Goal: Transaction & Acquisition: Purchase product/service

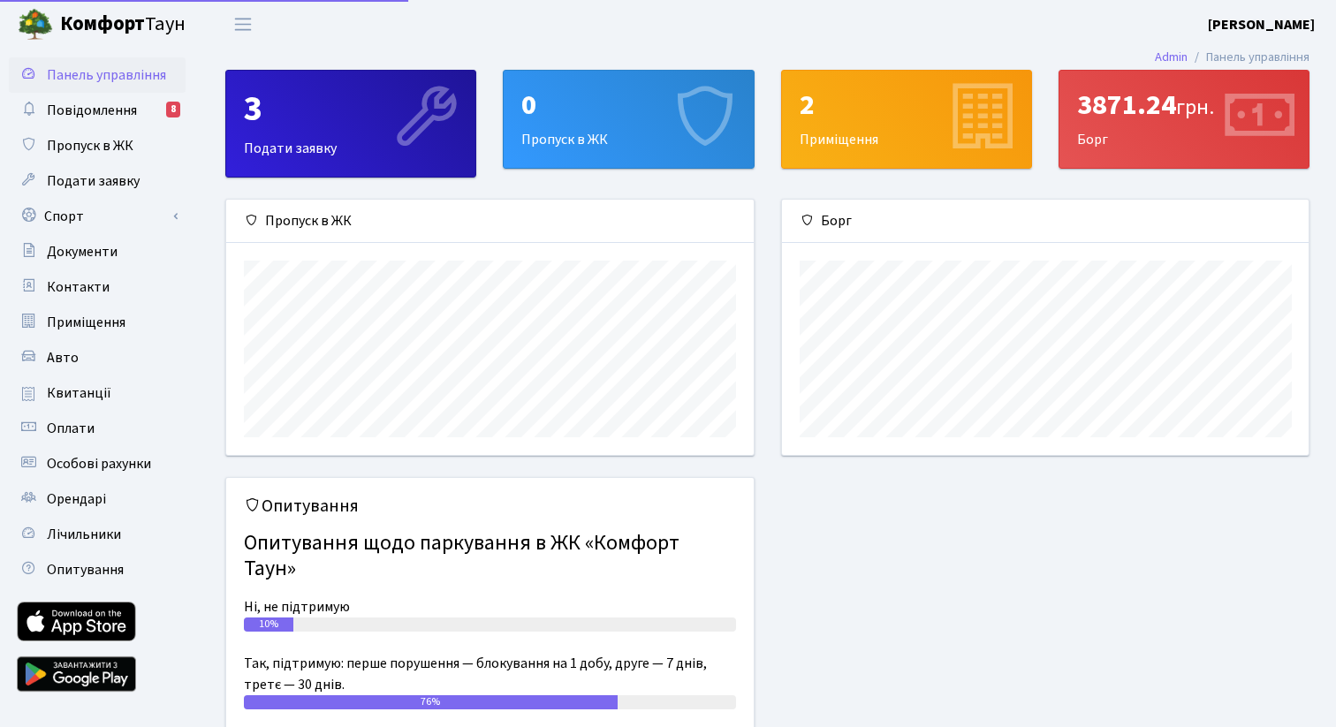
scroll to position [255, 527]
click at [116, 222] on link "Спорт" at bounding box center [97, 216] width 177 height 35
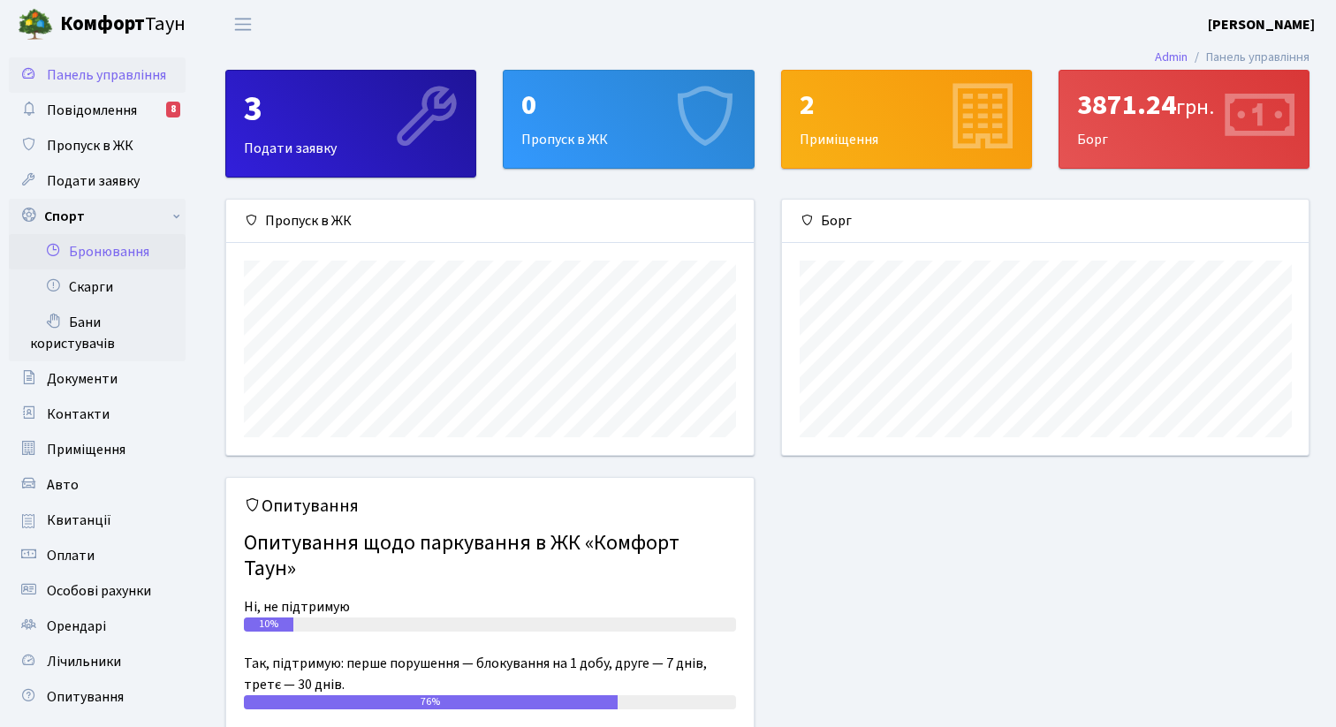
click at [119, 245] on link "Бронювання" at bounding box center [97, 251] width 177 height 35
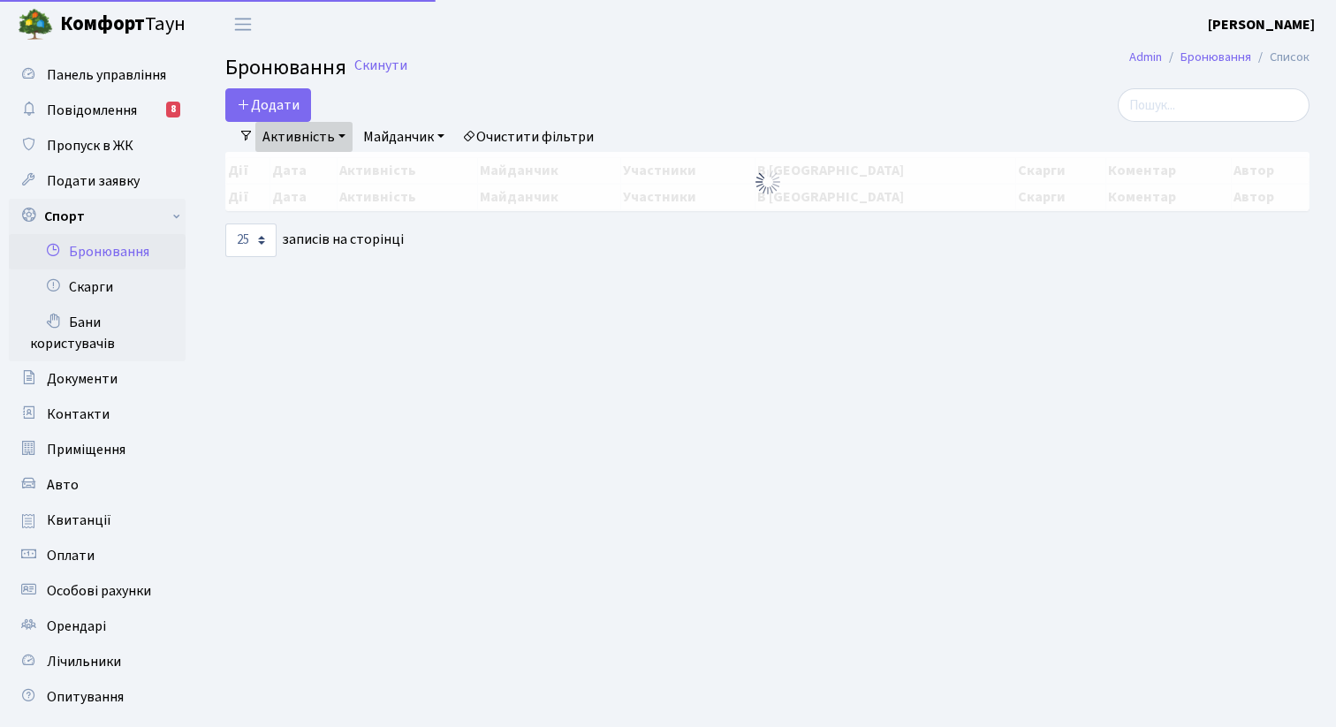
select select "25"
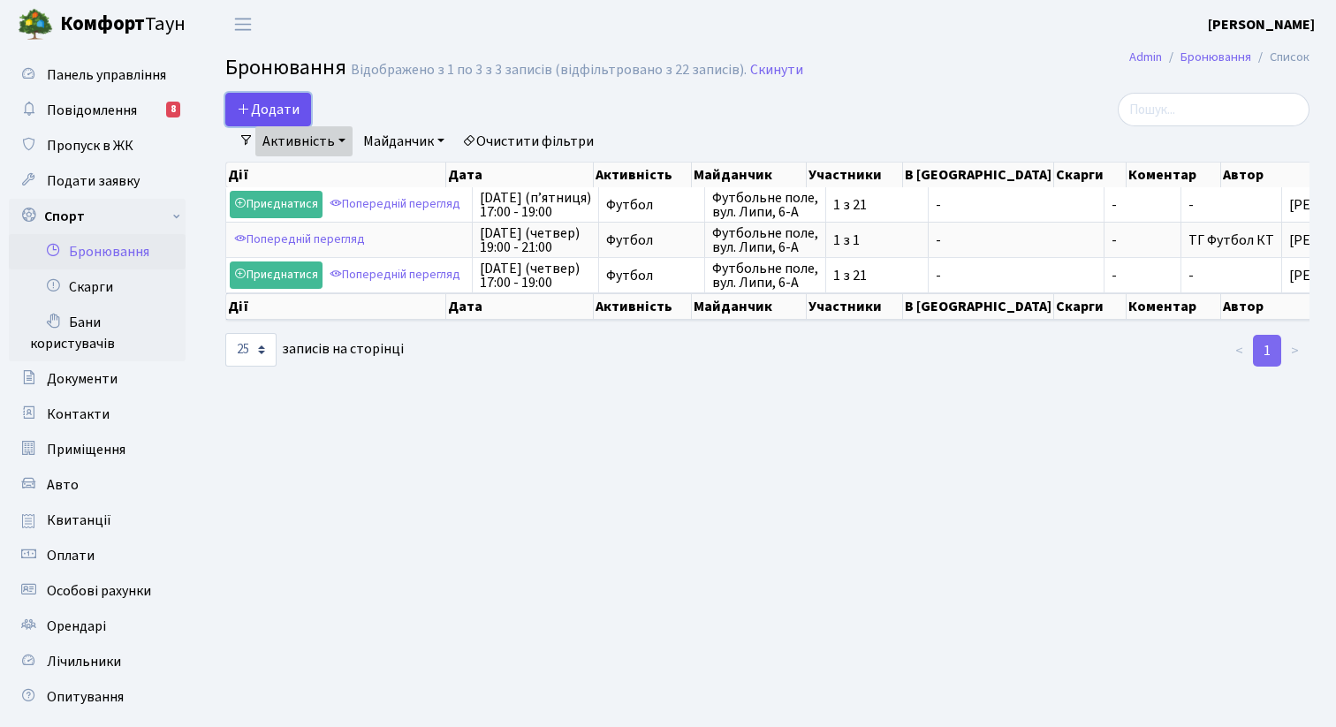
click at [283, 109] on button "Додати" at bounding box center [268, 110] width 86 height 34
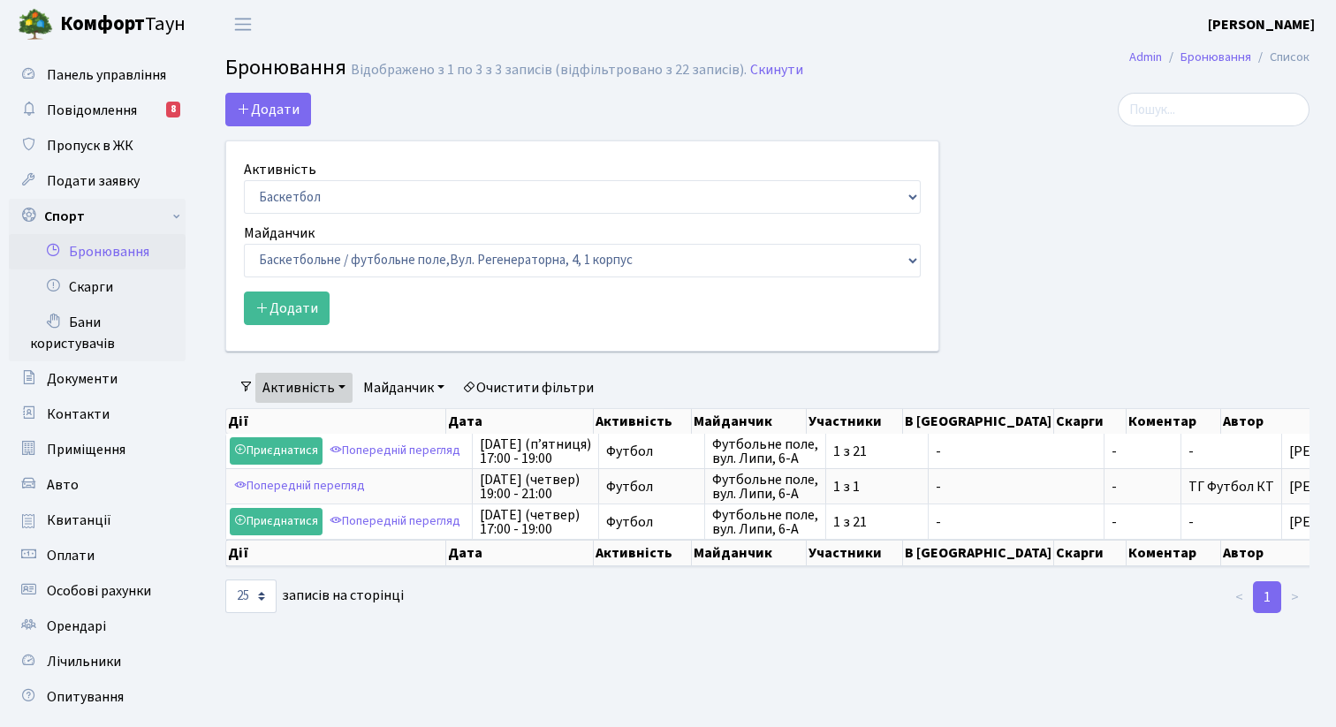
click at [303, 178] on label "Активність" at bounding box center [280, 169] width 72 height 21
click at [303, 180] on select "Баскетбол Волейбол Йога Катання на роликах Настільний теніс Теніс Футбол Фітнес" at bounding box center [582, 197] width 677 height 34
click at [303, 194] on select "Баскетбол Волейбол Йога Катання на роликах Настільний теніс Теніс Футбол Фітнес" at bounding box center [582, 197] width 677 height 34
select select "2"
click at [244, 180] on select "Баскетбол Волейбол Йога Катання на роликах Настільний теніс [PERSON_NAME] Фітнес" at bounding box center [582, 197] width 677 height 34
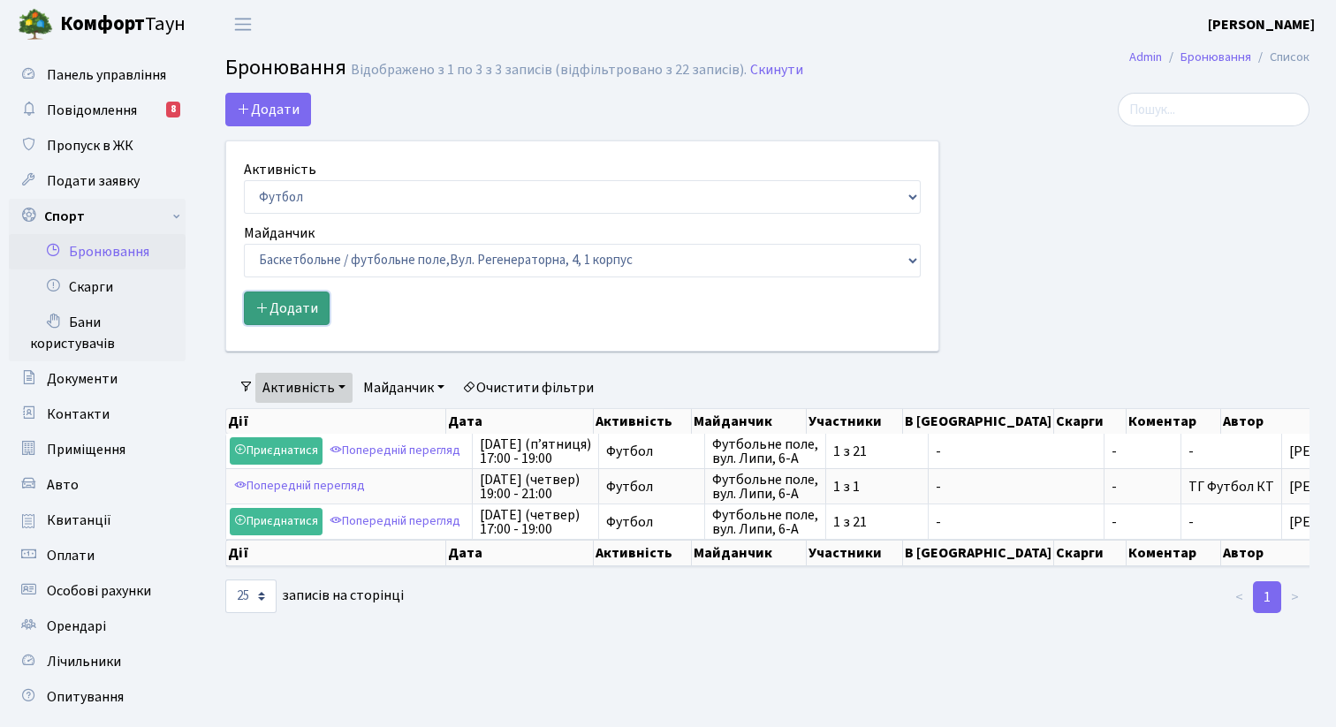
click at [302, 315] on button "Додати" at bounding box center [287, 309] width 86 height 34
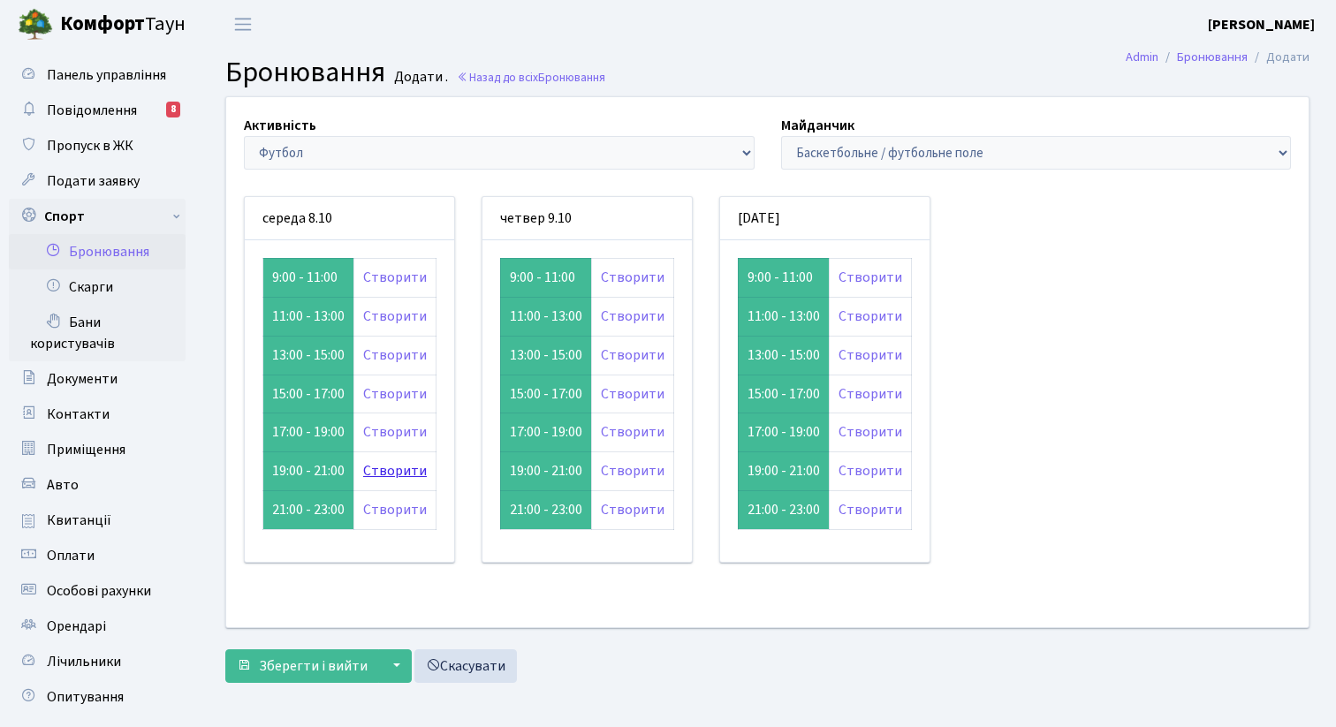
click at [379, 474] on link "Створити" at bounding box center [395, 470] width 64 height 19
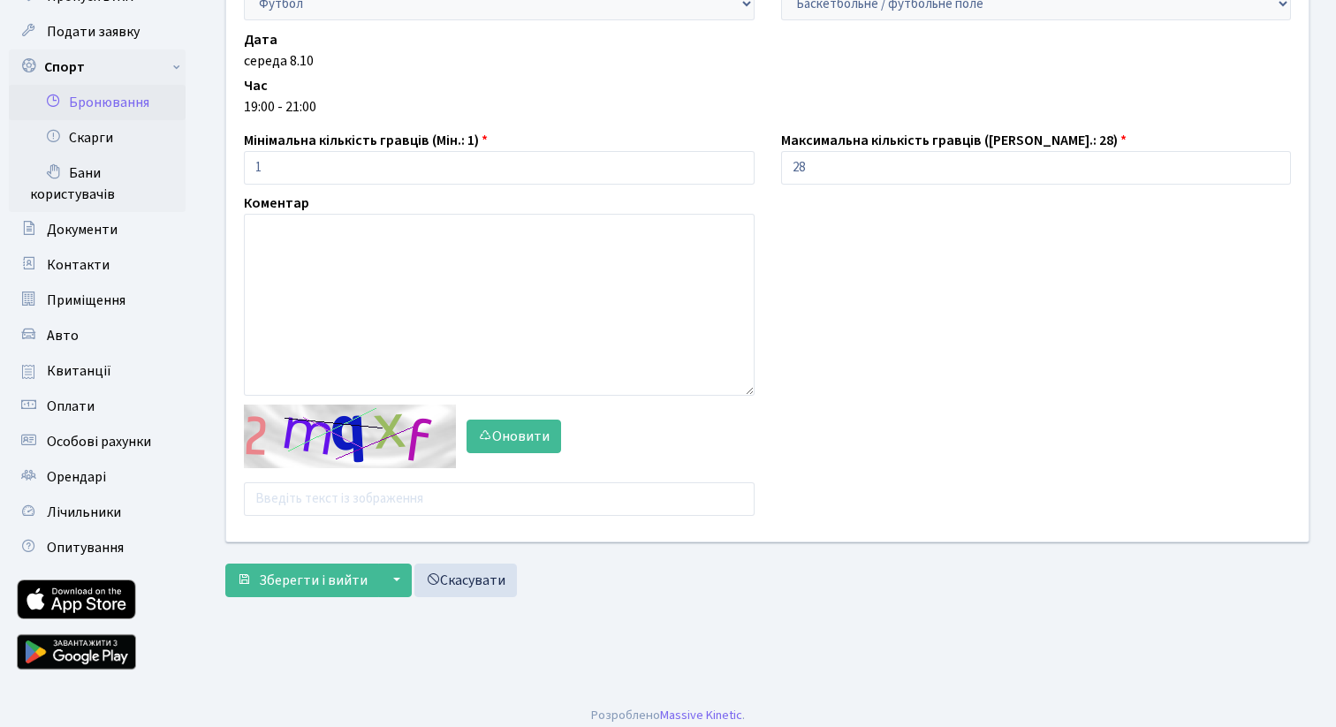
scroll to position [160, 0]
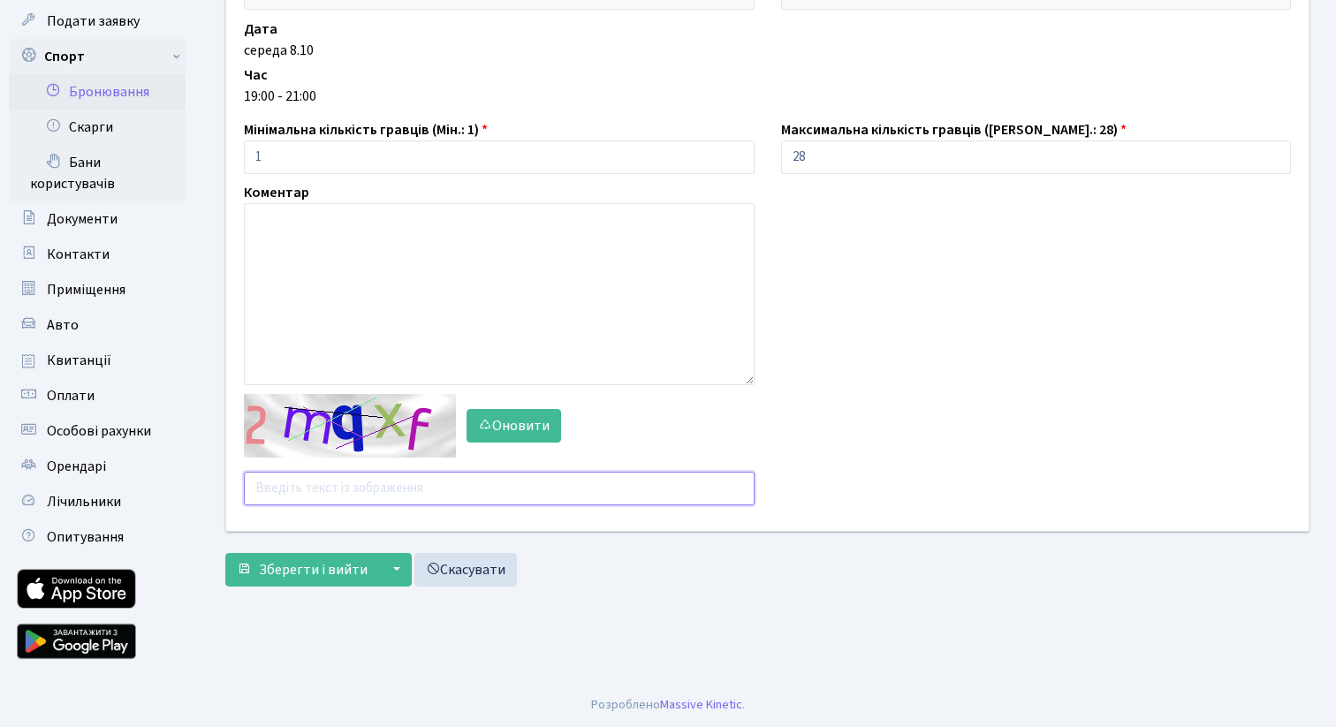
click at [339, 491] on input "text" at bounding box center [499, 489] width 511 height 34
type input "f7pbf"
click at [261, 566] on span "Зберегти і вийти" at bounding box center [313, 569] width 109 height 19
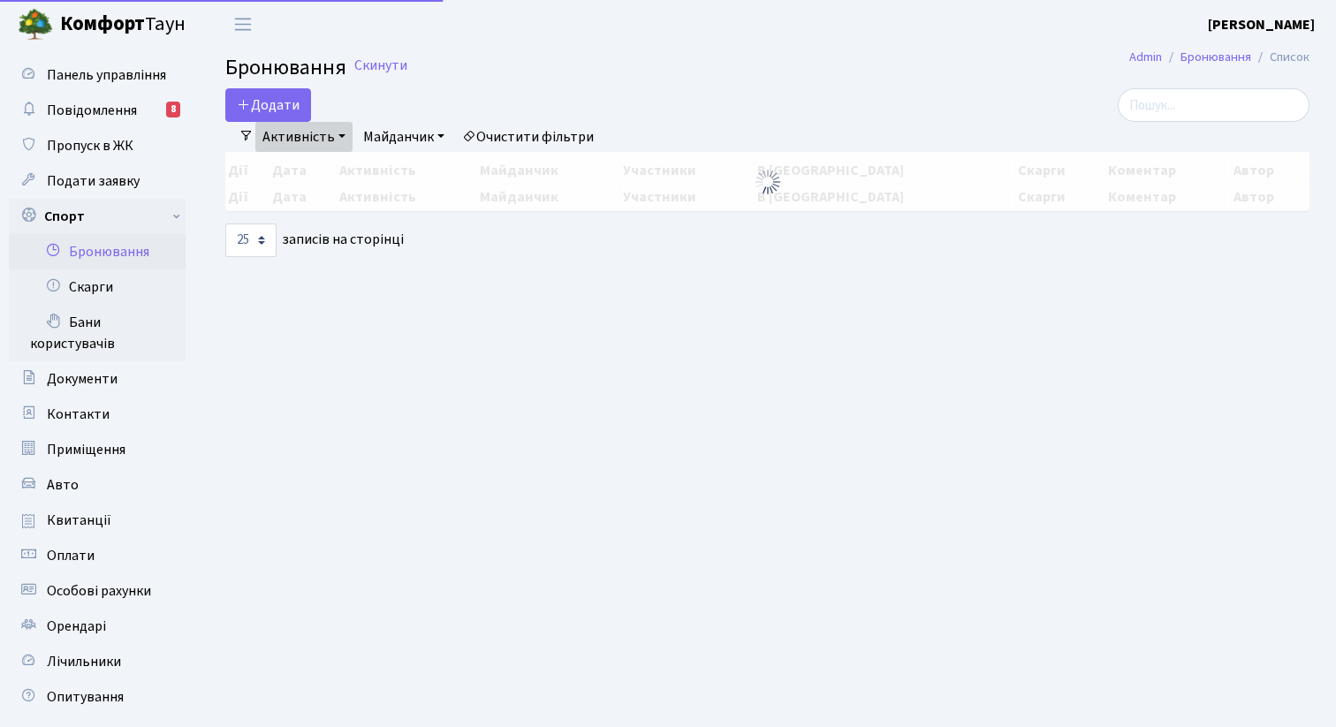
select select "25"
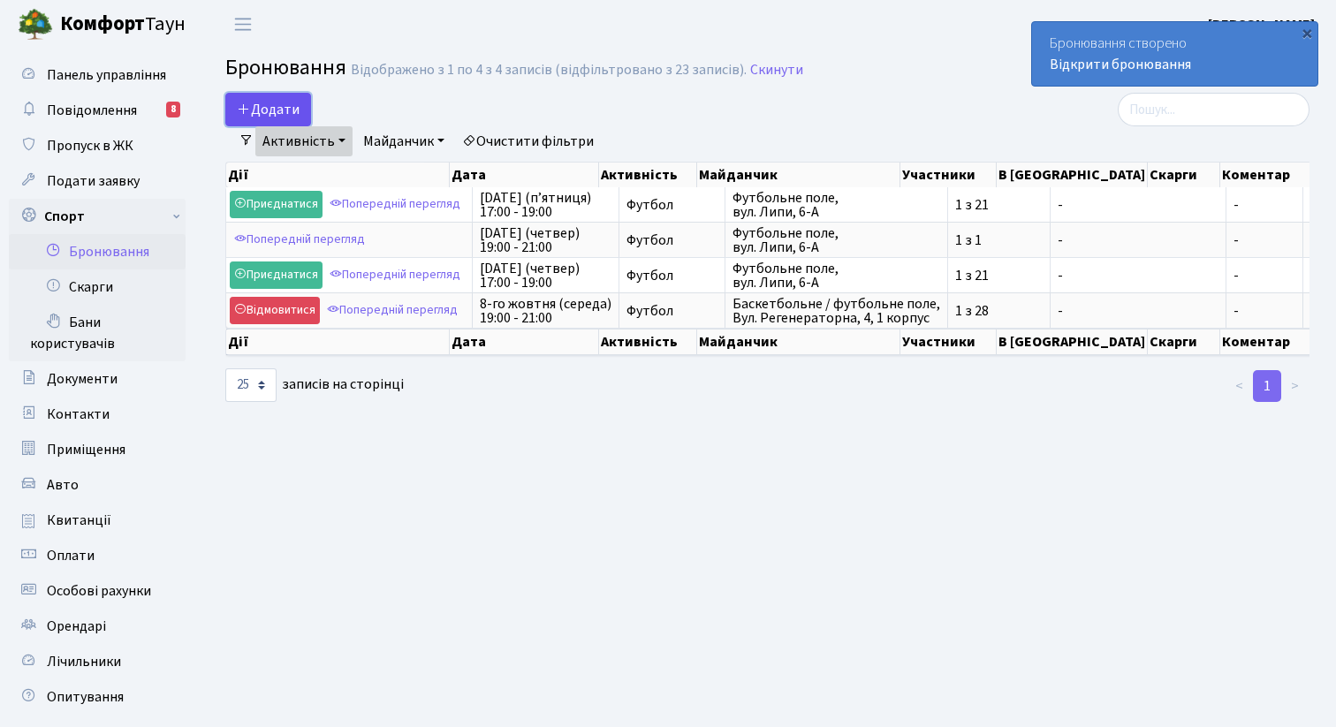
click at [295, 110] on button "Додати" at bounding box center [268, 110] width 86 height 34
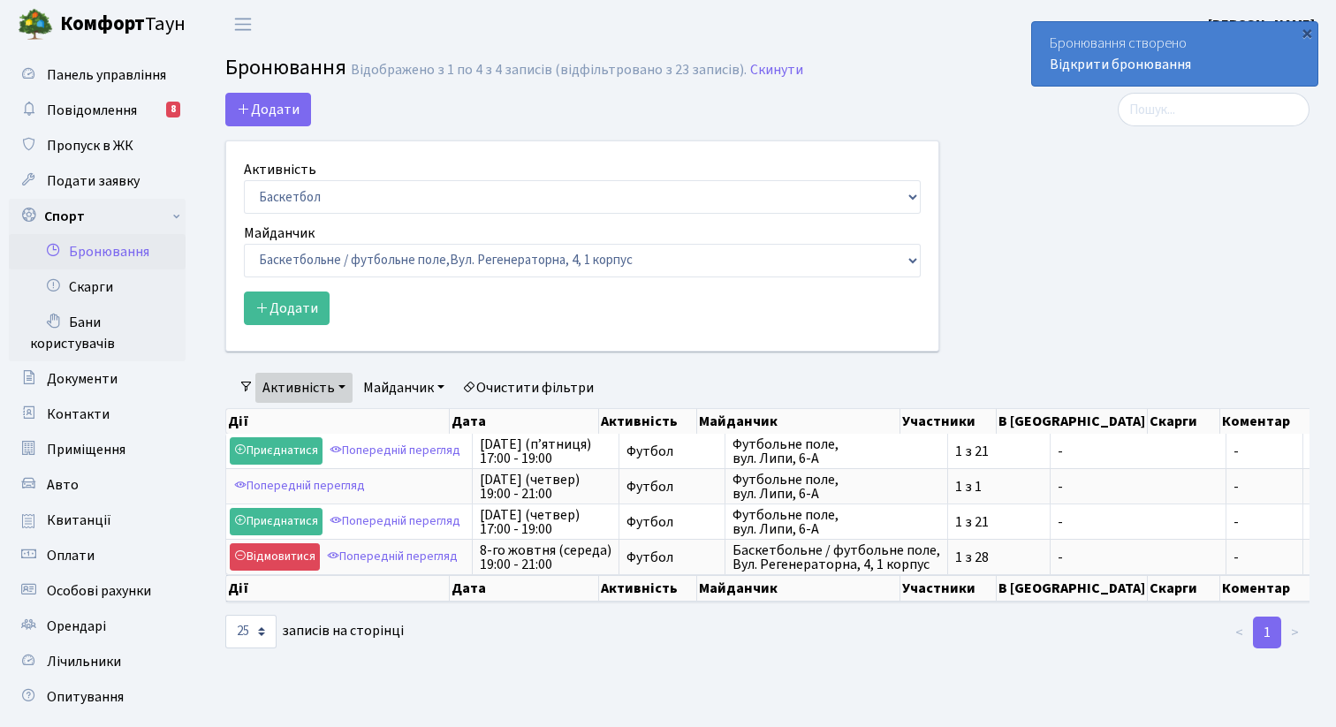
click at [289, 194] on select "Баскетбол Волейбол Йога Катання на роликах Настільний теніс [PERSON_NAME] Фітнес" at bounding box center [582, 197] width 677 height 34
select select "2"
click at [244, 180] on select "Баскетбол Волейбол Йога Катання на роликах Настільний теніс Теніс Футбол Фітнес" at bounding box center [582, 197] width 677 height 34
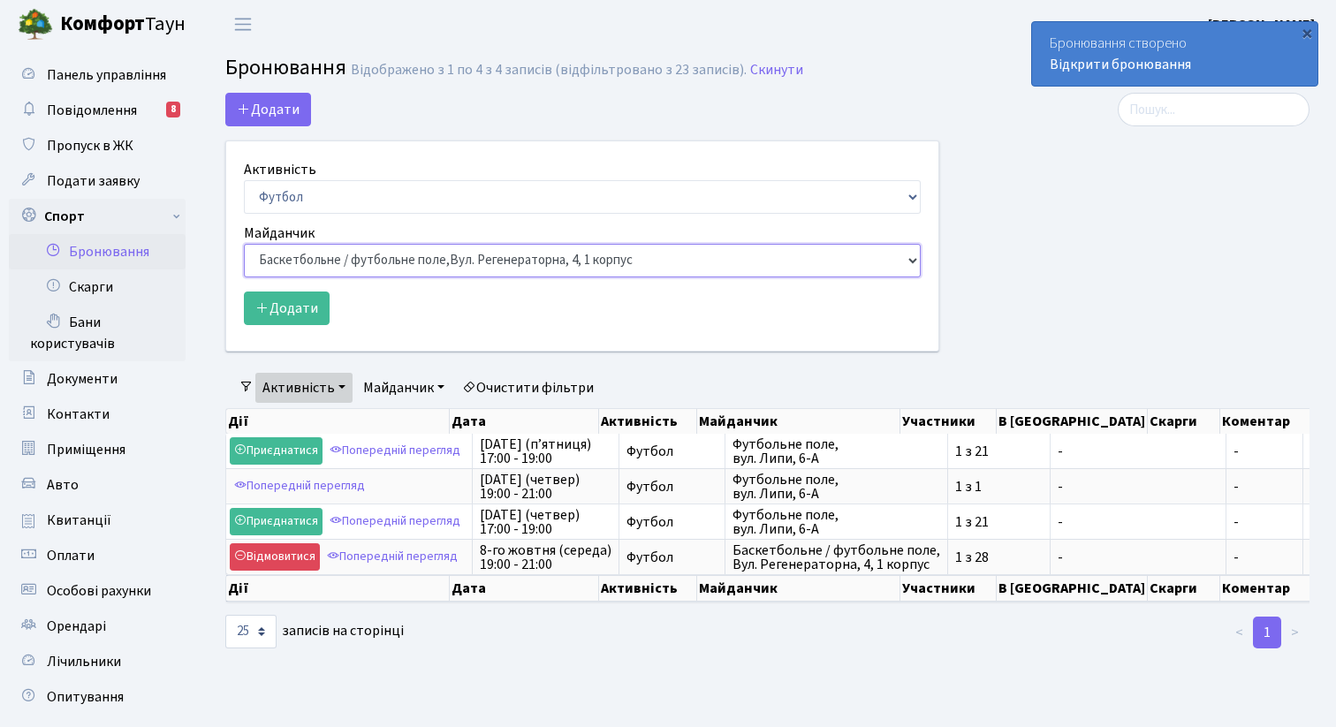
click at [301, 262] on select "Баскетбольне / футбольне поле, Вул. Регенераторна, 4, 1 корпус Баскетбольне пол…" at bounding box center [582, 261] width 677 height 34
select select "10"
click at [244, 244] on select "Баскетбольне / футбольне поле, Вул. Регенераторна, 4, 1 корпус Баскетбольне пол…" at bounding box center [582, 261] width 677 height 34
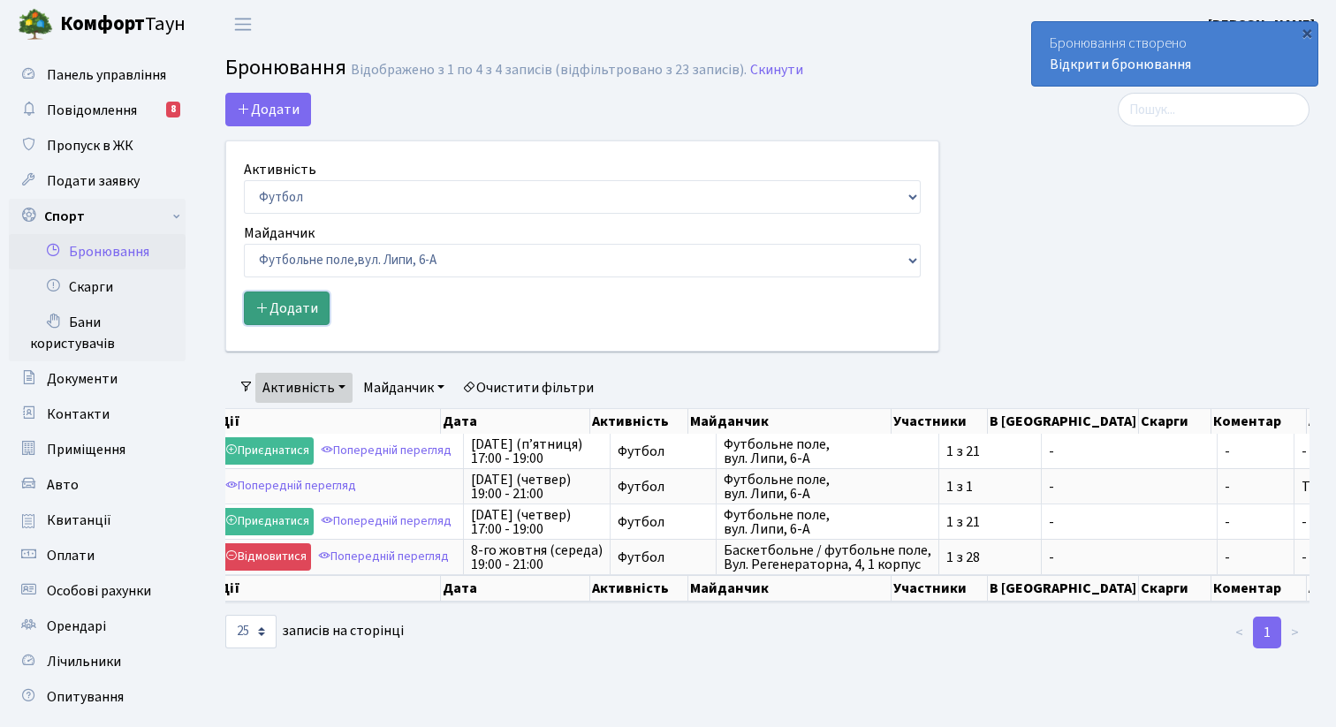
click at [317, 307] on button "Додати" at bounding box center [287, 309] width 86 height 34
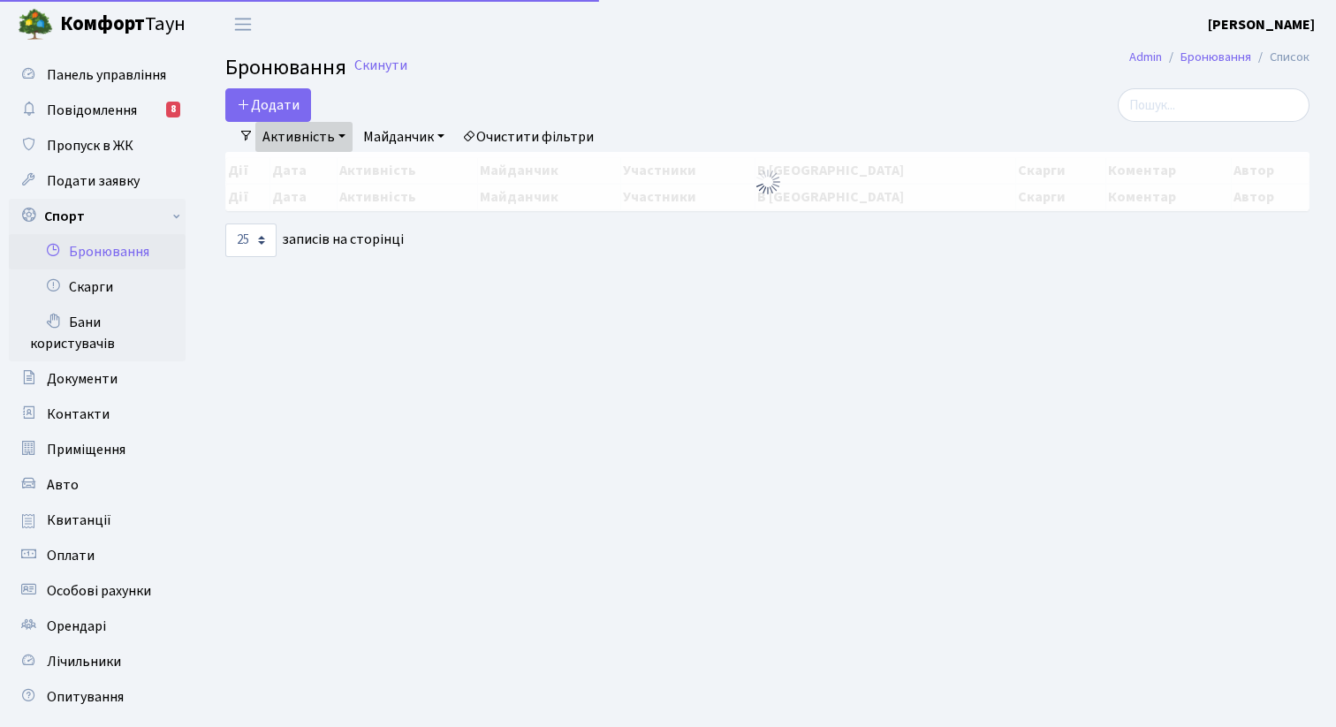
select select "2"
select select "10"
select select "25"
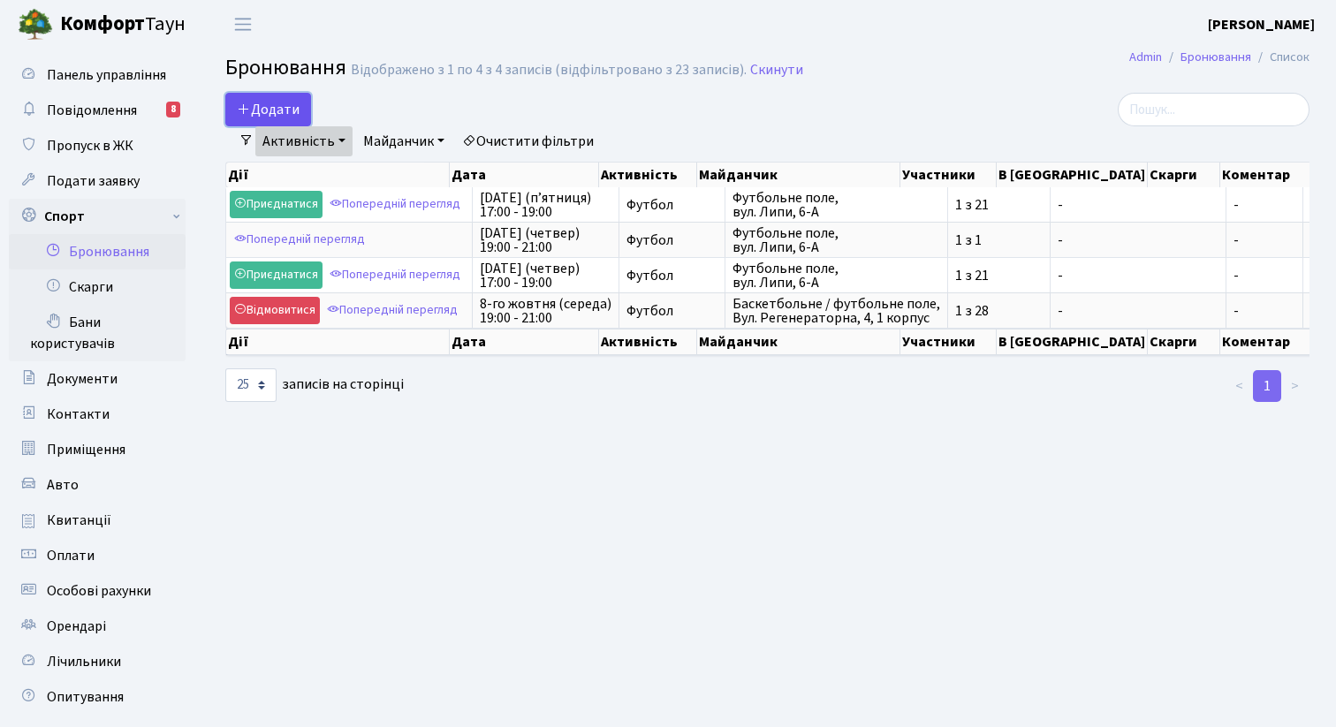
click at [288, 111] on button "Додати" at bounding box center [268, 110] width 86 height 34
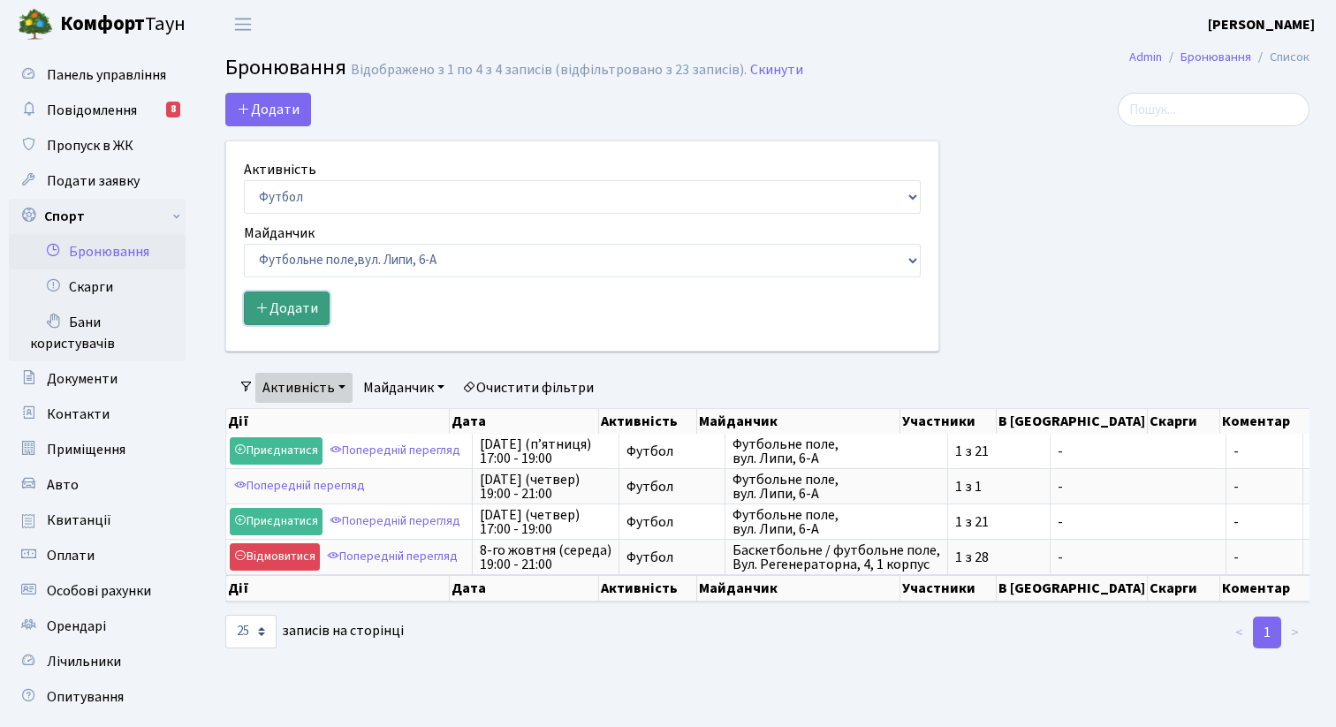
click at [292, 305] on button "Додати" at bounding box center [287, 309] width 86 height 34
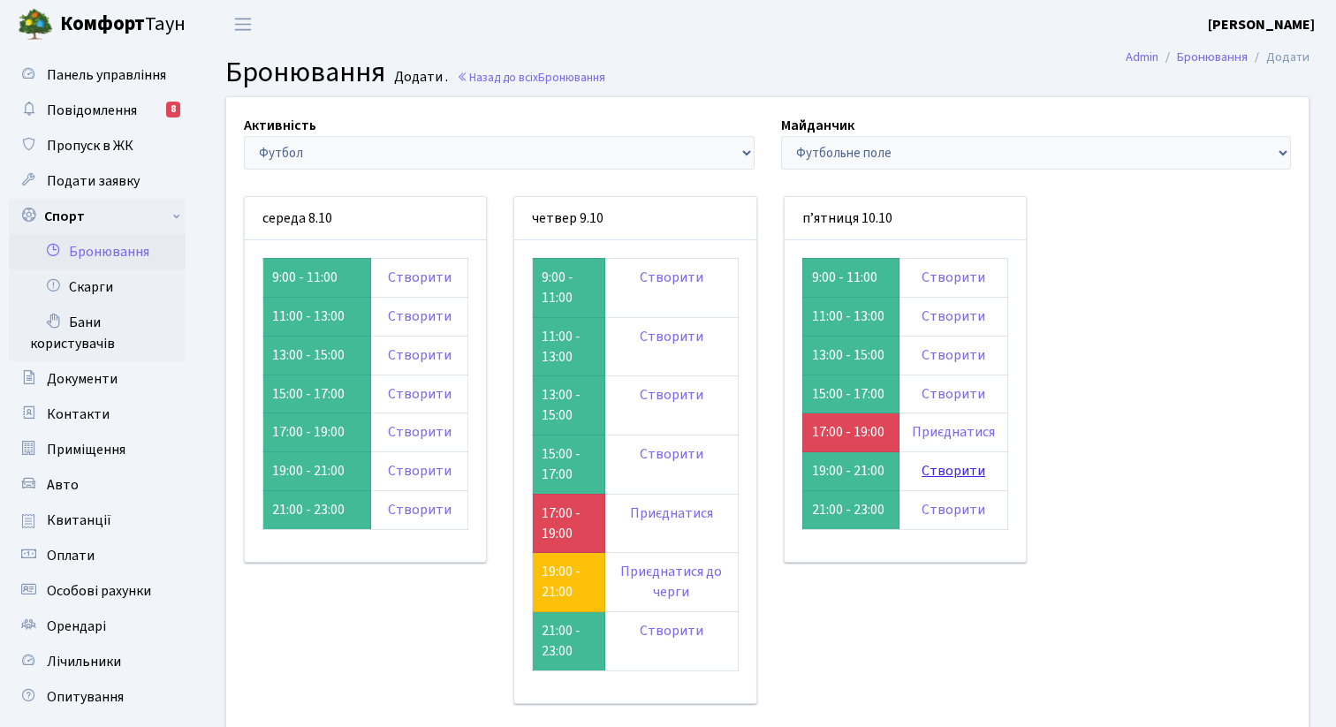
click at [937, 467] on link "Створити" at bounding box center [953, 470] width 64 height 19
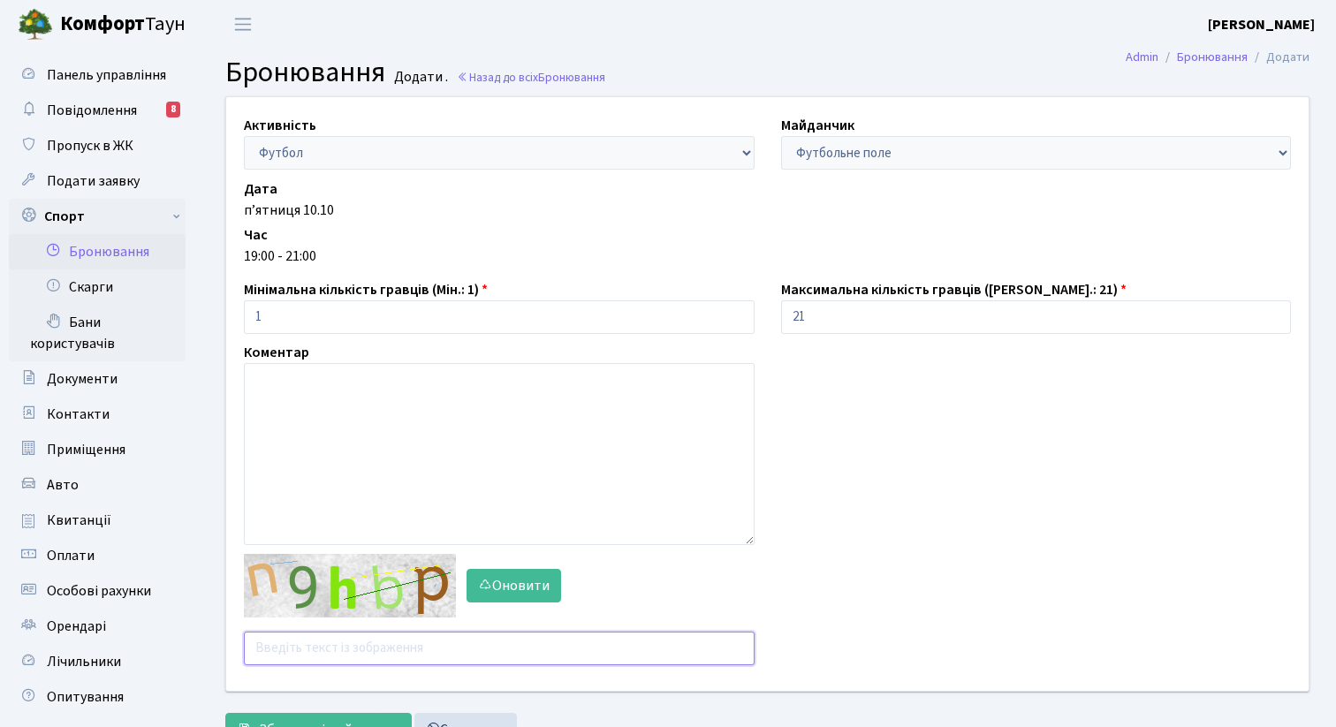
click at [356, 656] on input "text" at bounding box center [499, 649] width 511 height 34
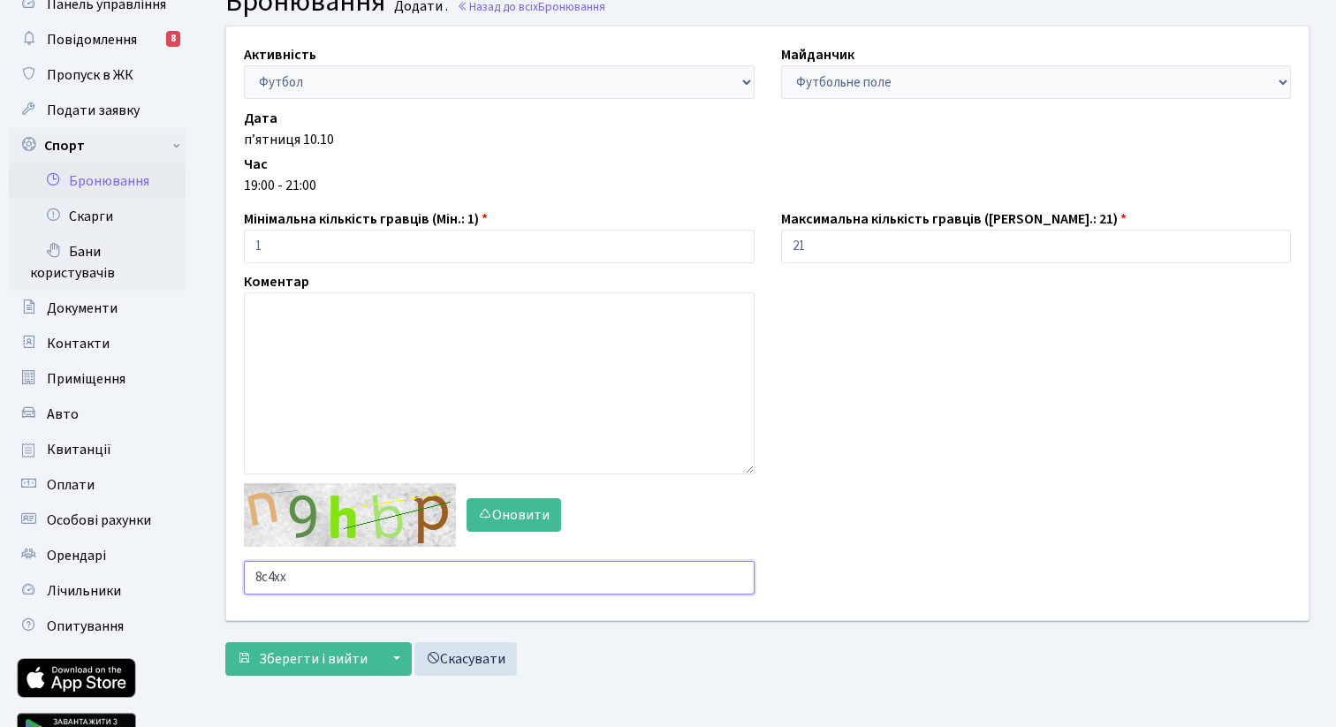
scroll to position [74, 0]
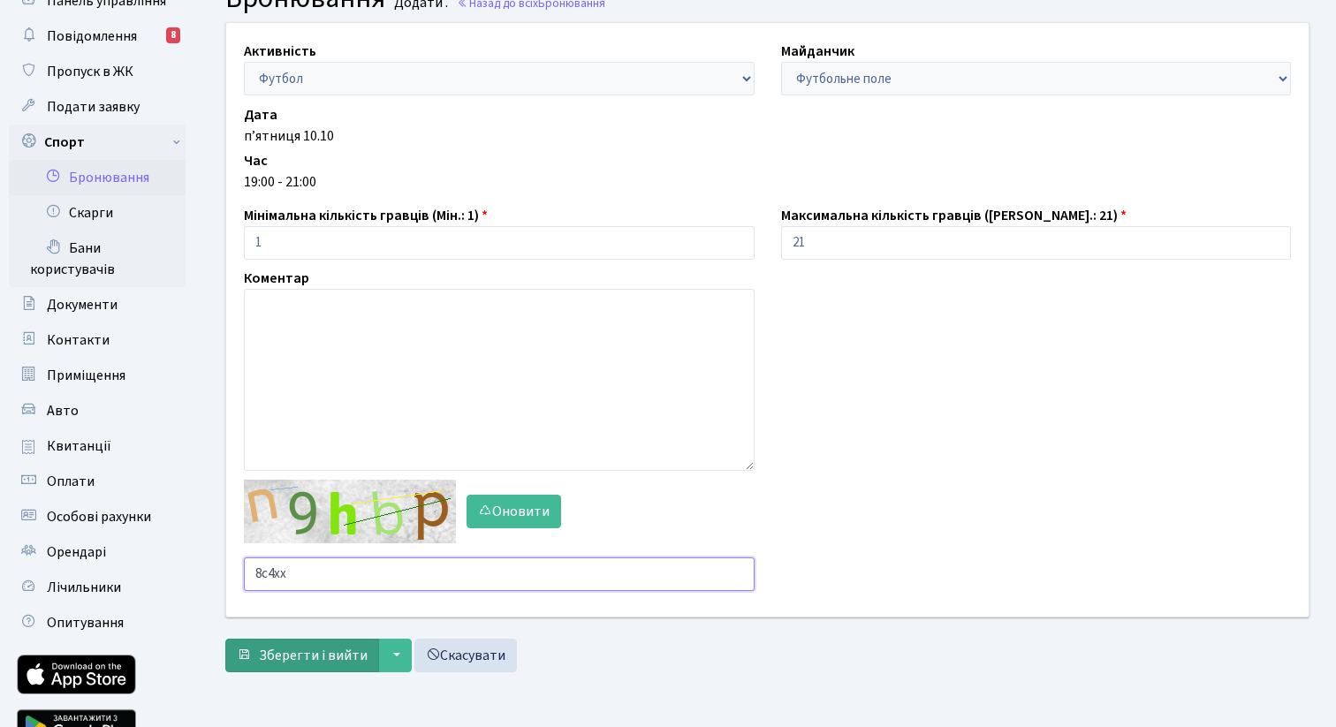
type input "8c4xx"
click at [324, 656] on span "Зберегти і вийти" at bounding box center [313, 655] width 109 height 19
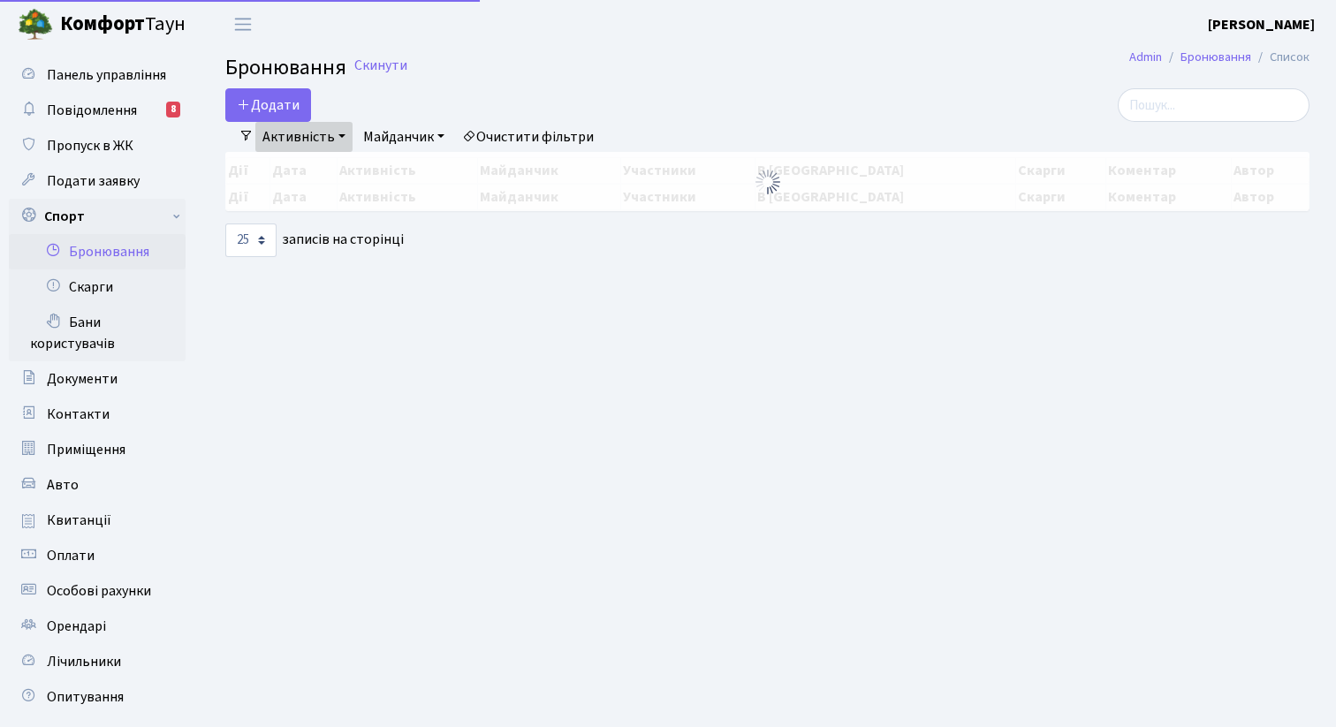
select select "25"
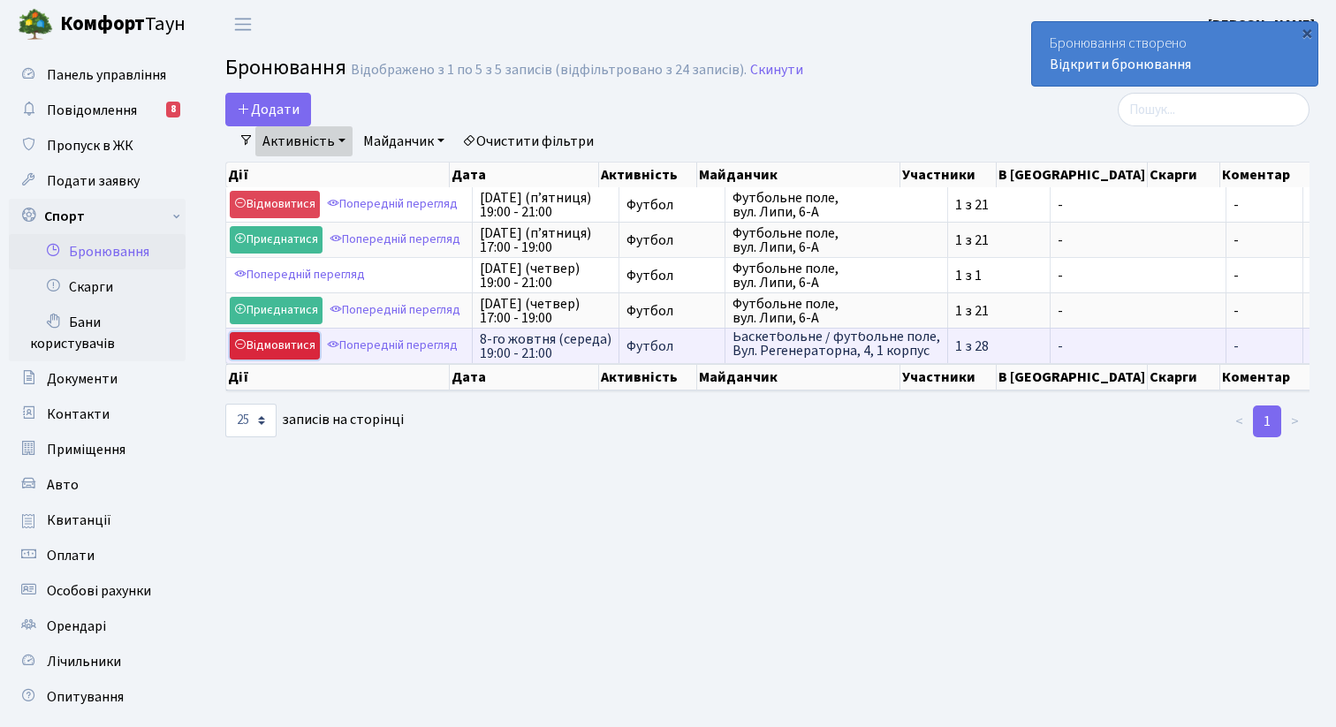
click at [280, 343] on link "Відмовитися" at bounding box center [275, 345] width 90 height 27
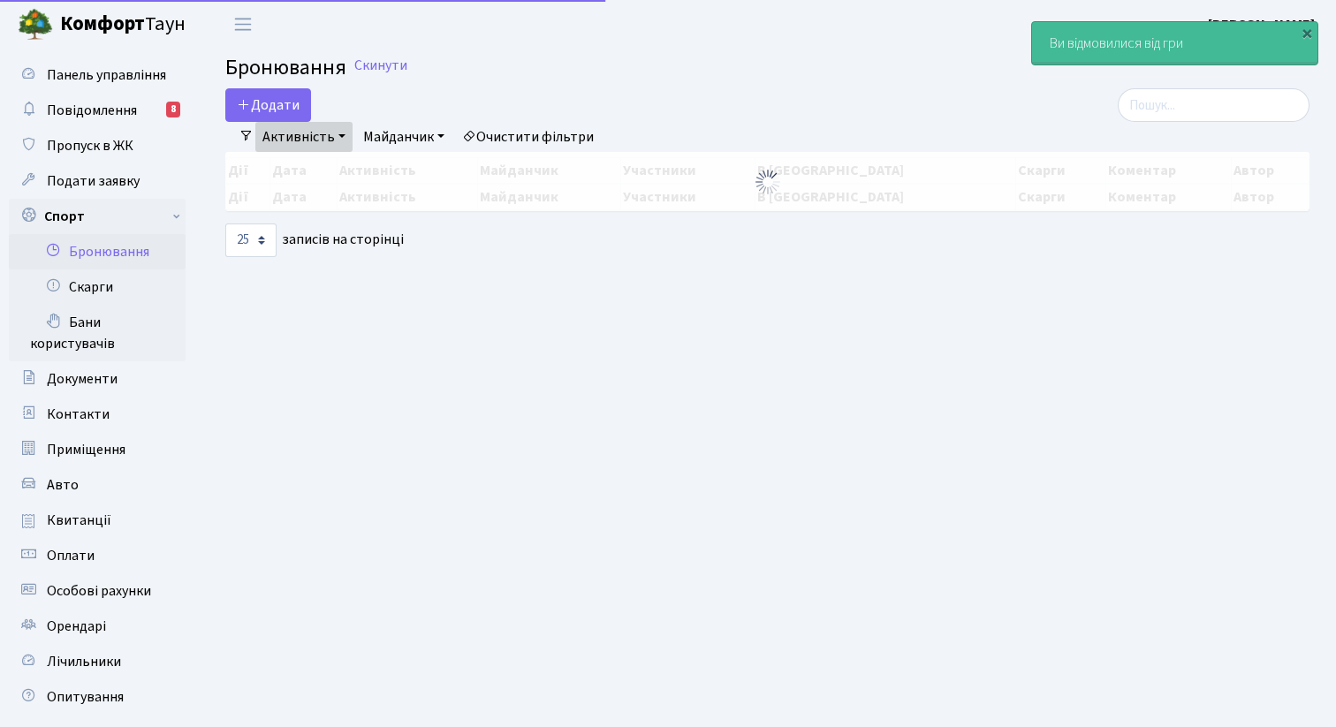
select select "25"
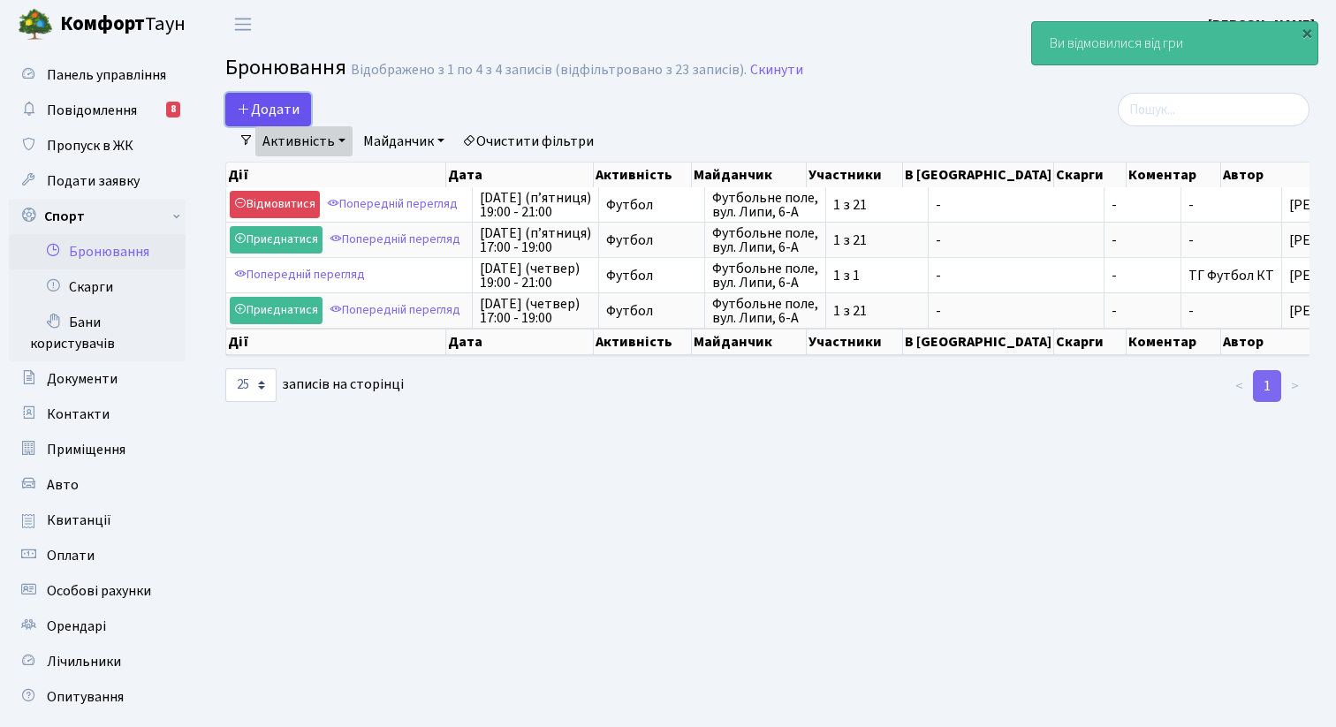
click at [284, 106] on button "Додати" at bounding box center [268, 110] width 86 height 34
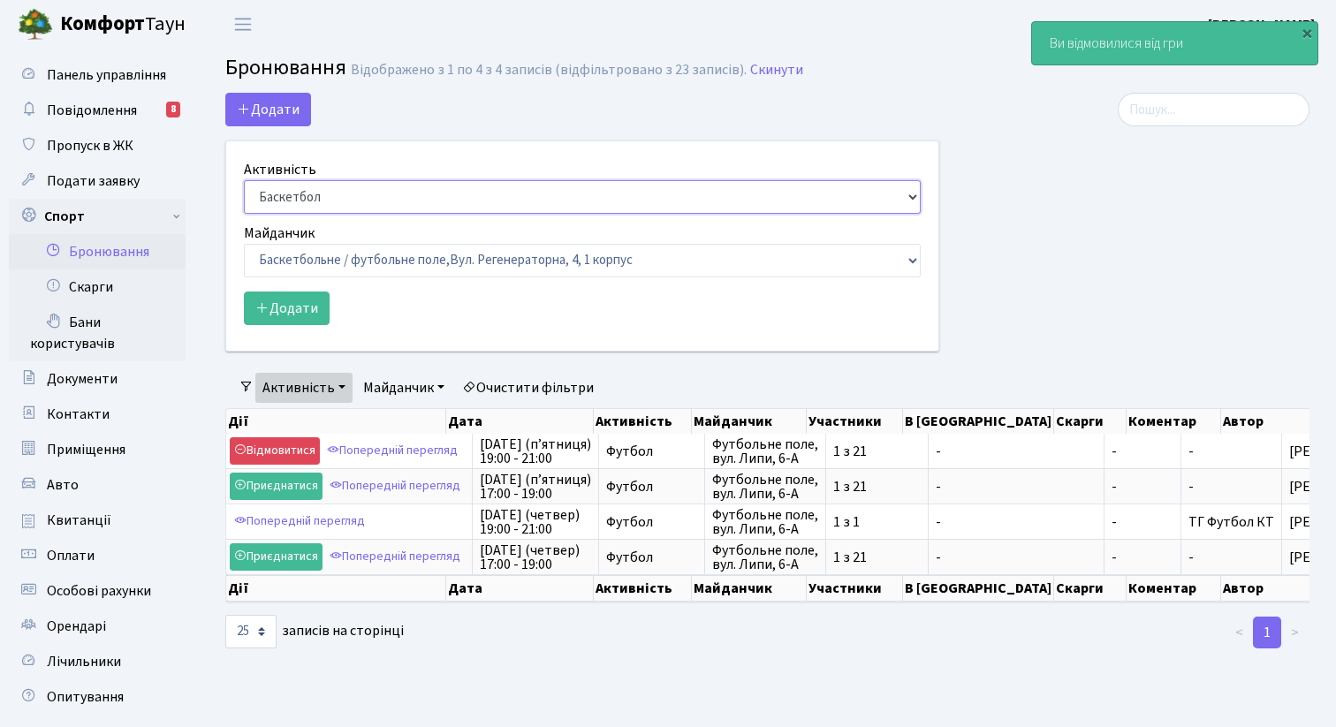
click at [328, 201] on select "Баскетбол Волейбол Йога Катання на роликах Настільний теніс Теніс Футбол Фітнес" at bounding box center [582, 197] width 677 height 34
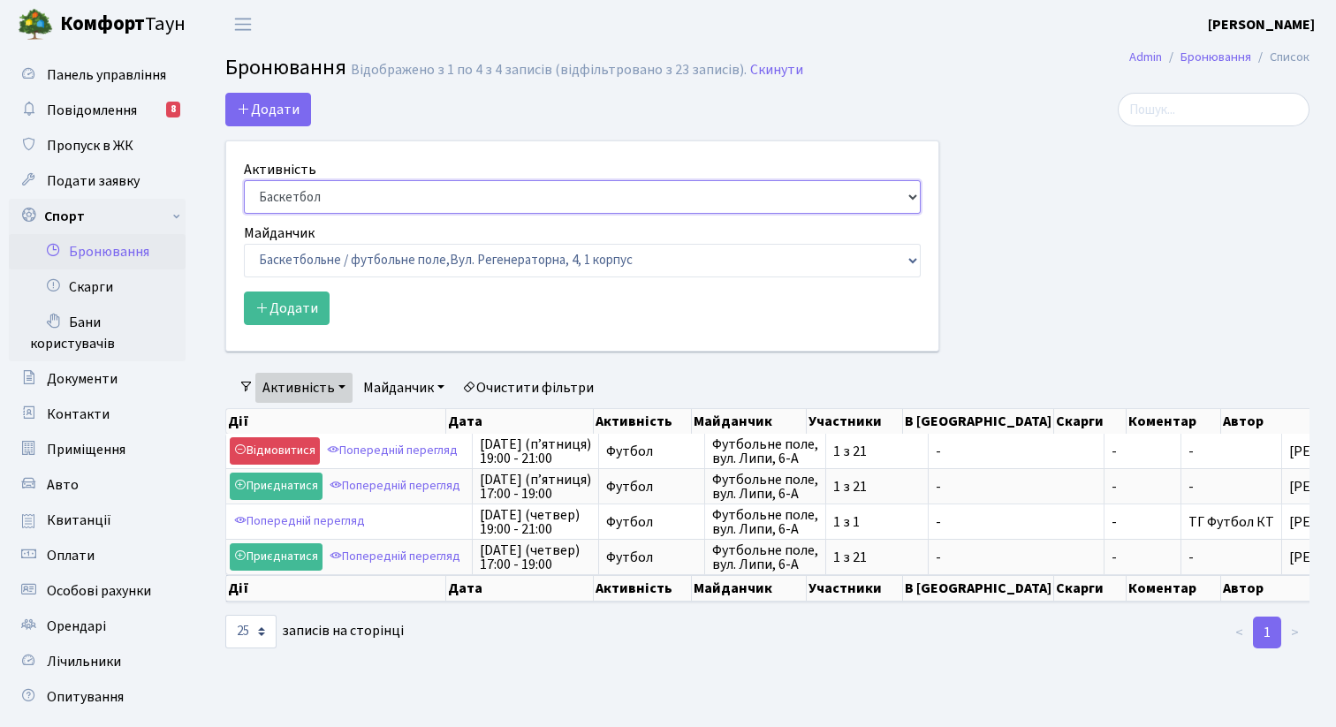
select select "2"
click at [244, 180] on select "Баскетбол Волейбол Йога Катання на роликах Настільний теніс Теніс Футбол Фітнес" at bounding box center [582, 197] width 677 height 34
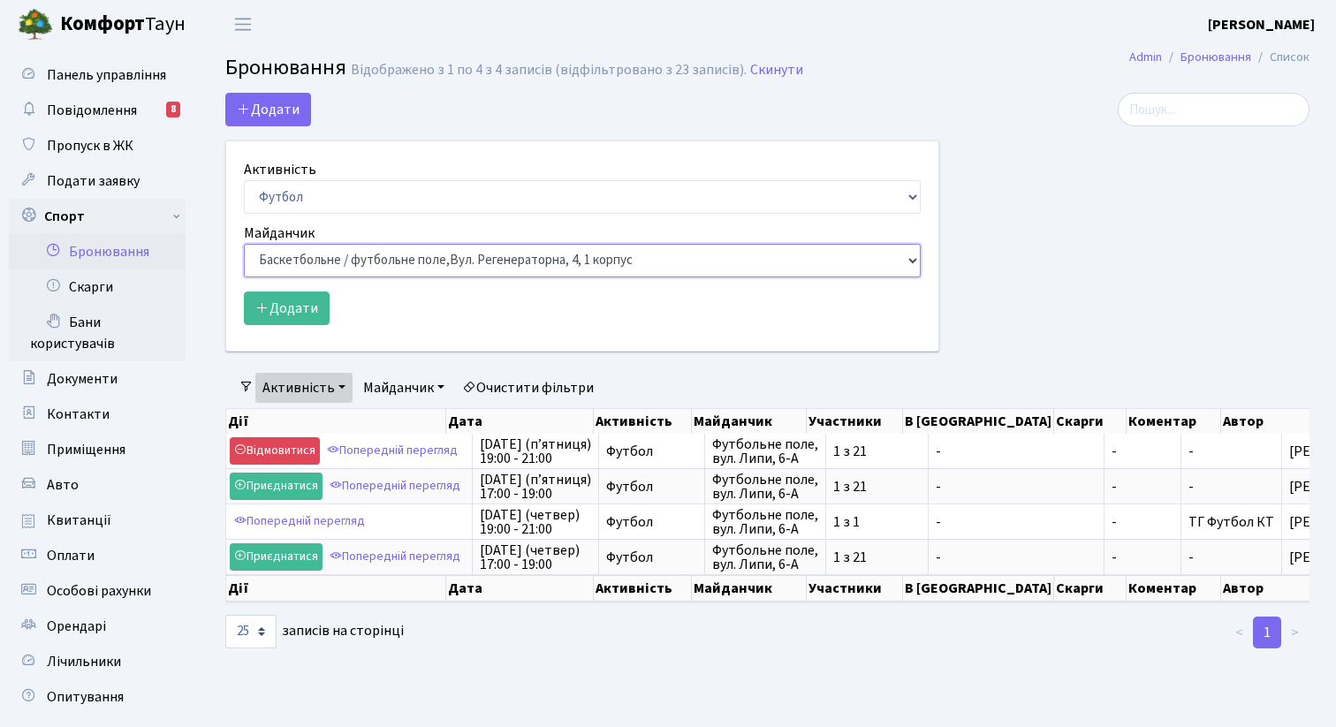
click at [322, 267] on select "Баскетбольне / футбольне поле, Вул. Регенераторна, 4, 1 корпус Баскетбольне пол…" at bounding box center [582, 261] width 677 height 34
select select "10"
click at [244, 244] on select "Баскетбольне / футбольне поле, Вул. Регенераторна, 4, 1 корпус Баскетбольне пол…" at bounding box center [582, 261] width 677 height 34
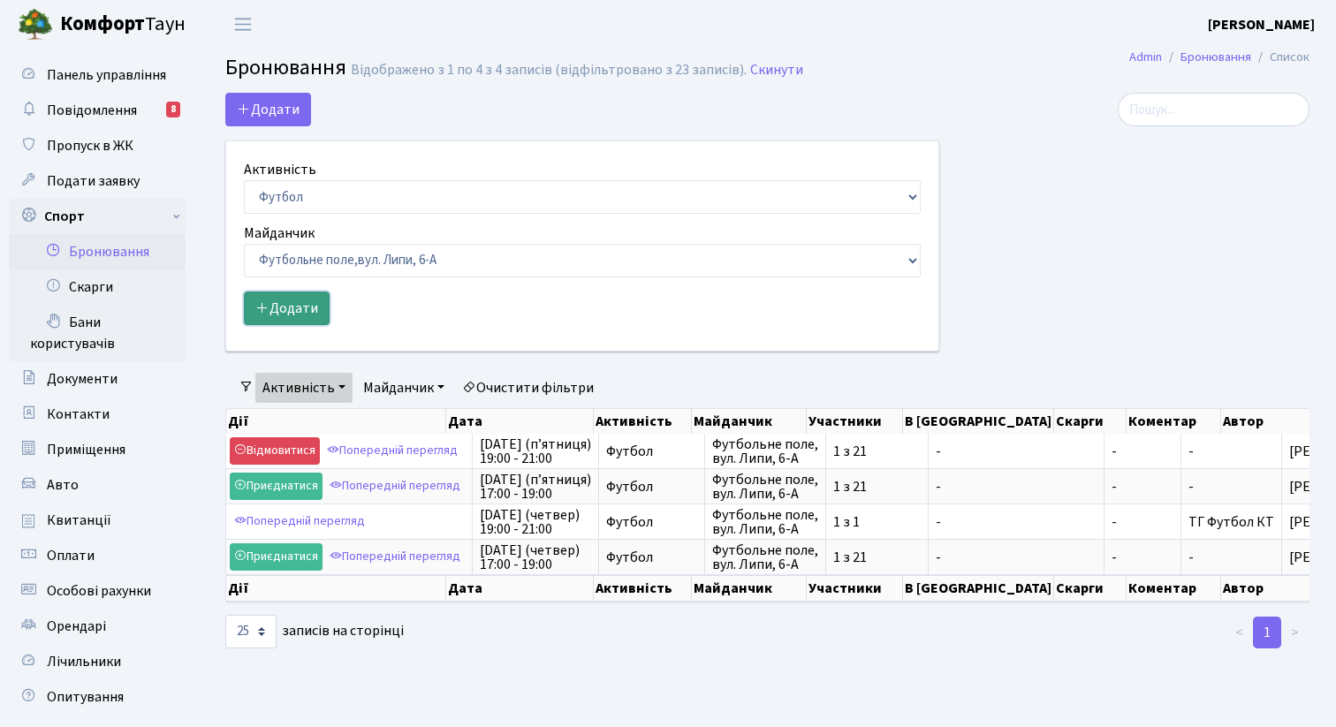
click at [293, 322] on button "Додати" at bounding box center [287, 309] width 86 height 34
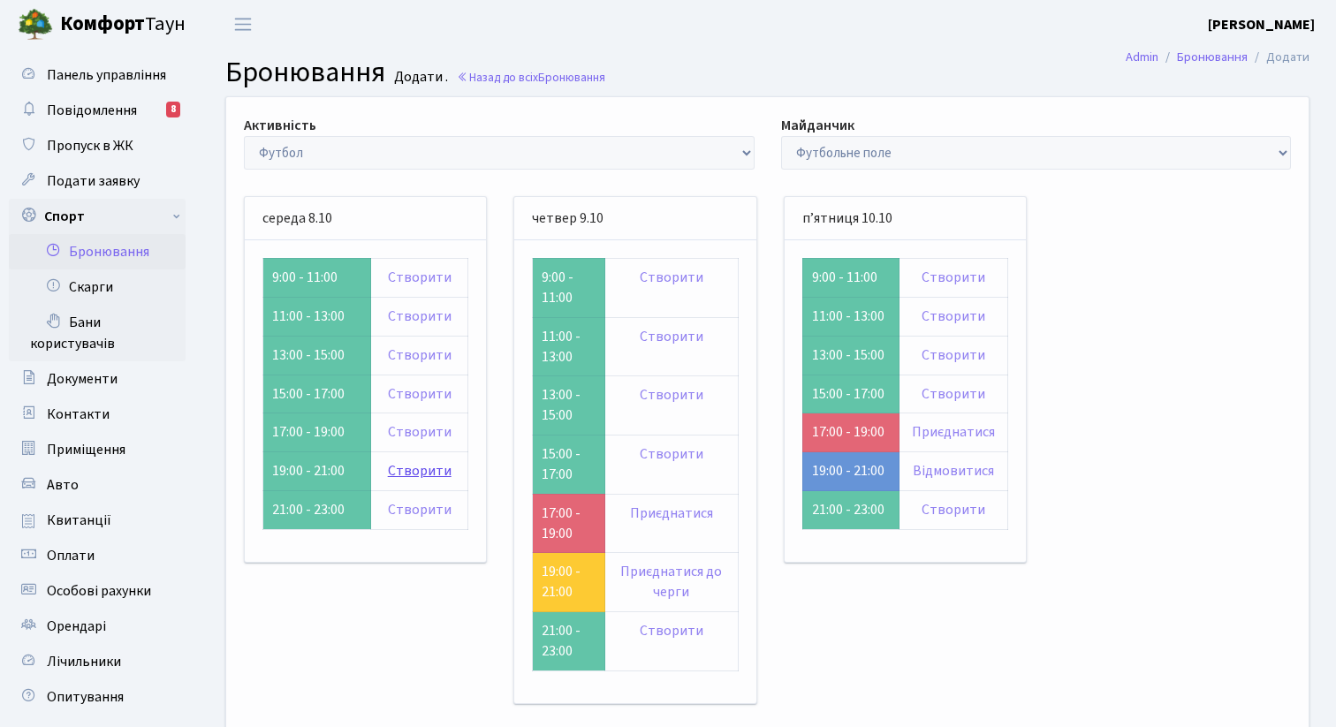
click at [411, 470] on link "Створити" at bounding box center [420, 470] width 64 height 19
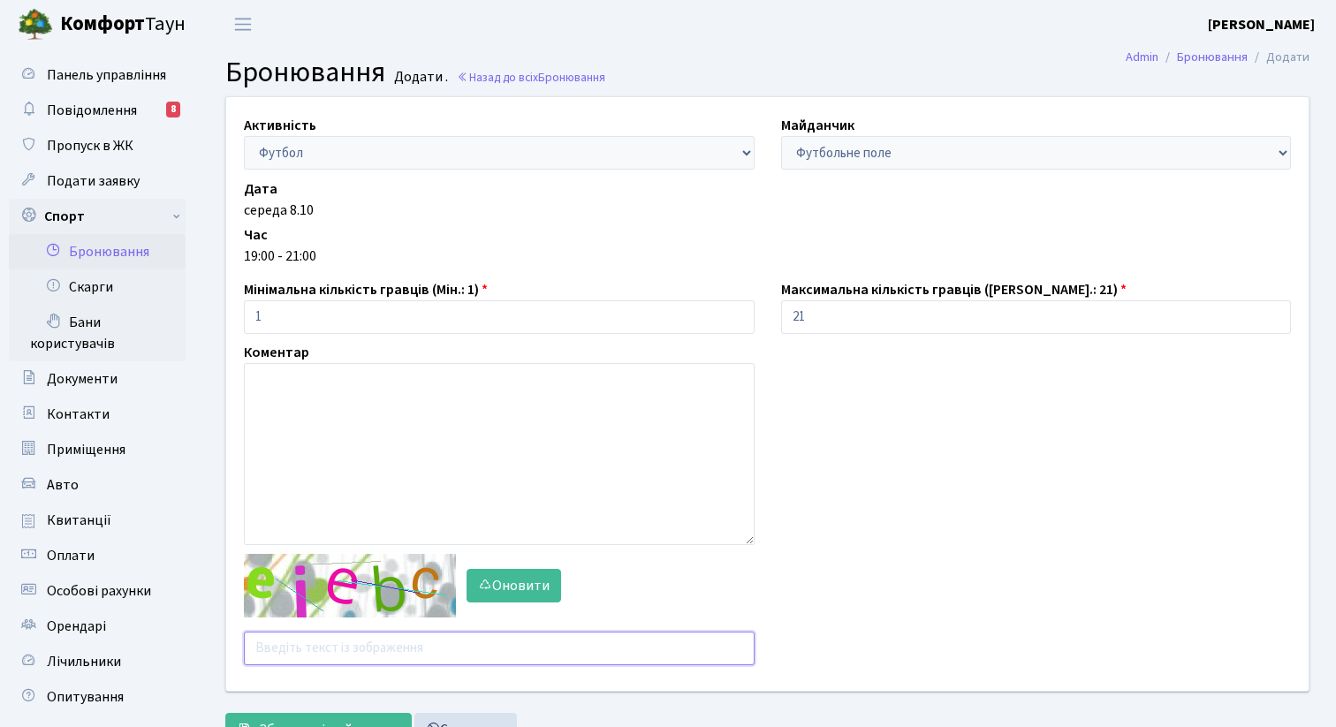
click at [370, 641] on input "text" at bounding box center [499, 649] width 511 height 34
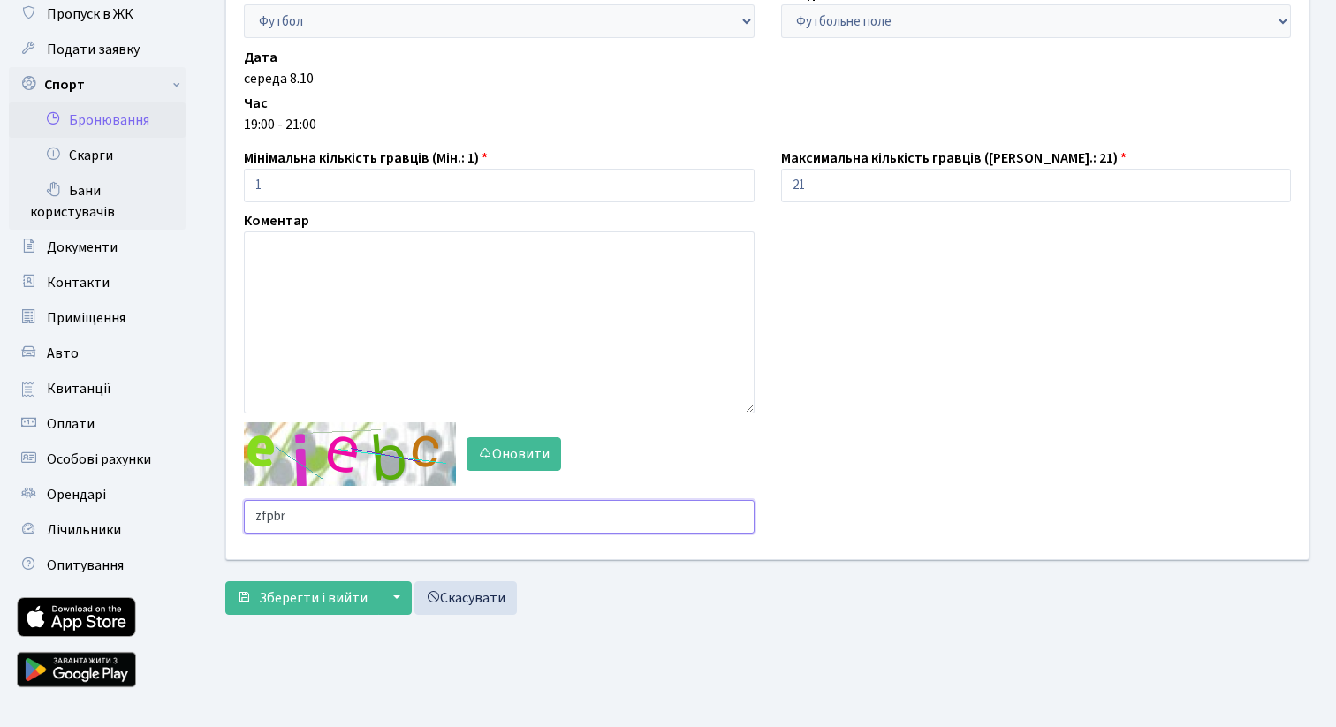
scroll to position [133, 0]
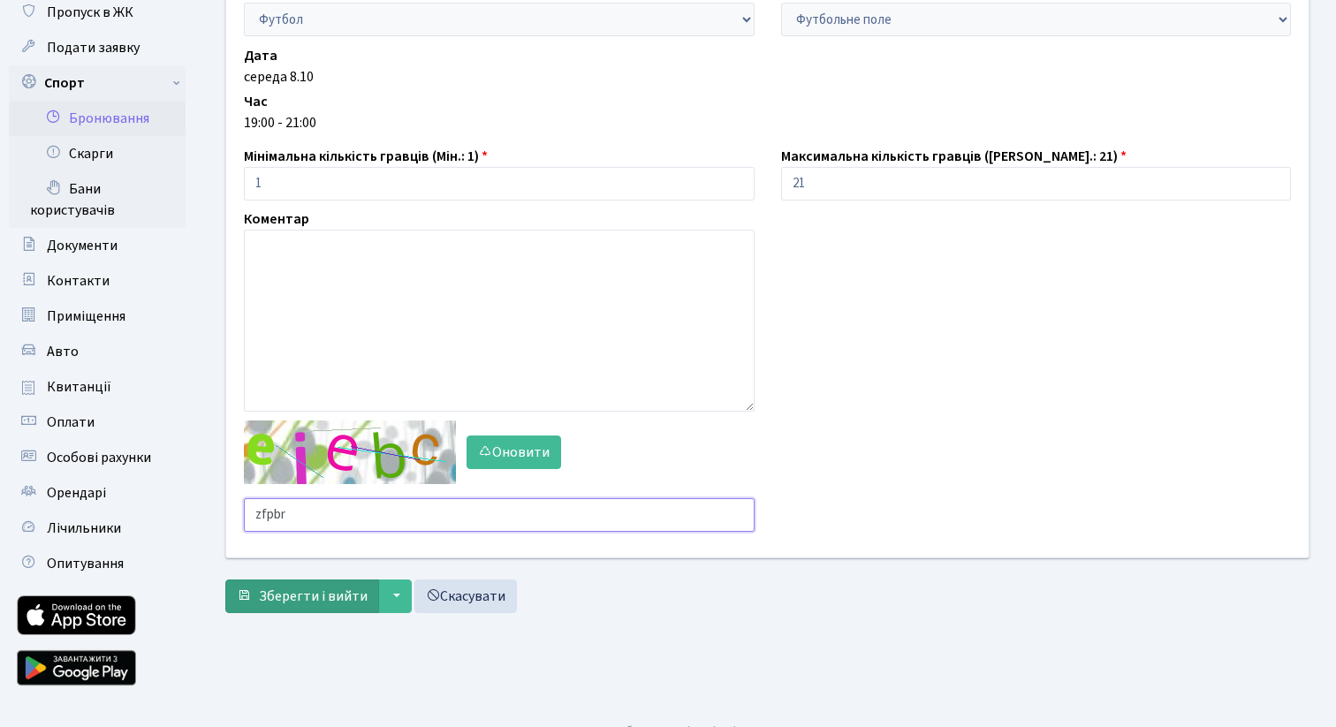
type input "zfpbr"
click at [342, 600] on span "Зберегти і вийти" at bounding box center [313, 596] width 109 height 19
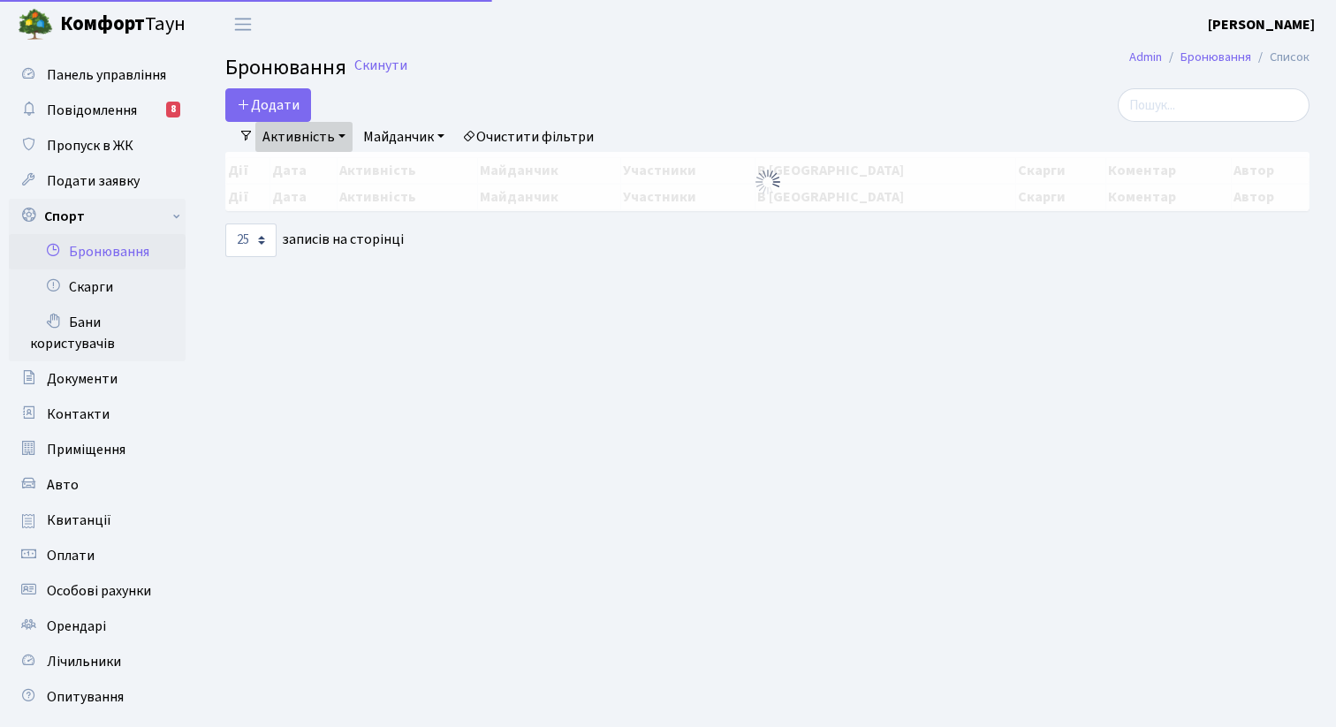
select select "25"
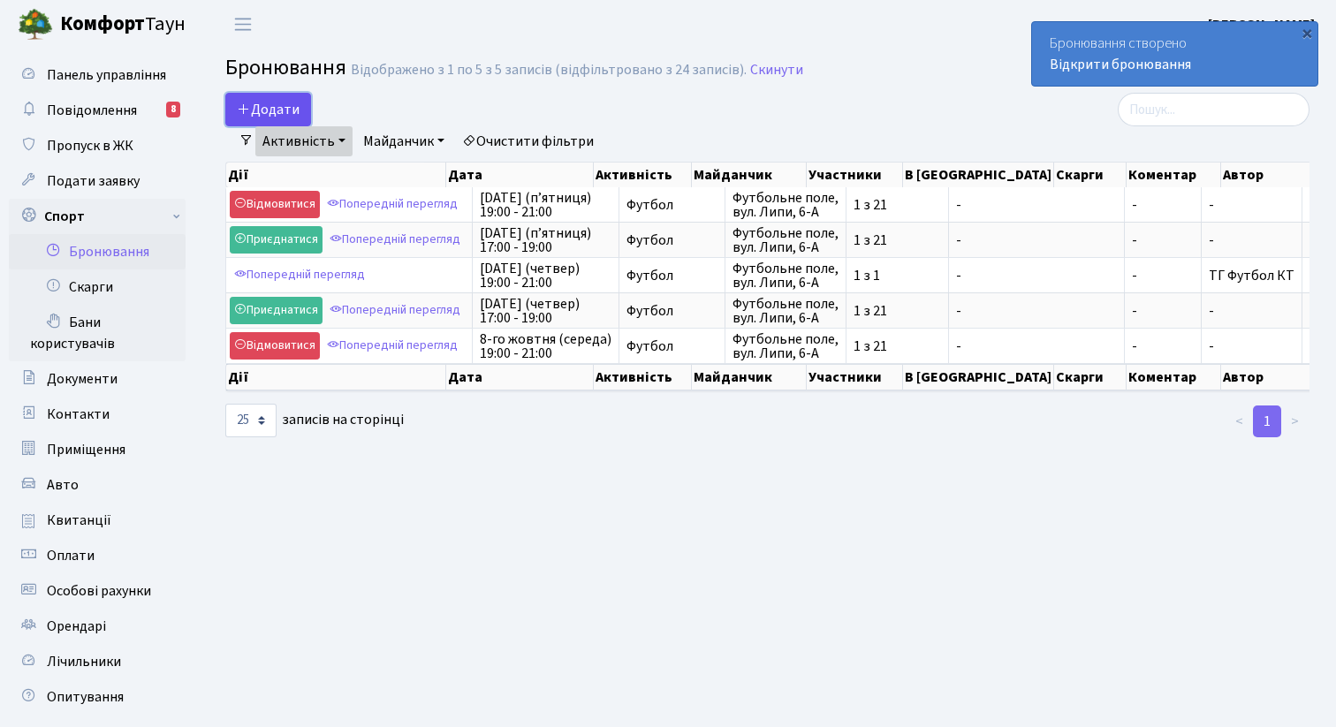
click at [282, 116] on button "Додати" at bounding box center [268, 110] width 86 height 34
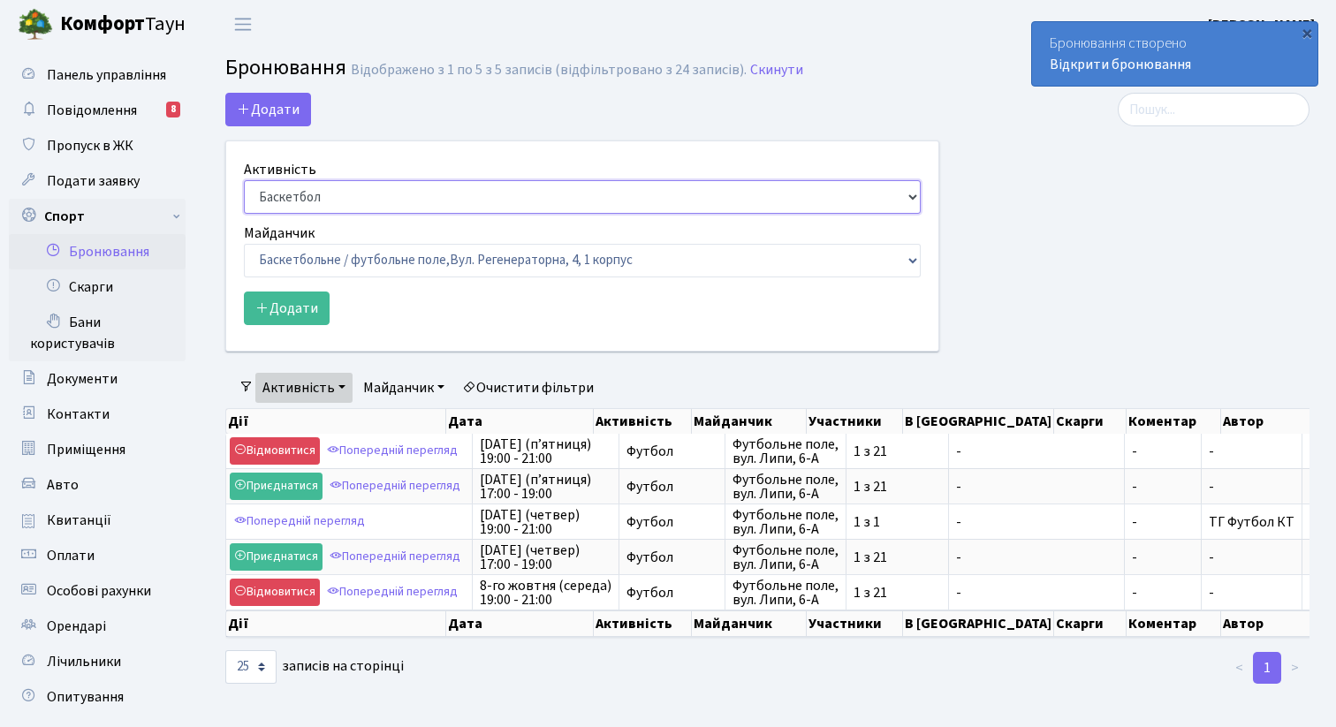
click at [287, 201] on select "Баскетбол Волейбол Йога Катання на роликах Настільний теніс Теніс Футбол Фітнес" at bounding box center [582, 197] width 677 height 34
select select "2"
click at [244, 180] on select "Баскетбол Волейбол Йога Катання на роликах Настільний теніс Теніс Футбол Фітнес" at bounding box center [582, 197] width 677 height 34
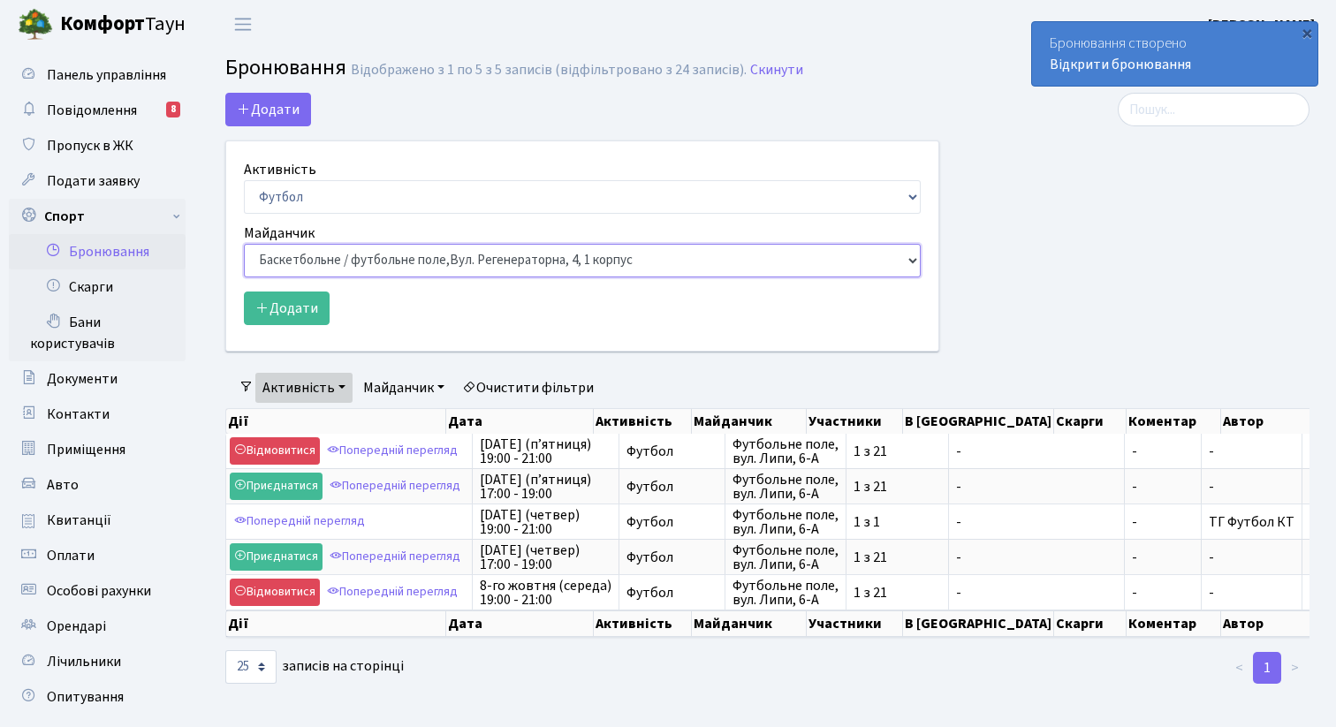
click at [314, 269] on select "Баскетбольне / футбольне поле, Вул. Регенераторна, 4, 1 корпус Баскетбольне пол…" at bounding box center [582, 261] width 677 height 34
select select "10"
click at [244, 244] on select "Баскетбольне / футбольне поле, Вул. Регенераторна, 4, 1 корпус Баскетбольне пол…" at bounding box center [582, 261] width 677 height 34
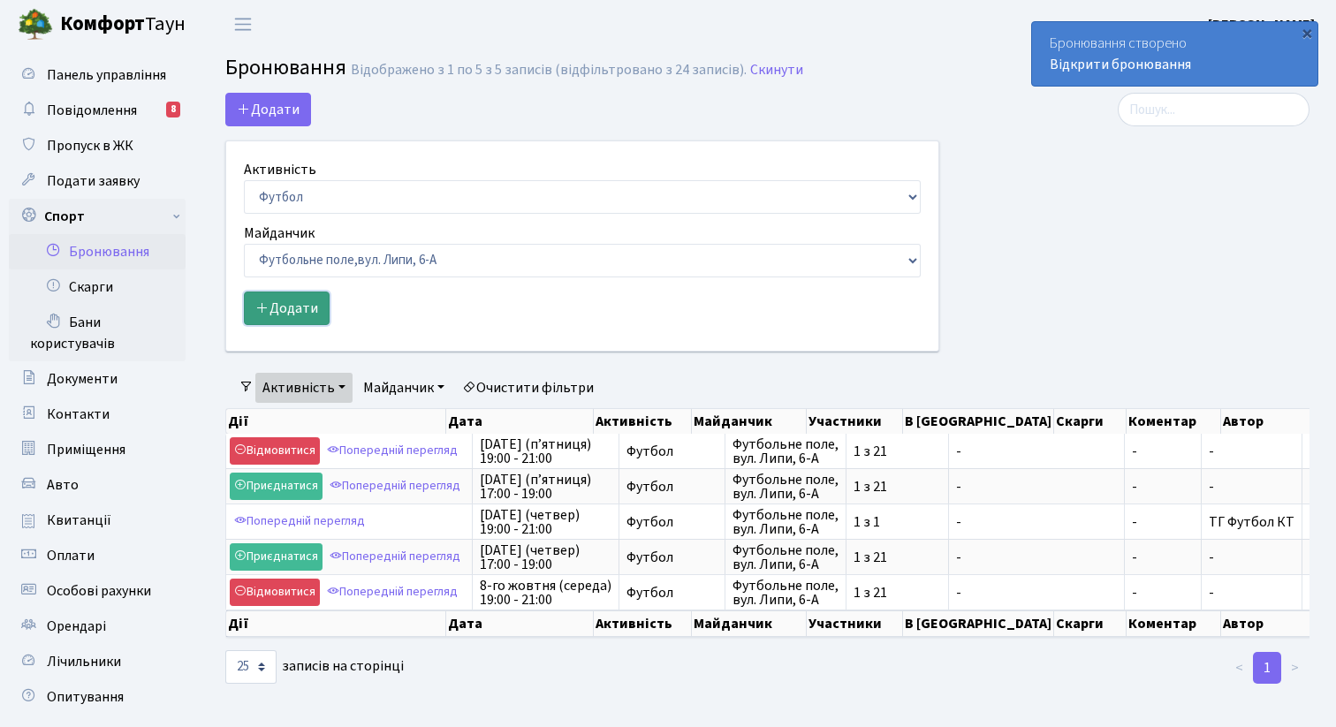
click at [295, 322] on button "Додати" at bounding box center [287, 309] width 86 height 34
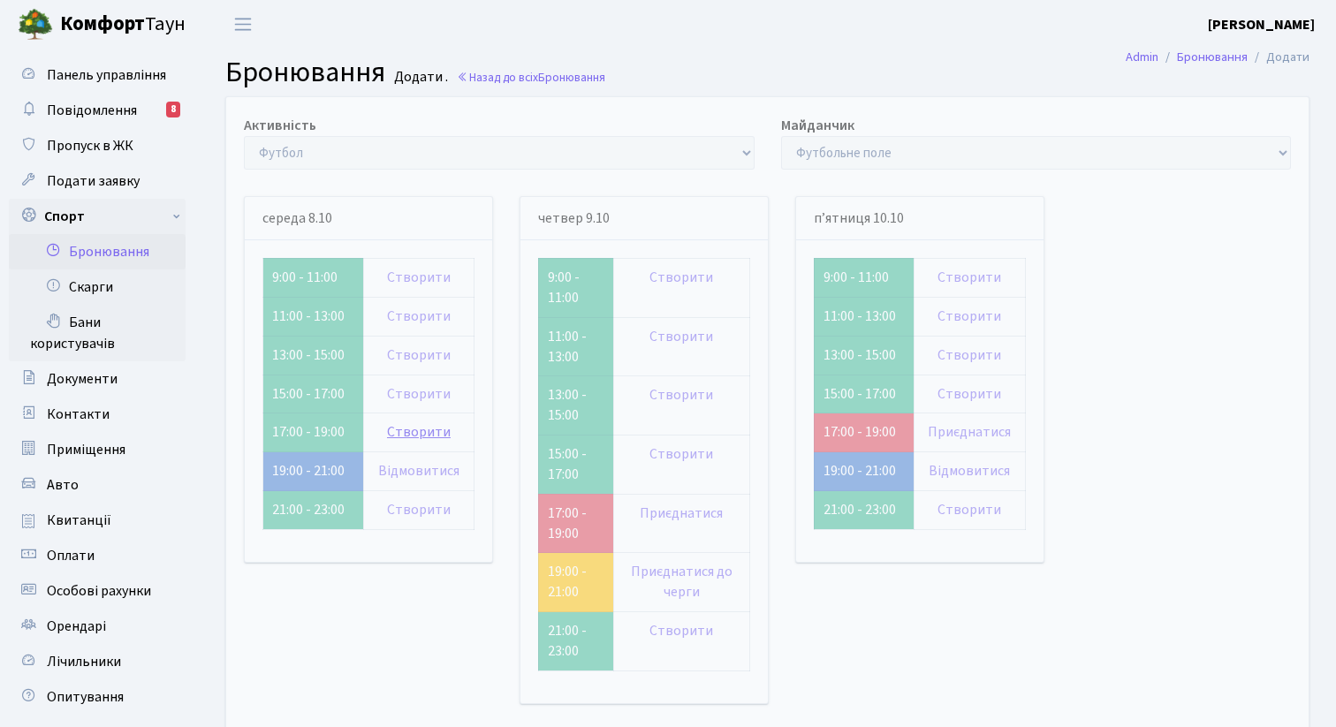
click at [392, 431] on link "Створити" at bounding box center [419, 431] width 64 height 19
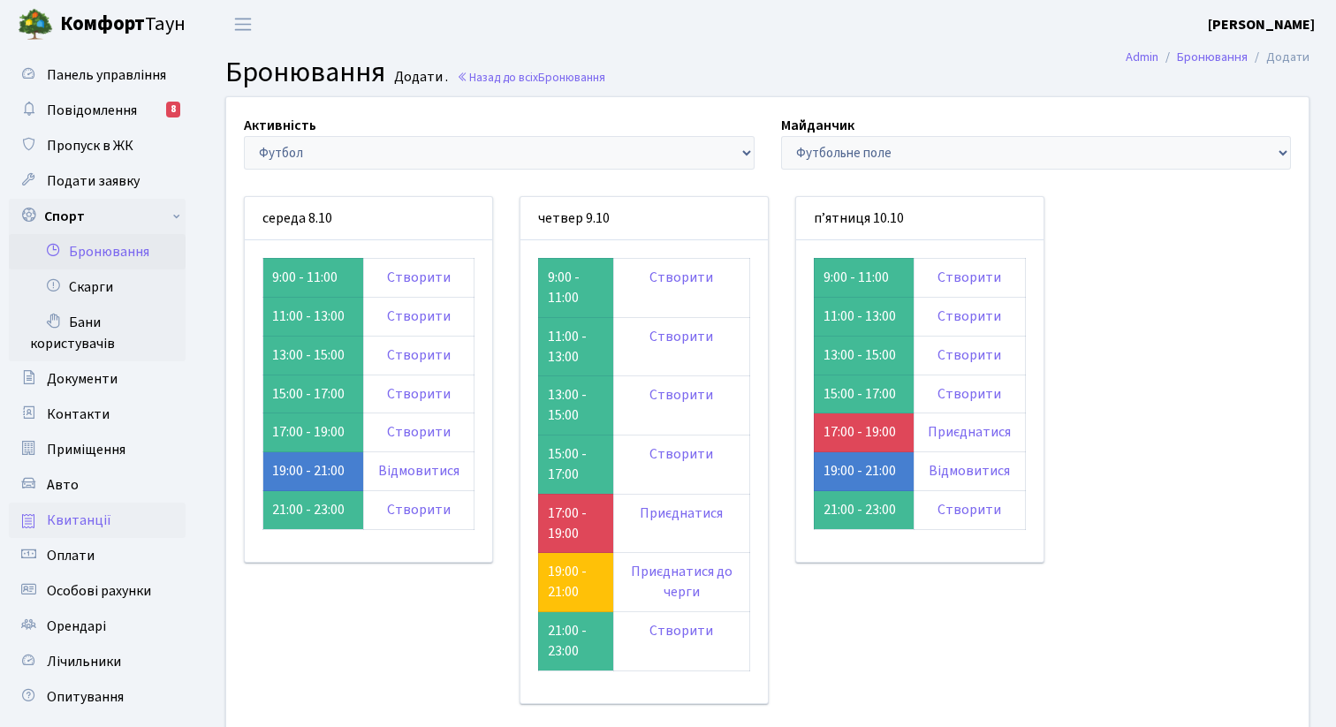
click at [82, 531] on link "Квитанції" at bounding box center [97, 520] width 177 height 35
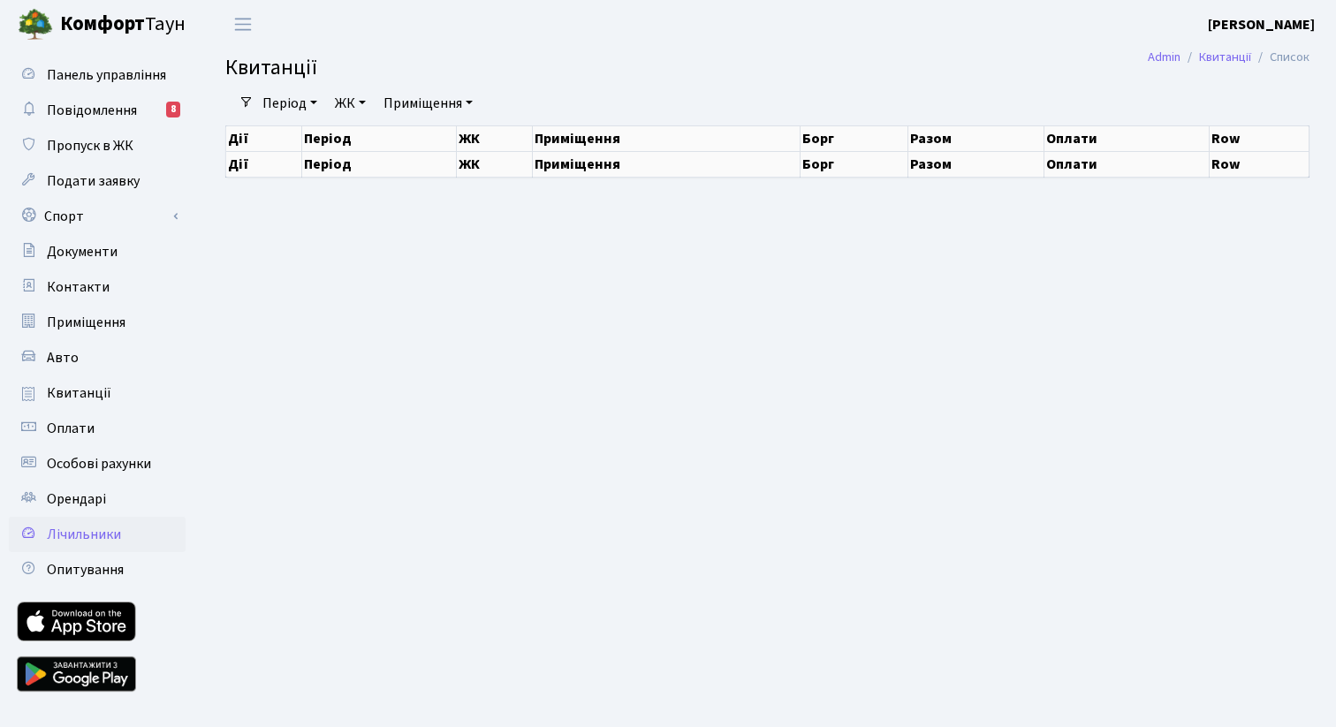
select select "25"
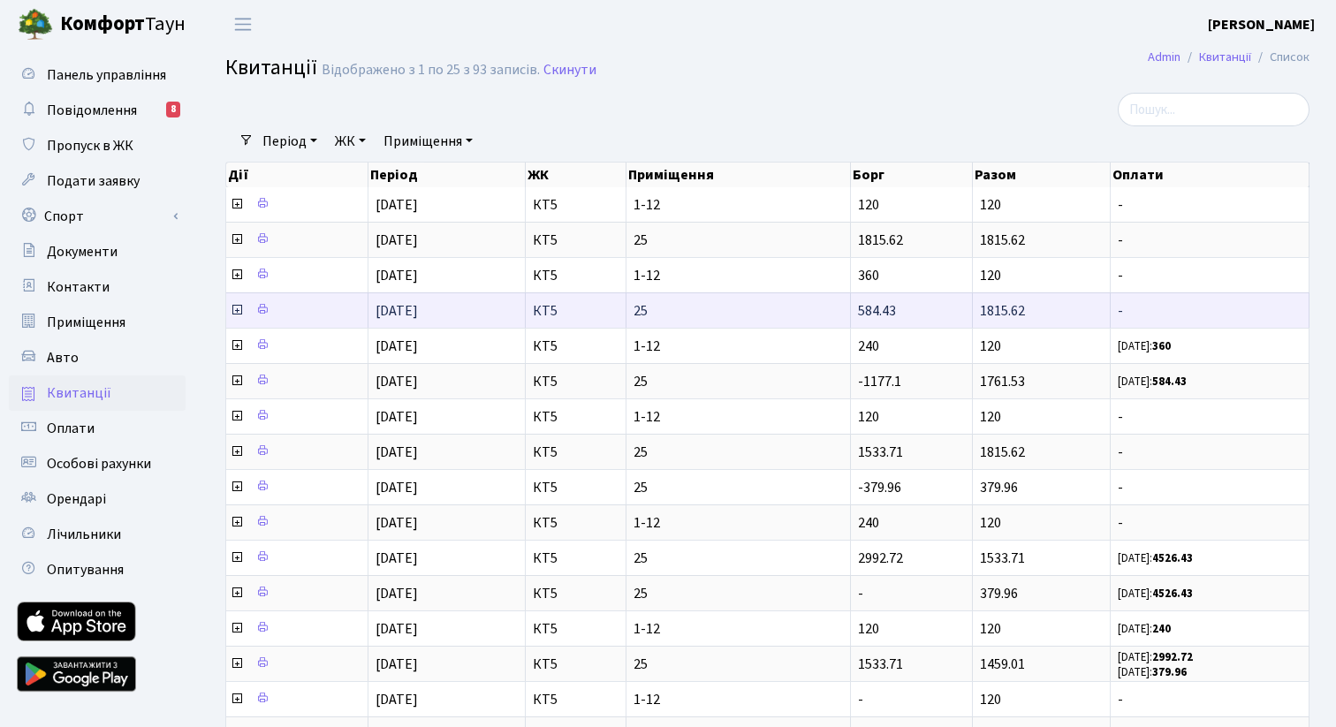
click at [236, 309] on icon at bounding box center [237, 310] width 14 height 14
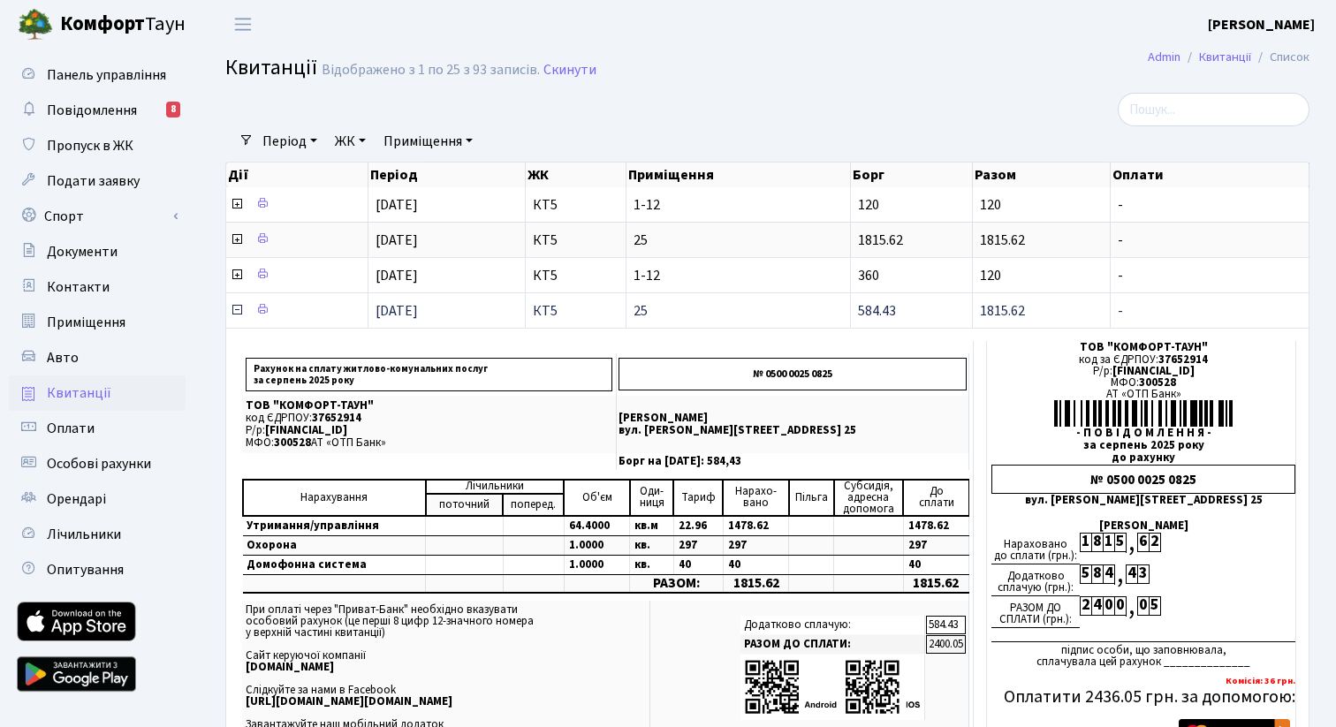
click at [237, 312] on icon at bounding box center [237, 310] width 14 height 14
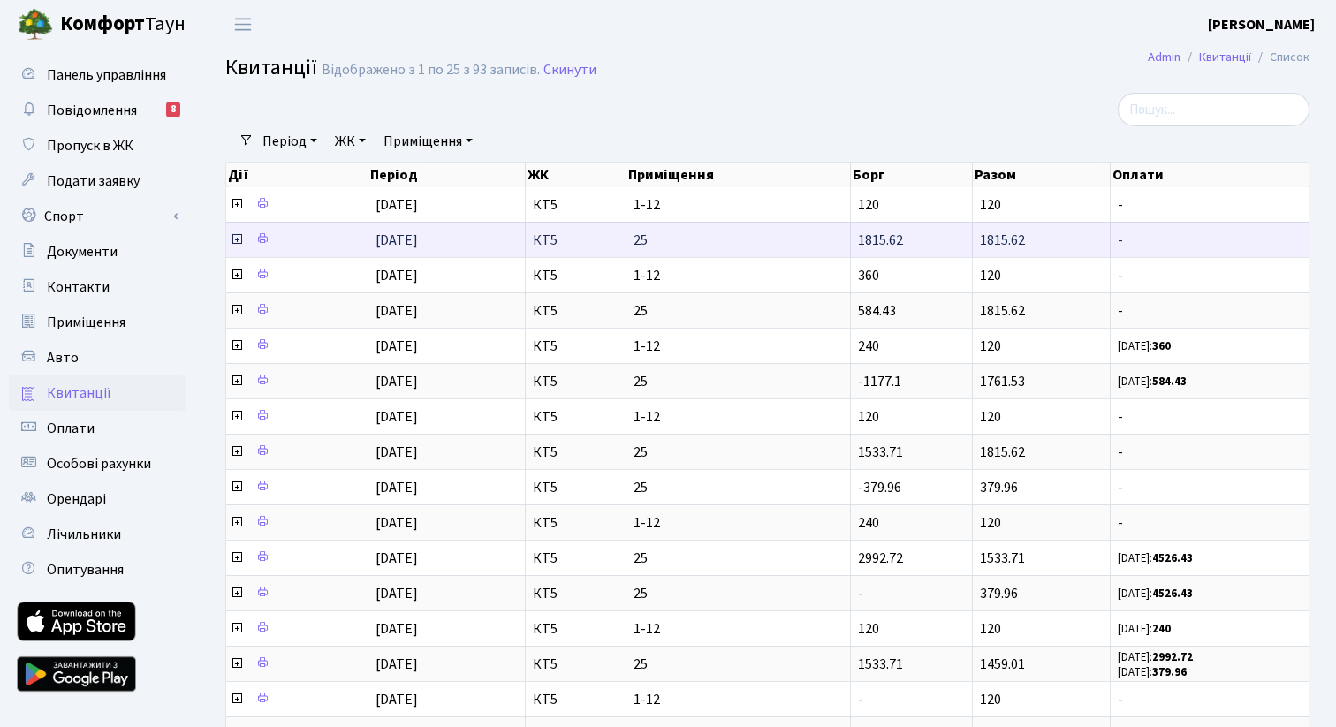
click at [239, 240] on icon at bounding box center [237, 239] width 14 height 14
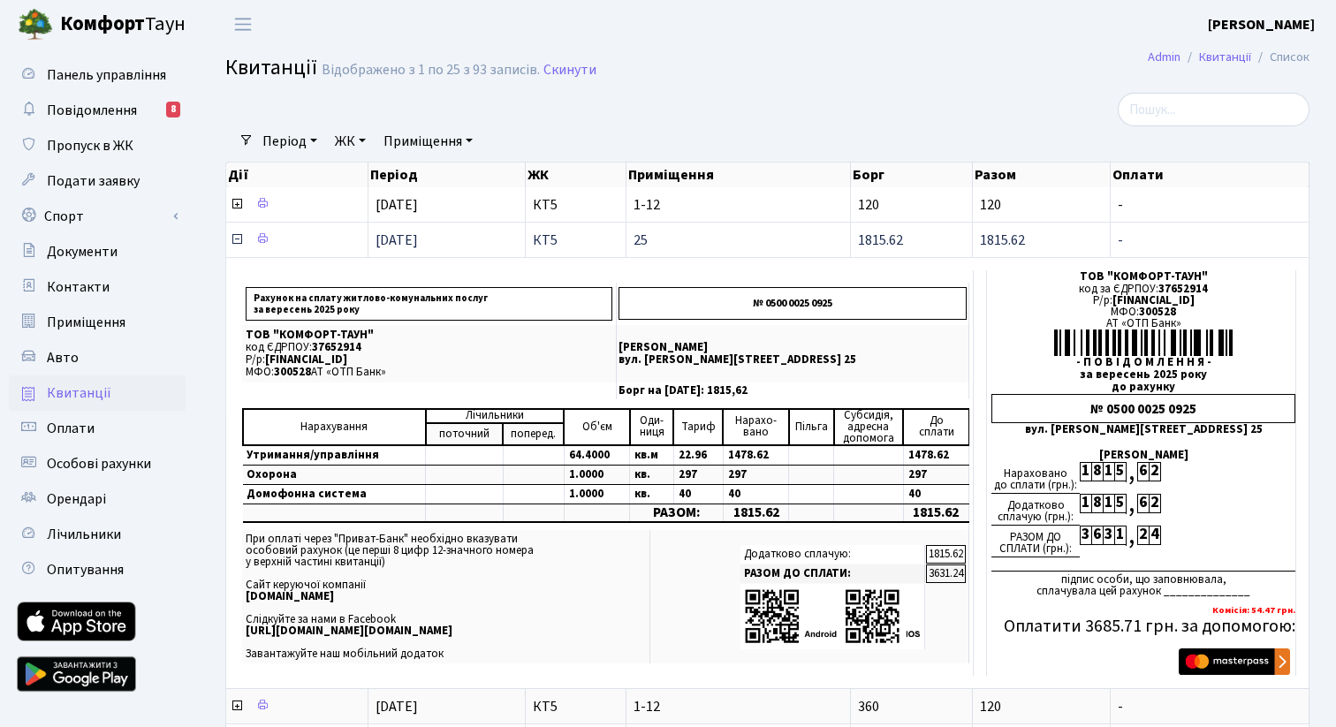
click at [238, 239] on icon at bounding box center [237, 239] width 14 height 14
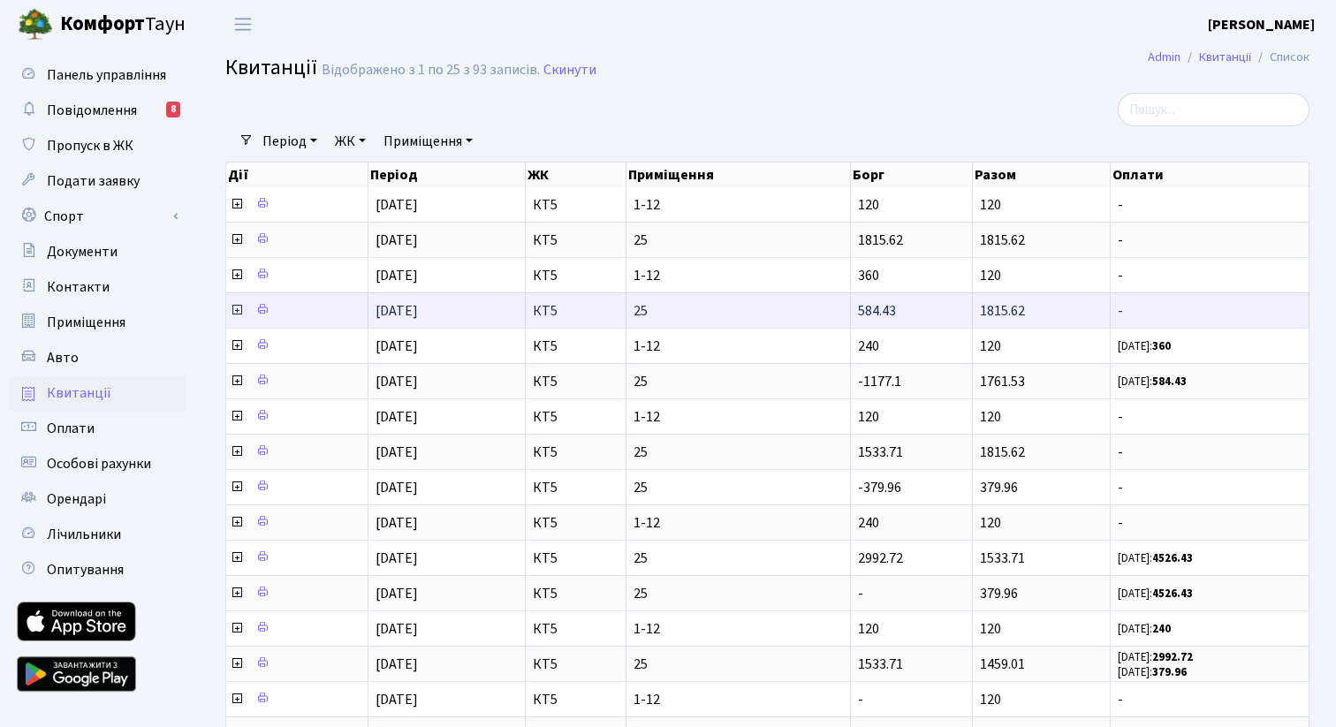
click at [234, 312] on icon at bounding box center [237, 310] width 14 height 14
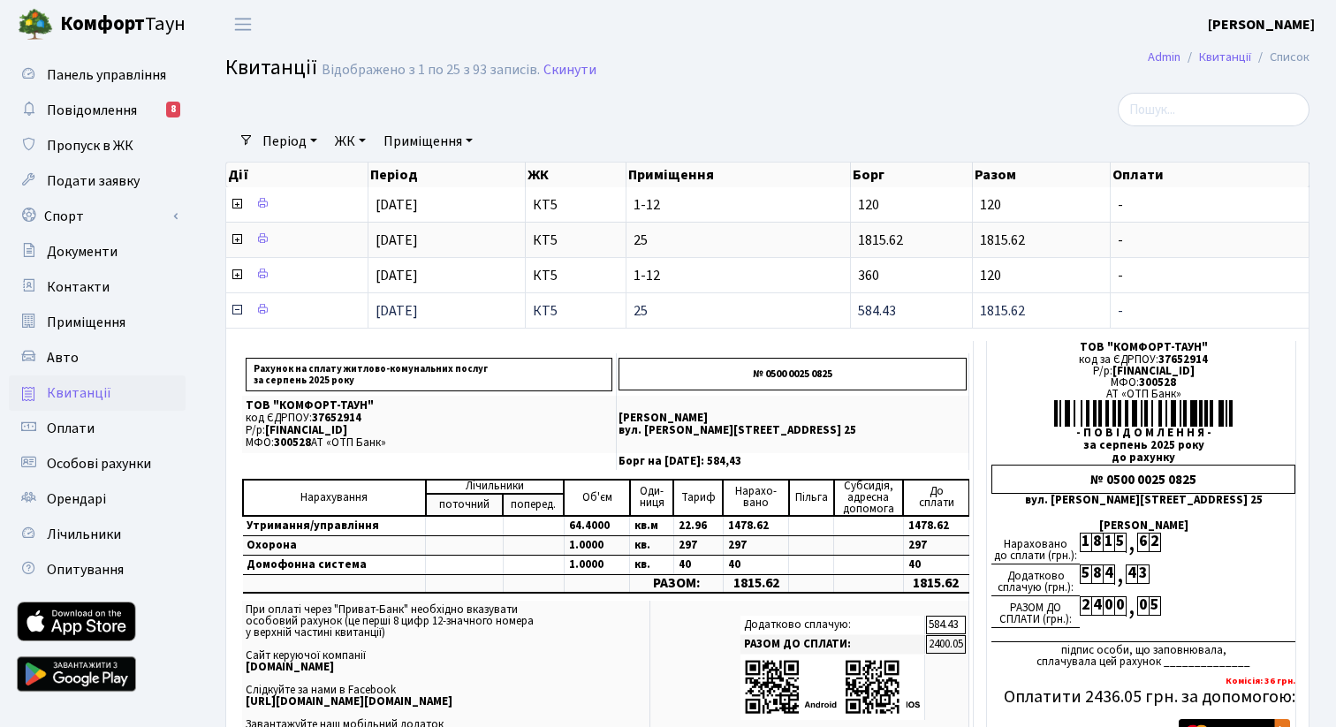
click at [234, 312] on icon at bounding box center [237, 310] width 14 height 14
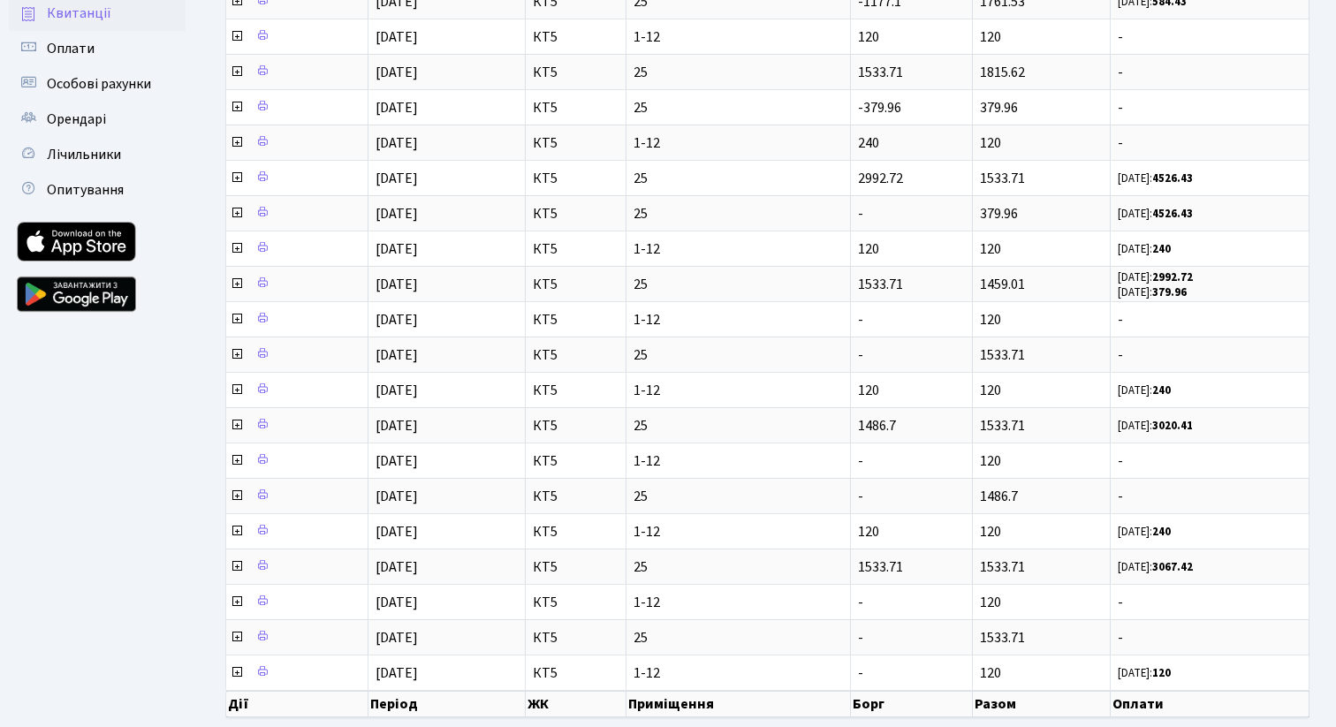
scroll to position [444, 0]
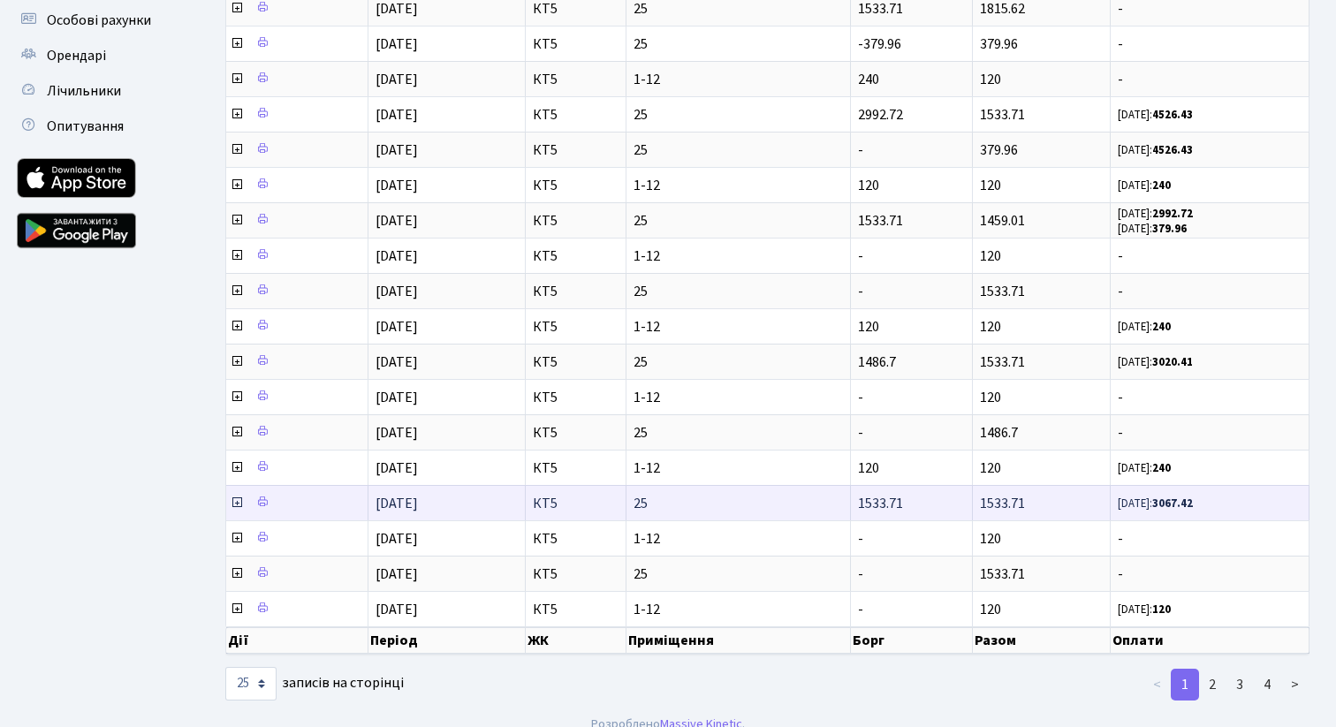
click at [239, 501] on icon at bounding box center [237, 503] width 14 height 14
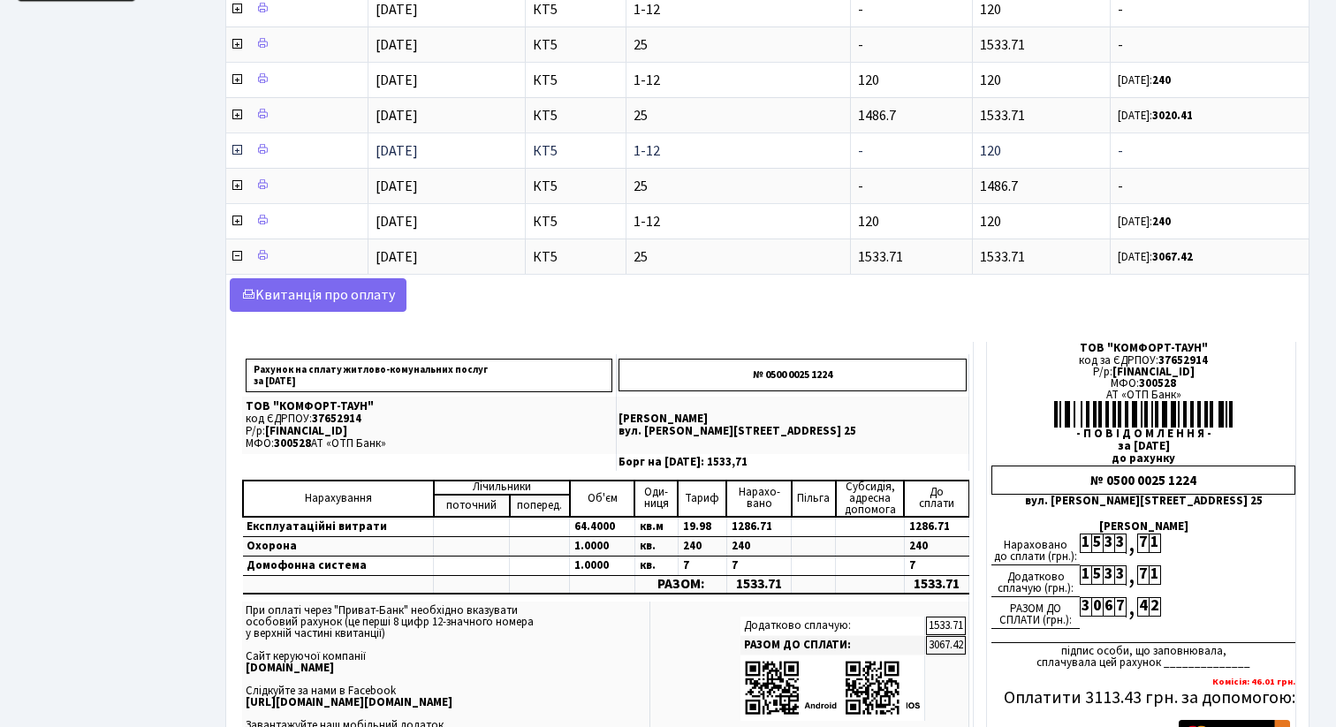
scroll to position [735, 0]
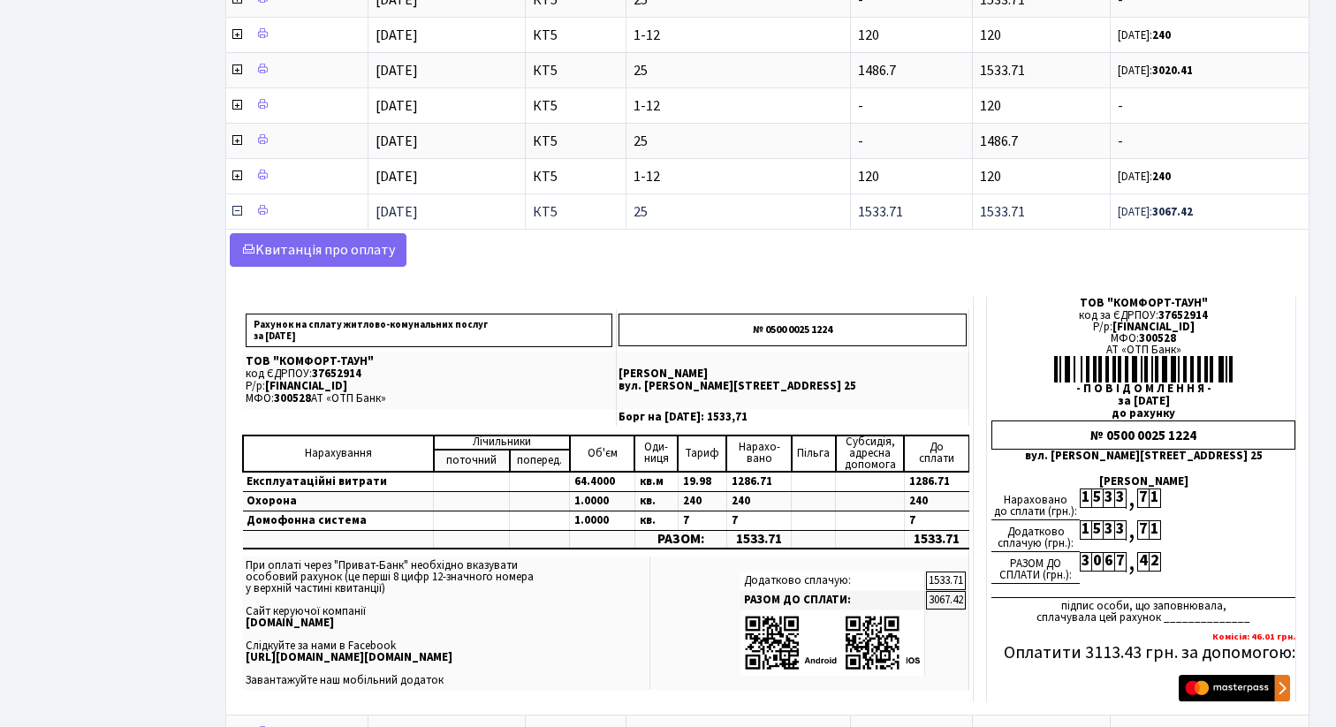
click at [237, 210] on icon at bounding box center [237, 211] width 14 height 14
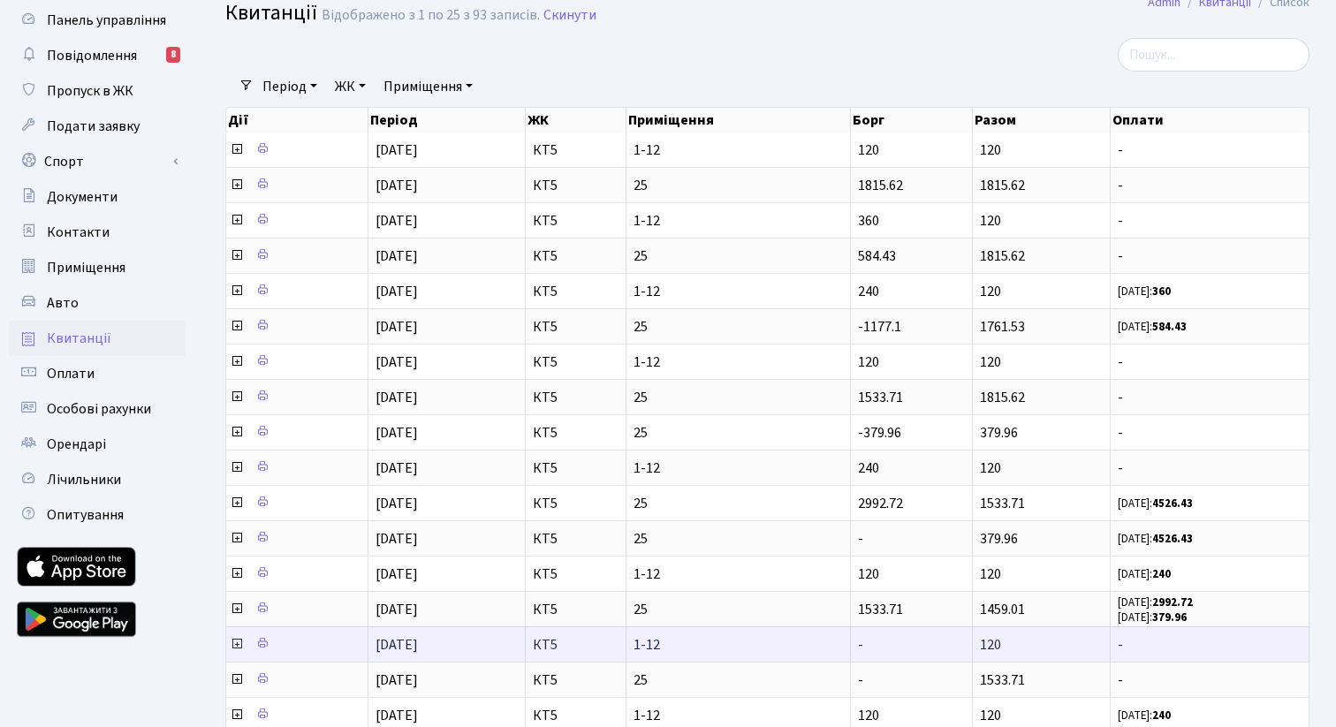
scroll to position [0, 0]
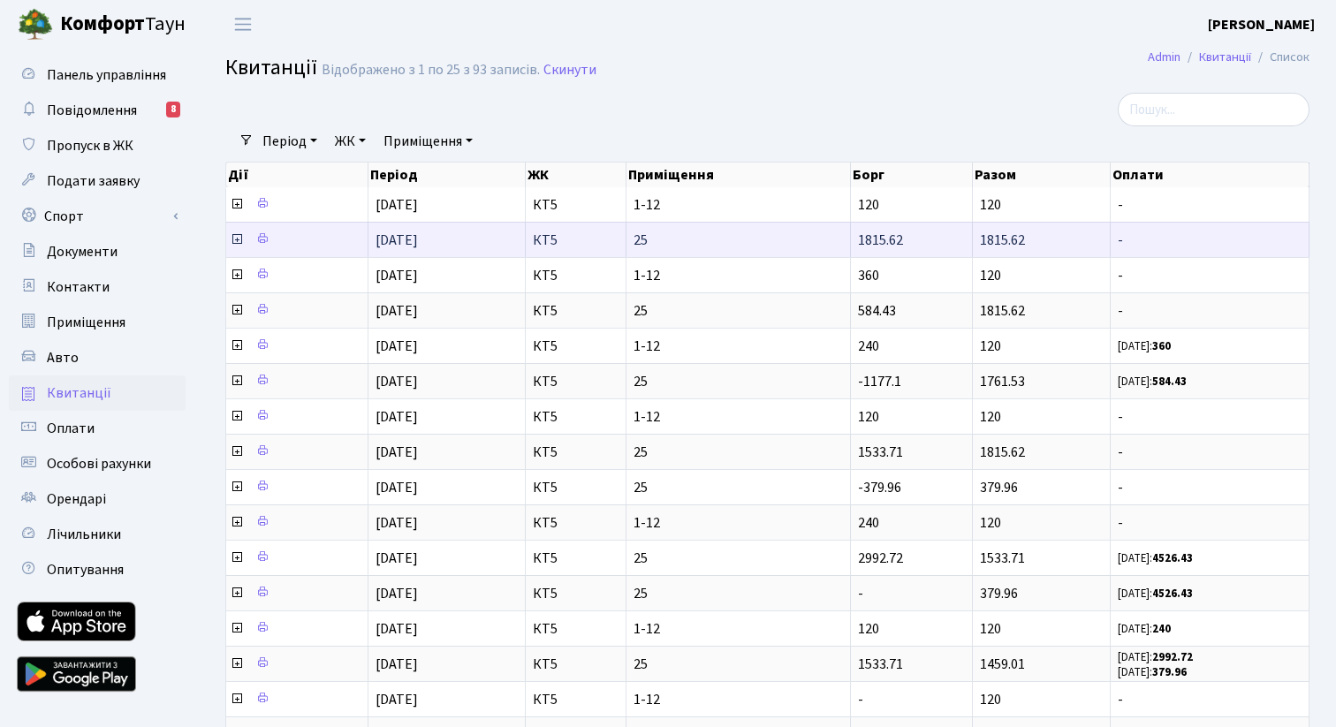
click at [236, 241] on icon at bounding box center [237, 239] width 14 height 14
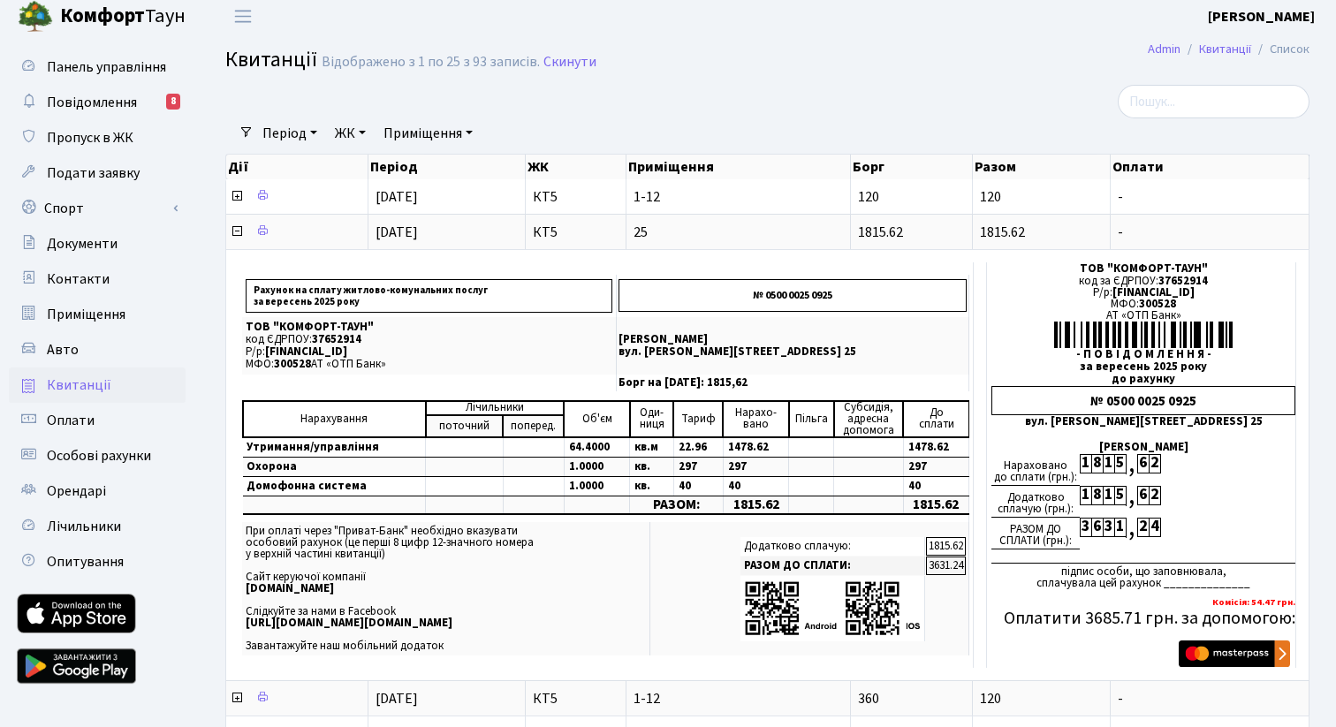
scroll to position [12, 0]
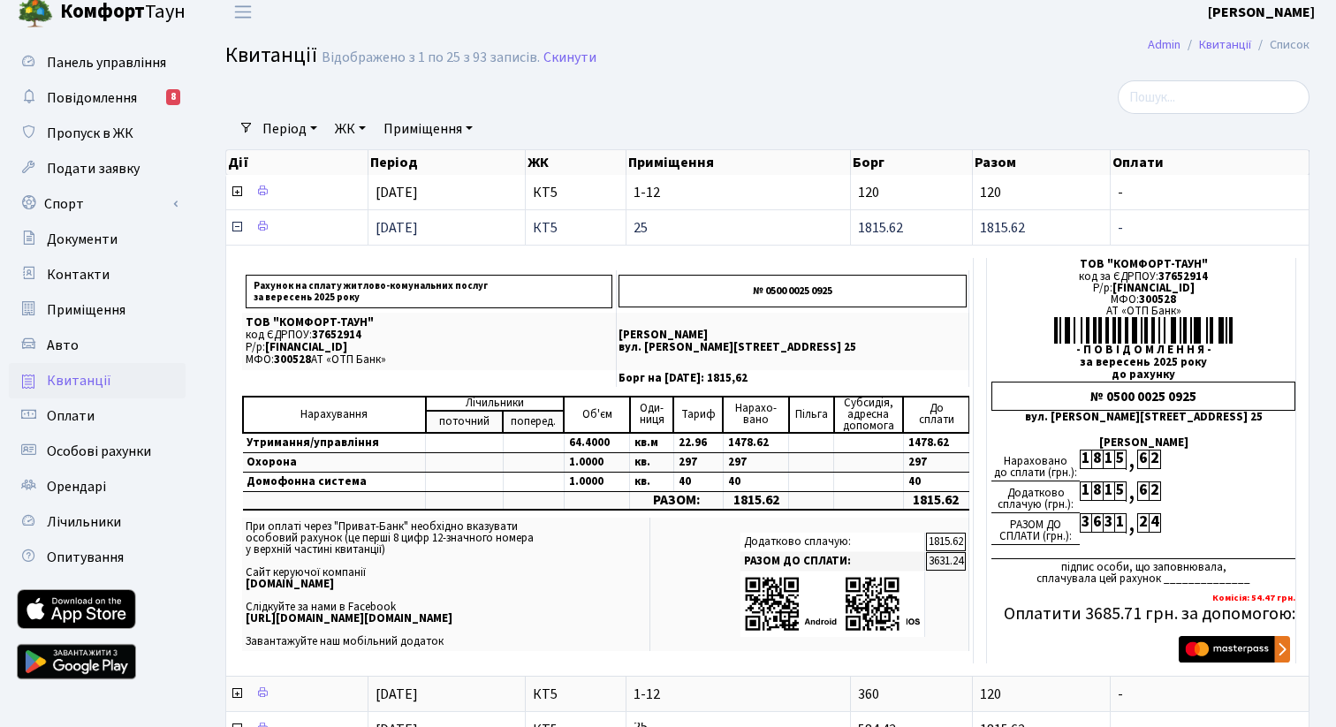
click at [235, 224] on icon at bounding box center [237, 227] width 14 height 14
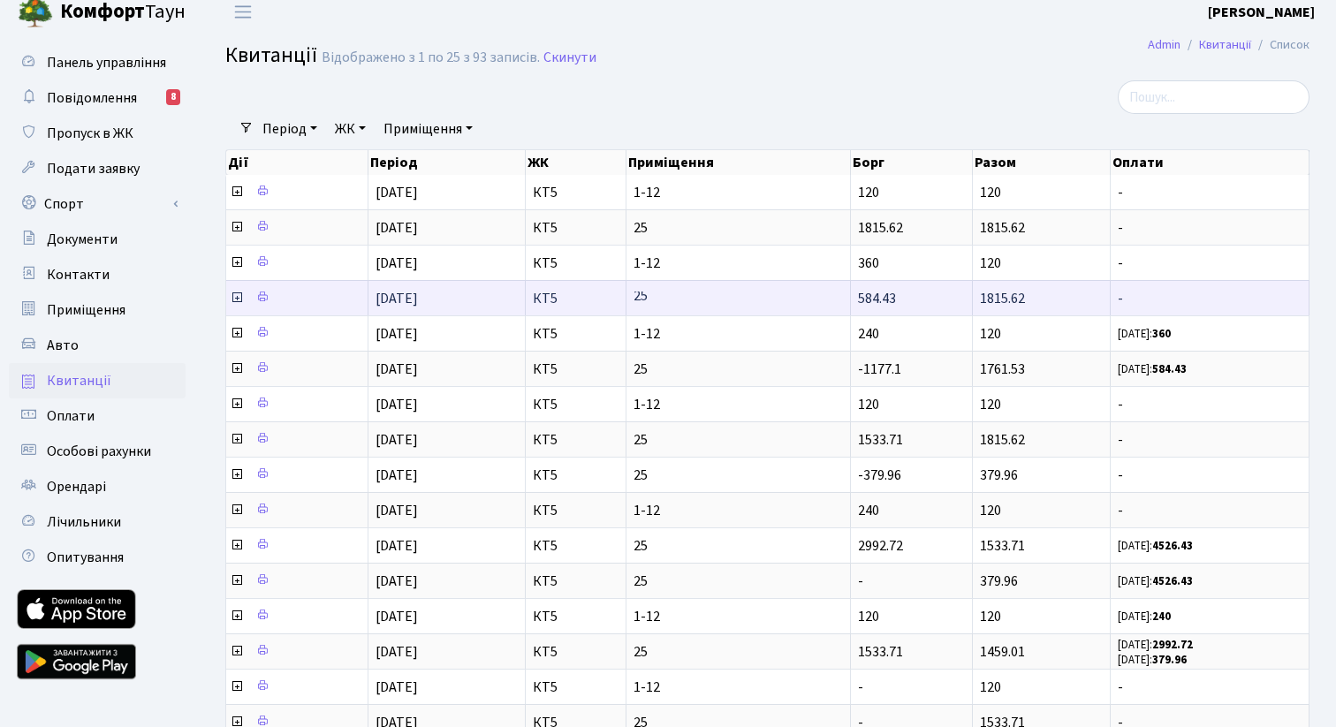
click at [237, 300] on icon at bounding box center [237, 298] width 14 height 14
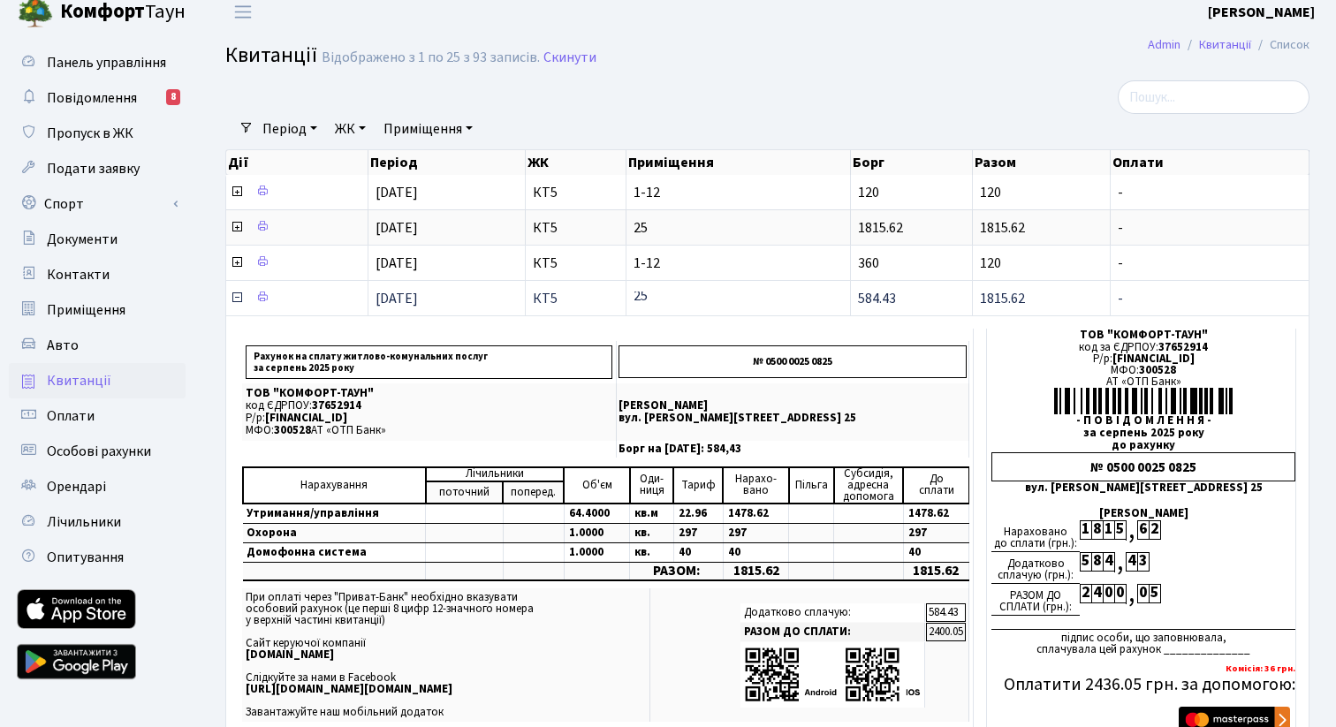
click at [237, 300] on icon at bounding box center [237, 298] width 14 height 14
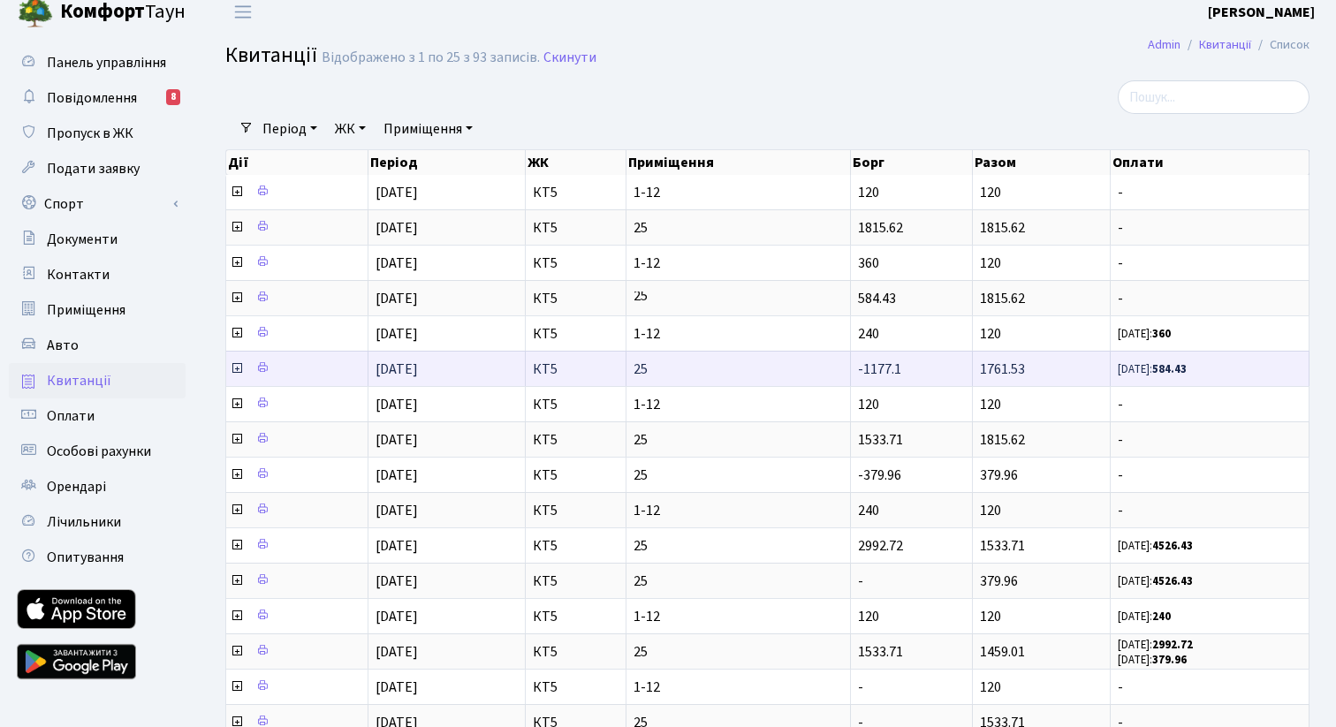
click at [238, 369] on icon at bounding box center [237, 368] width 14 height 14
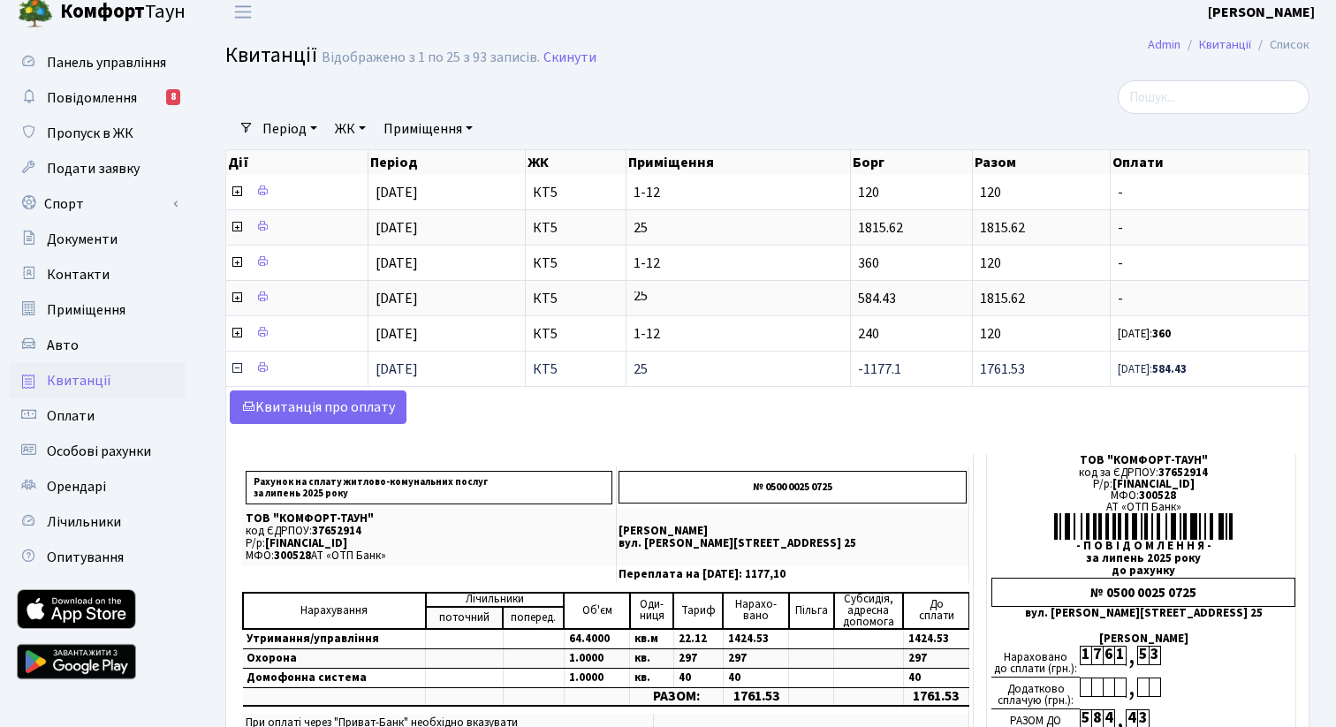
click at [238, 369] on icon at bounding box center [237, 368] width 14 height 14
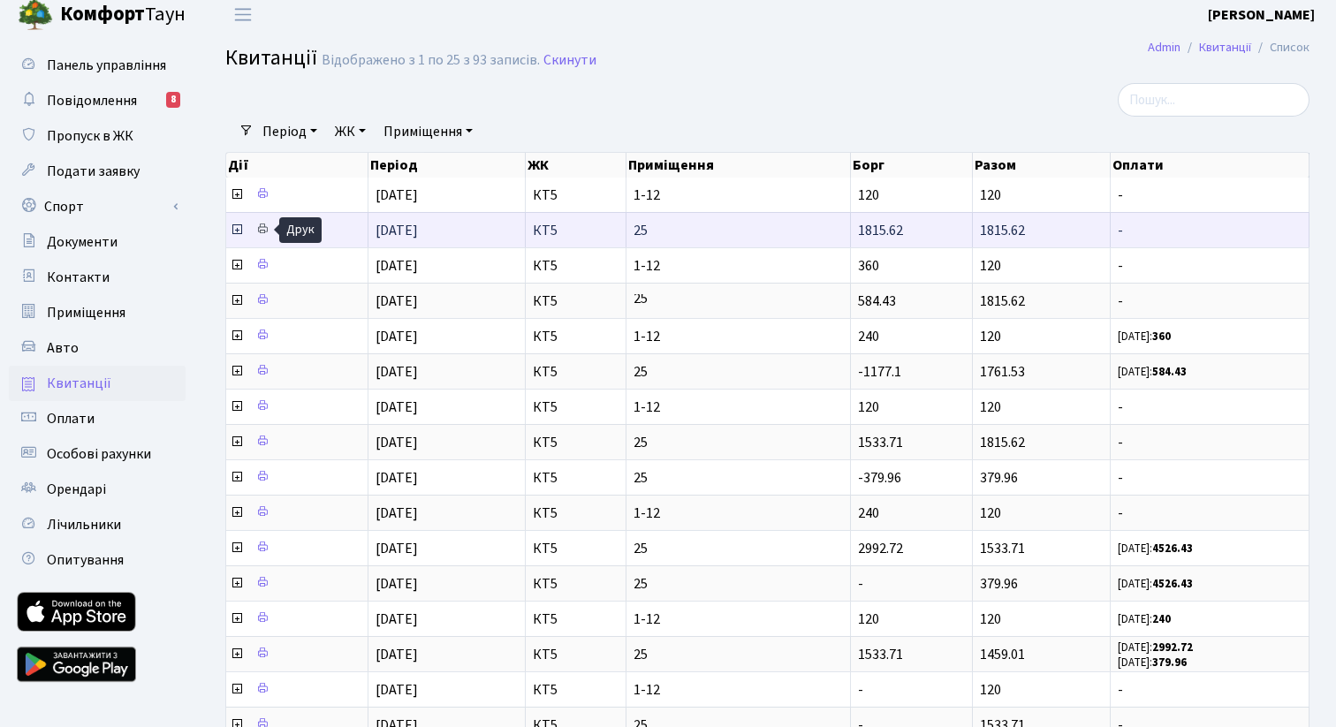
scroll to position [17, 0]
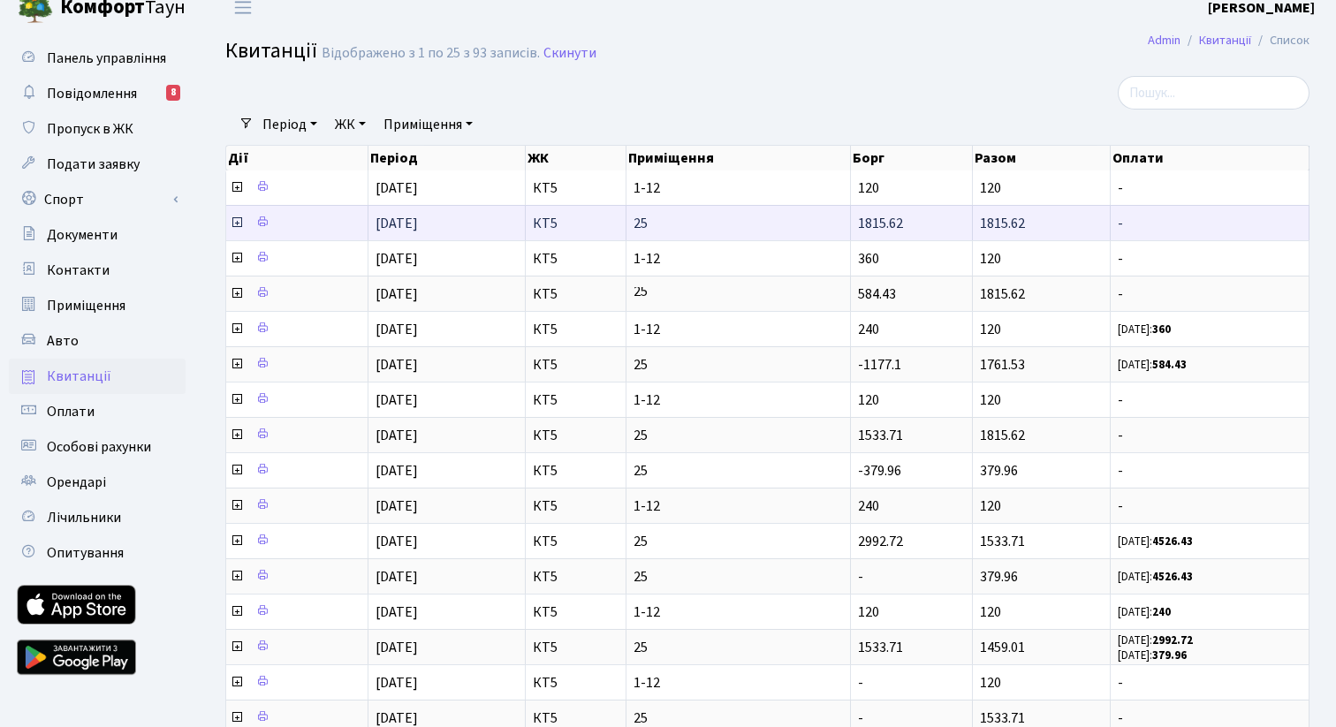
click at [238, 223] on icon at bounding box center [237, 223] width 14 height 14
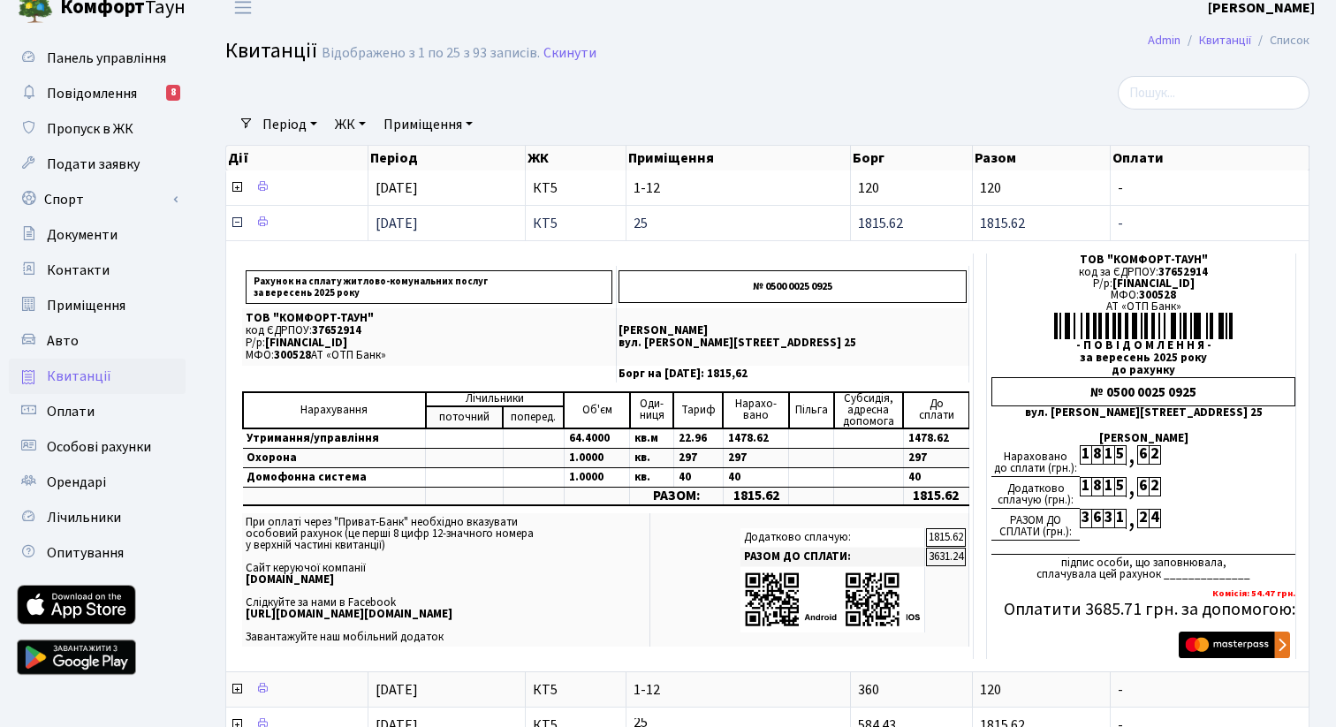
click at [238, 223] on icon at bounding box center [237, 223] width 14 height 14
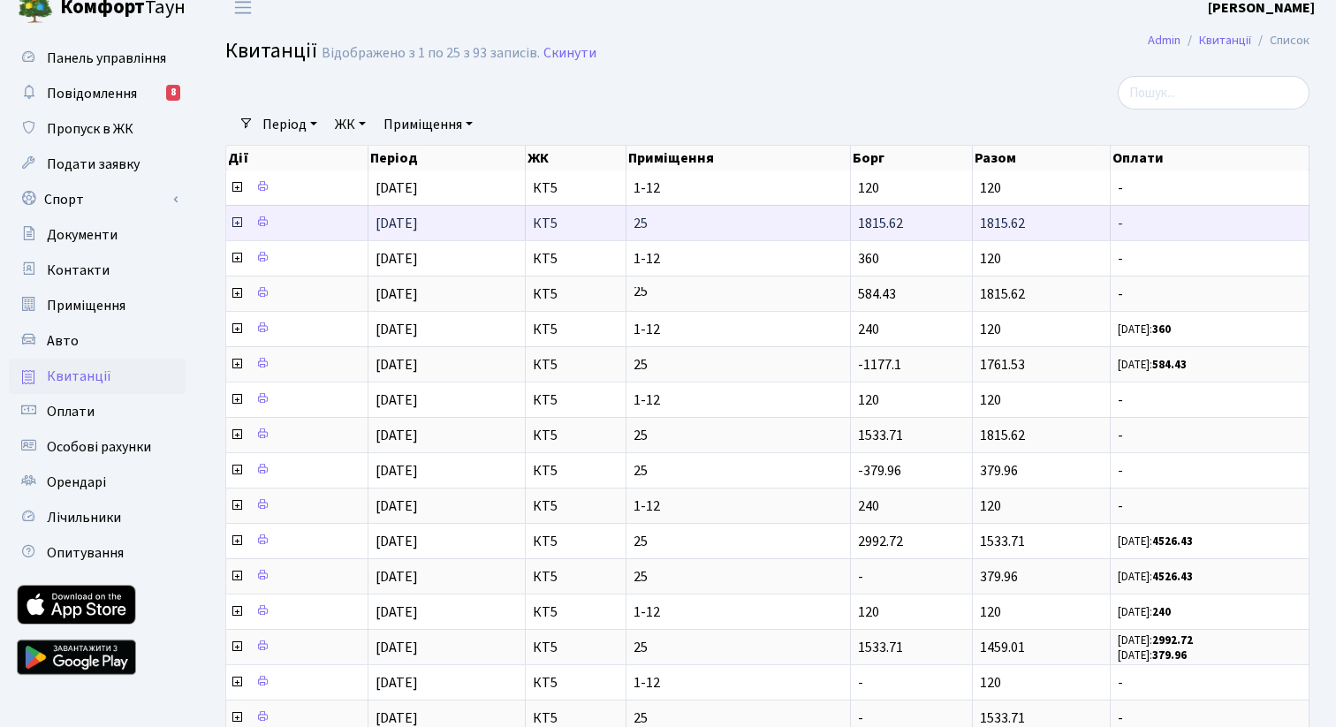
click at [237, 222] on icon at bounding box center [237, 223] width 14 height 14
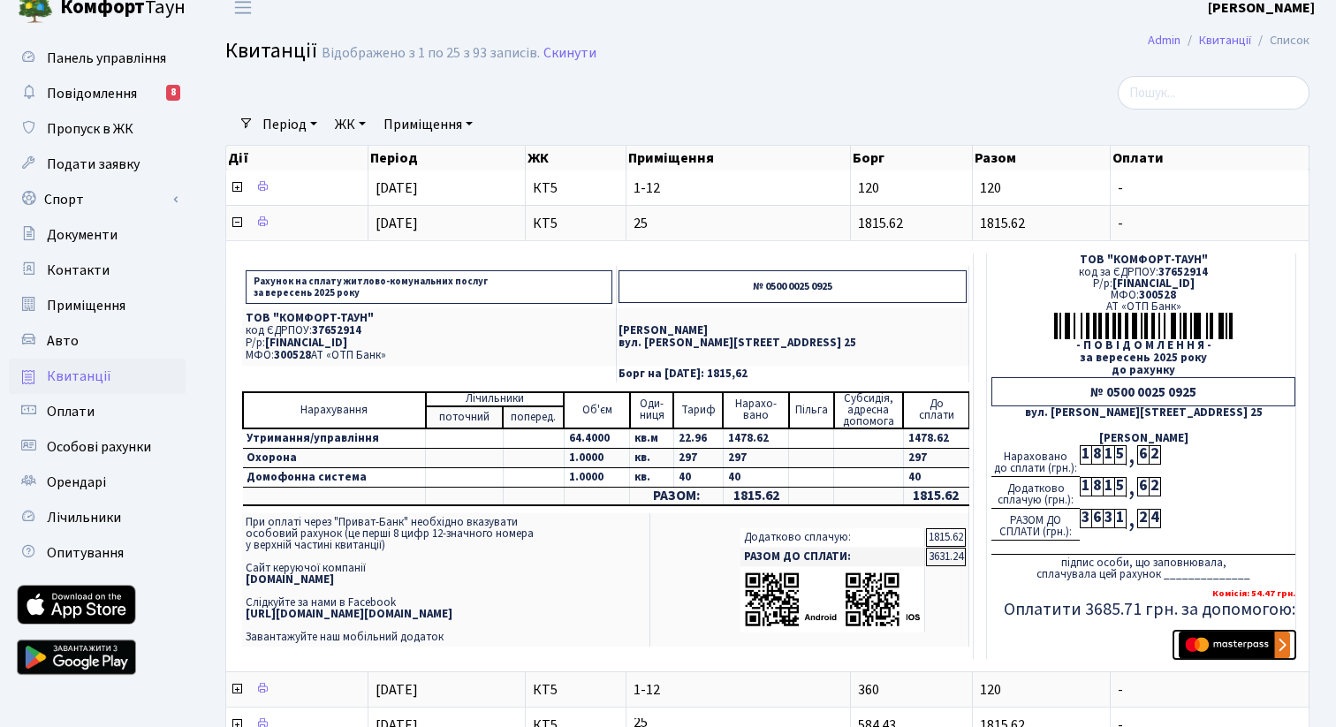
click at [1249, 647] on img "submit" at bounding box center [1234, 645] width 111 height 27
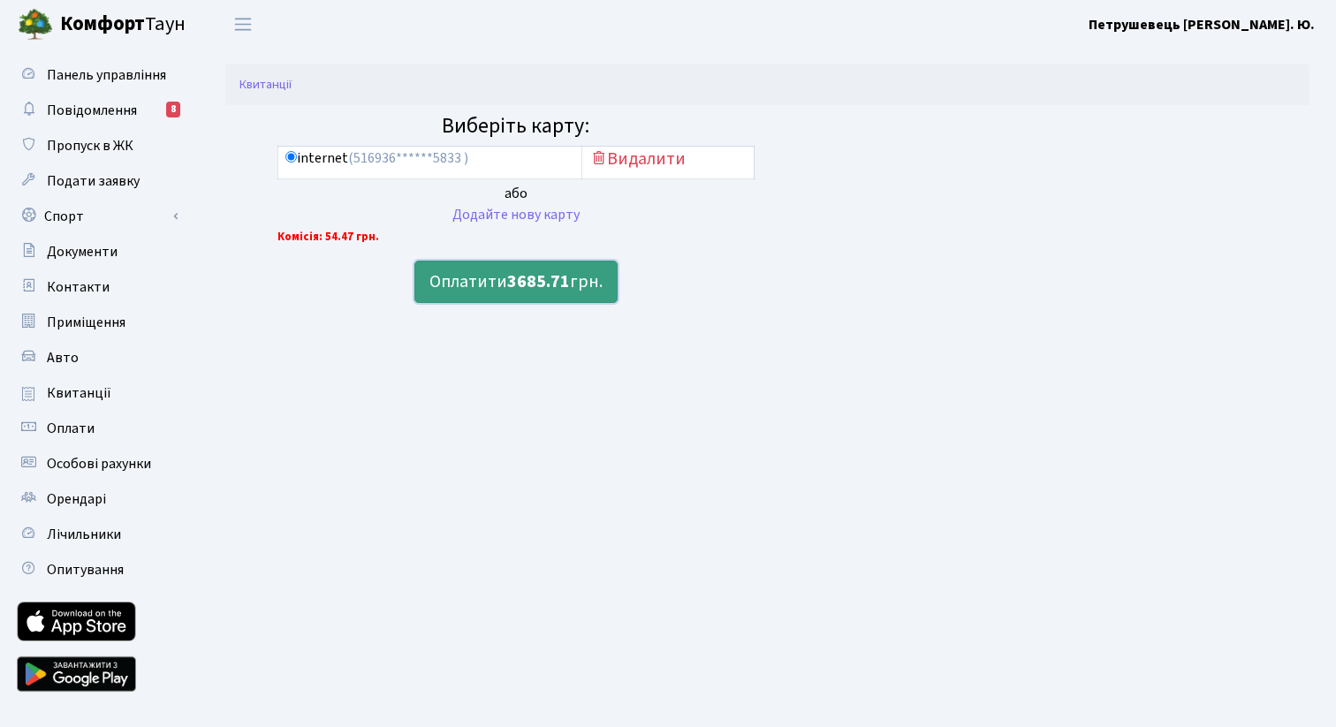
click at [556, 291] on b "3685.71" at bounding box center [538, 281] width 63 height 25
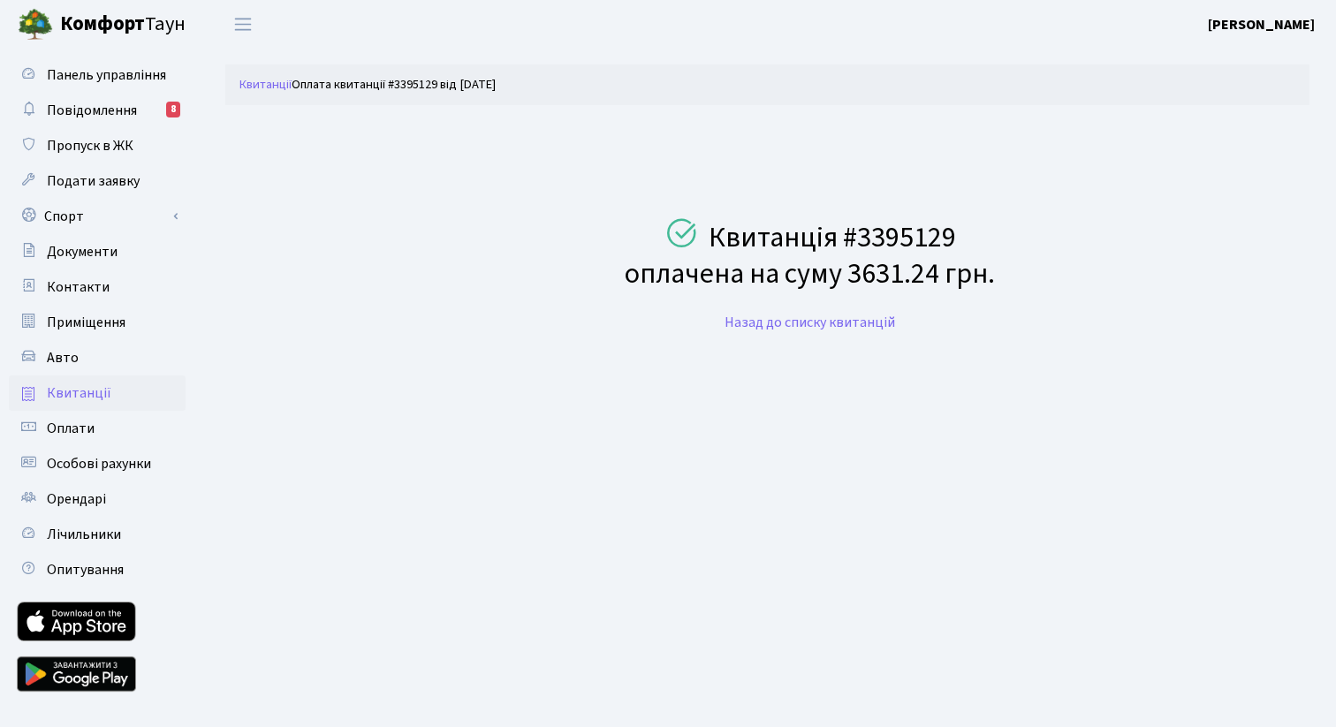
click at [88, 396] on span "Квитанції" at bounding box center [79, 392] width 64 height 19
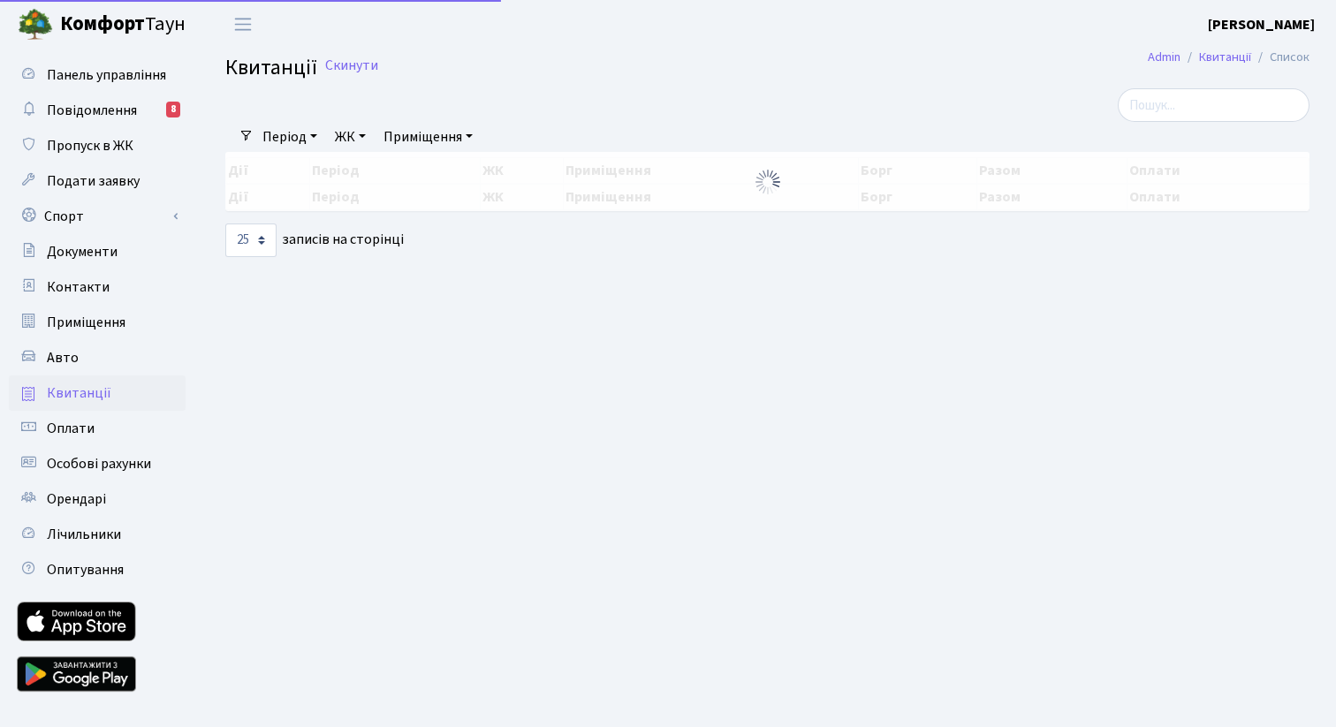
select select "25"
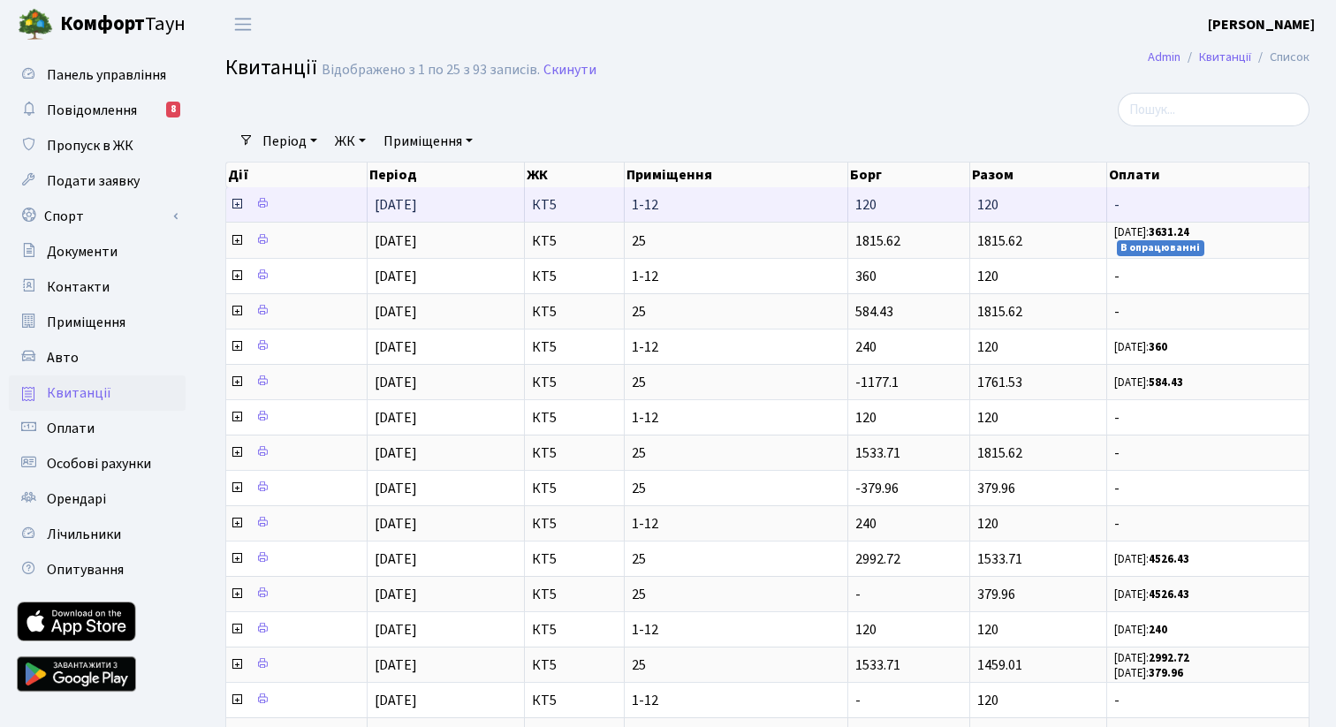
click at [238, 205] on icon at bounding box center [237, 204] width 14 height 14
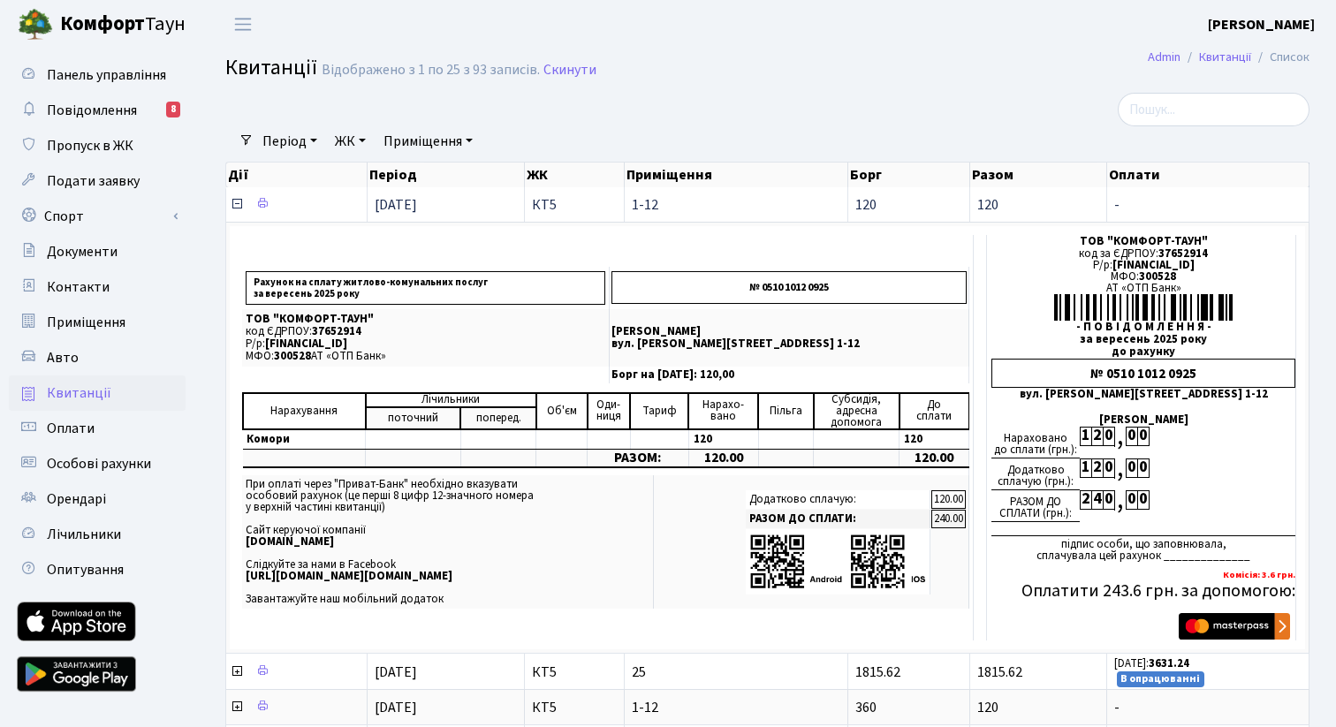
click at [238, 205] on icon at bounding box center [237, 204] width 14 height 14
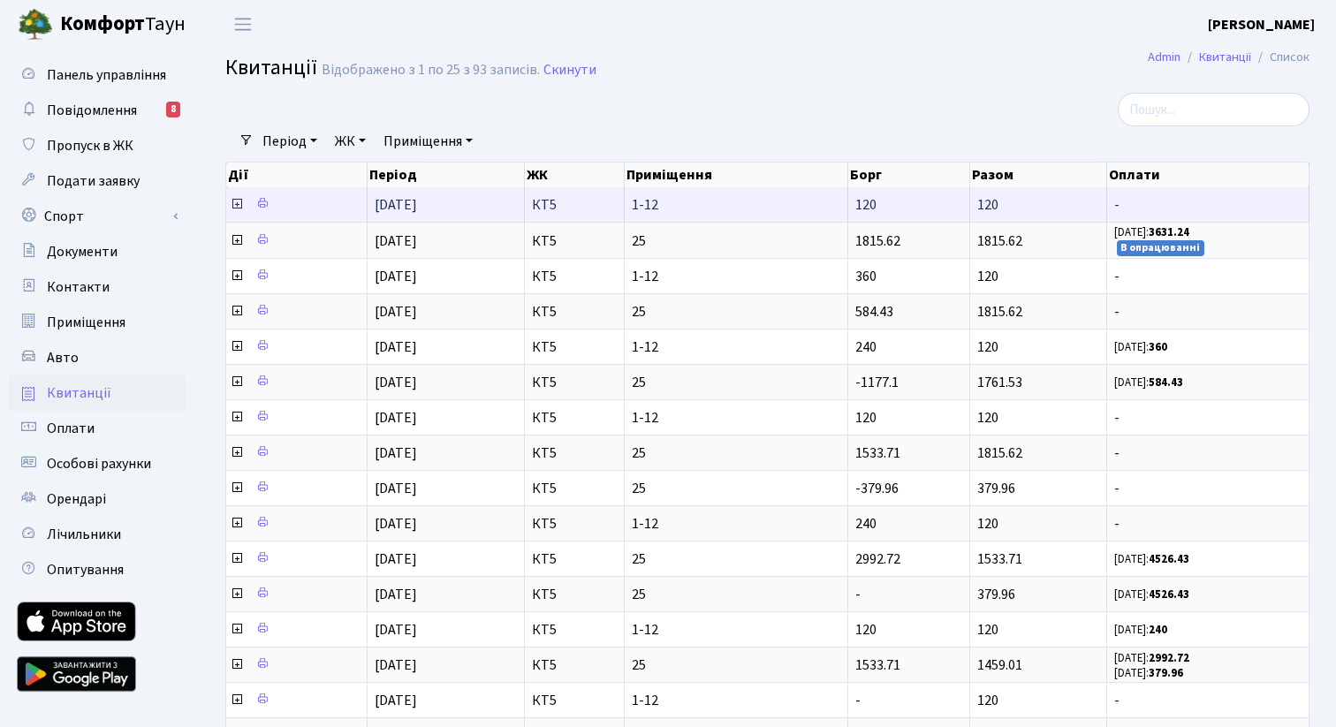
click at [237, 205] on icon at bounding box center [237, 204] width 14 height 14
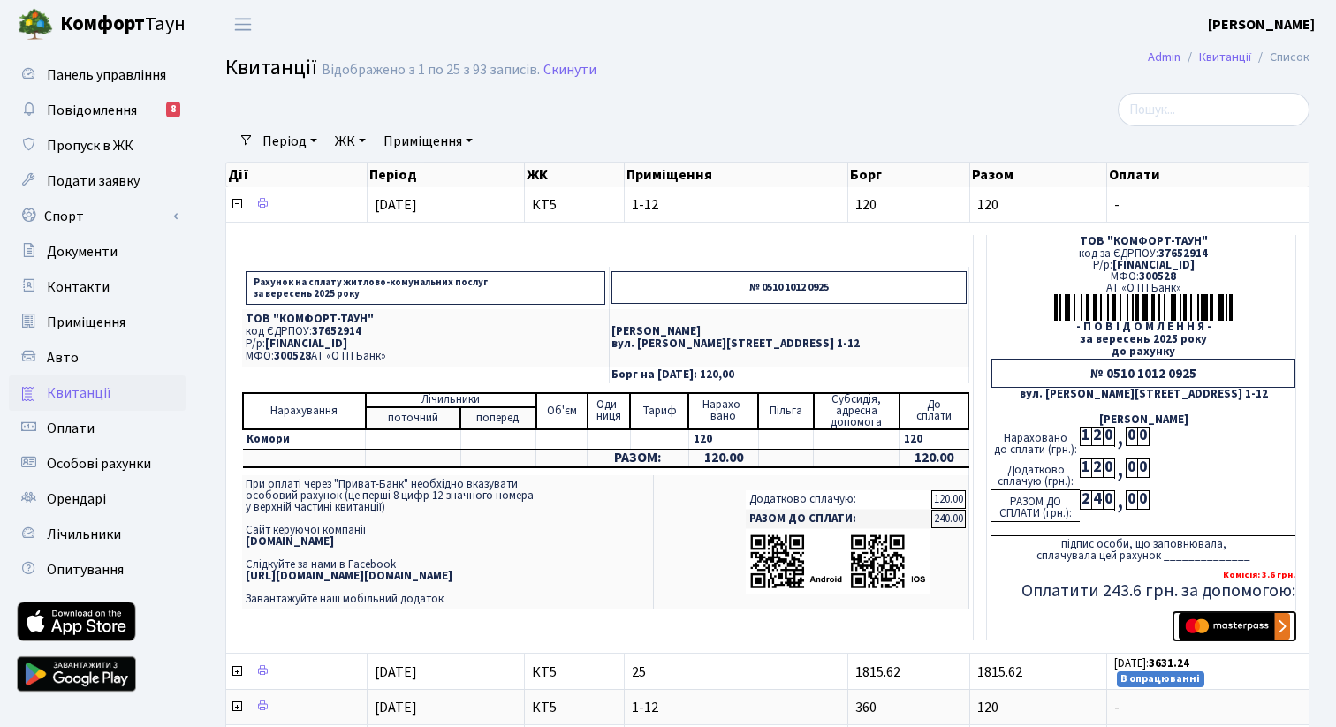
click at [1234, 624] on img "submit" at bounding box center [1234, 626] width 111 height 27
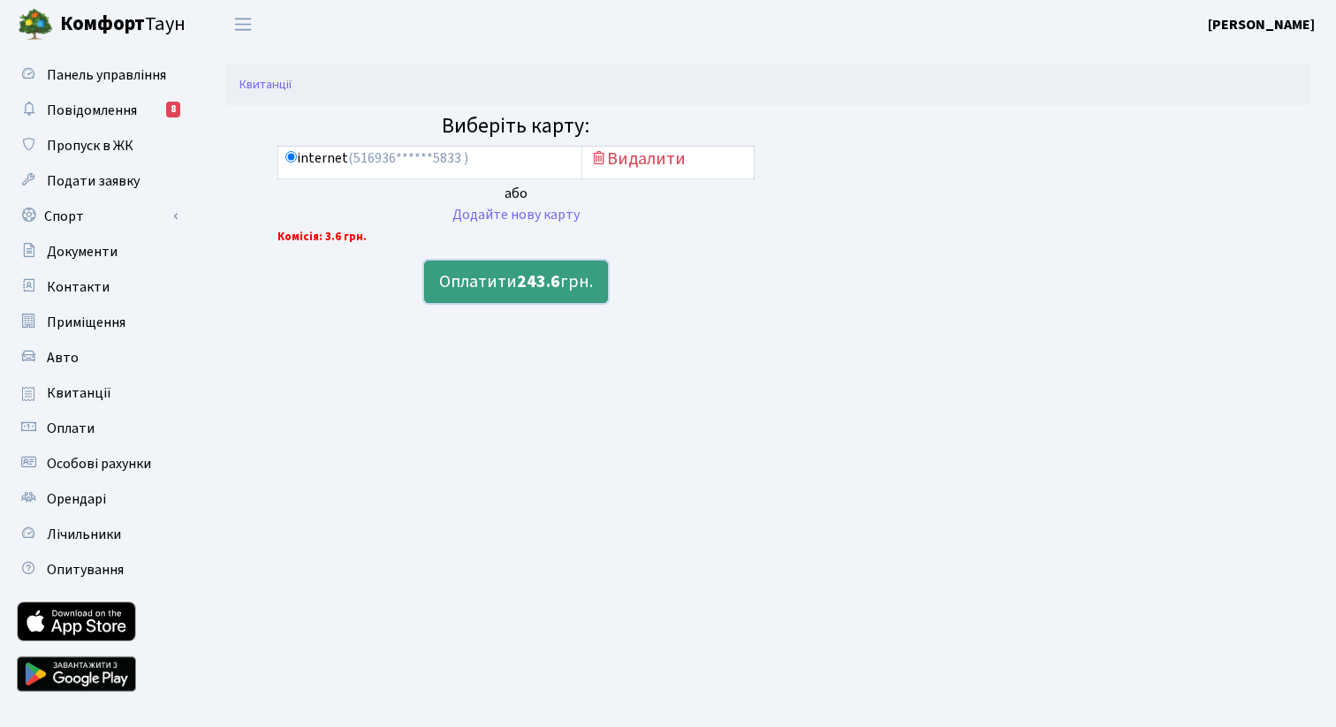
click at [557, 281] on b "243.6" at bounding box center [538, 281] width 43 height 25
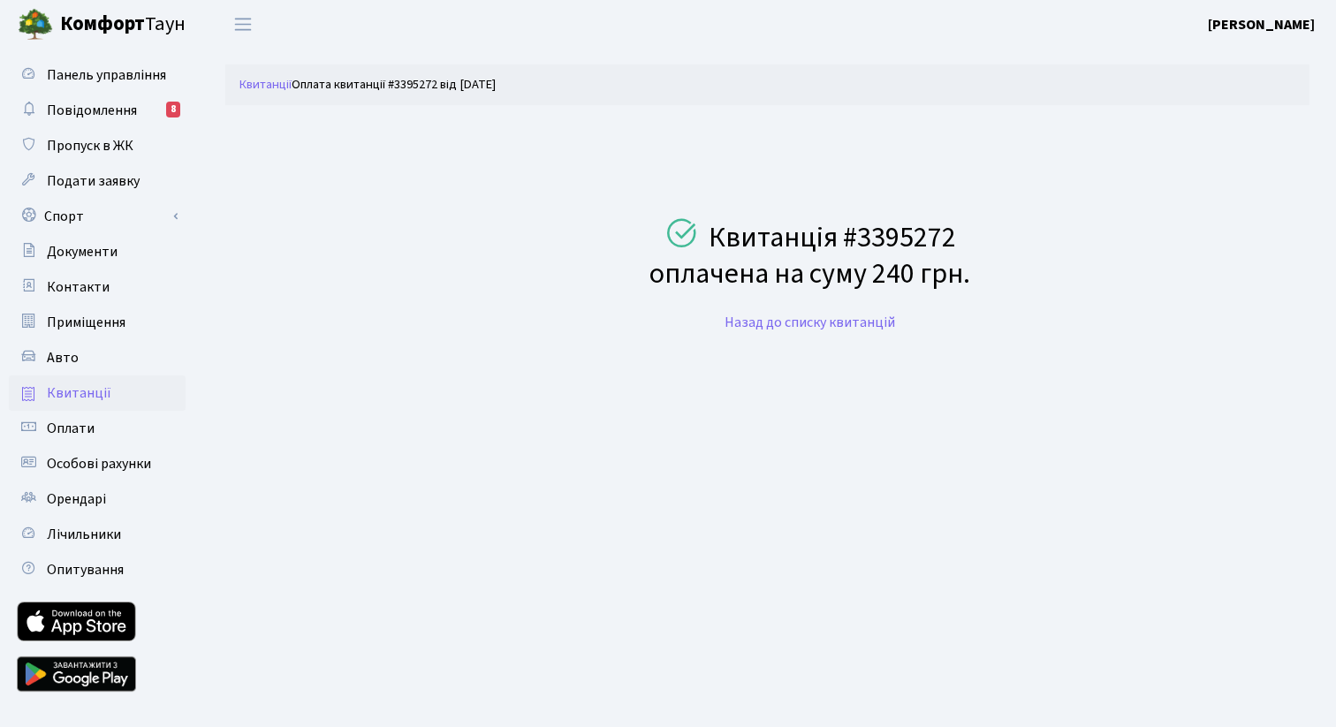
click at [87, 385] on span "Квитанції" at bounding box center [79, 392] width 64 height 19
